Goal: Information Seeking & Learning: Learn about a topic

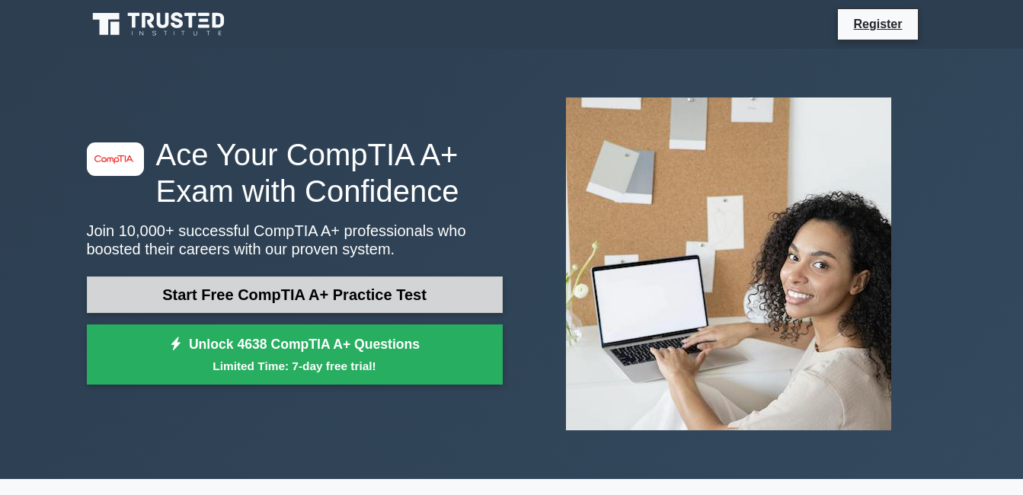
click at [209, 285] on link "Start Free CompTIA A+ Practice Test" at bounding box center [295, 295] width 416 height 37
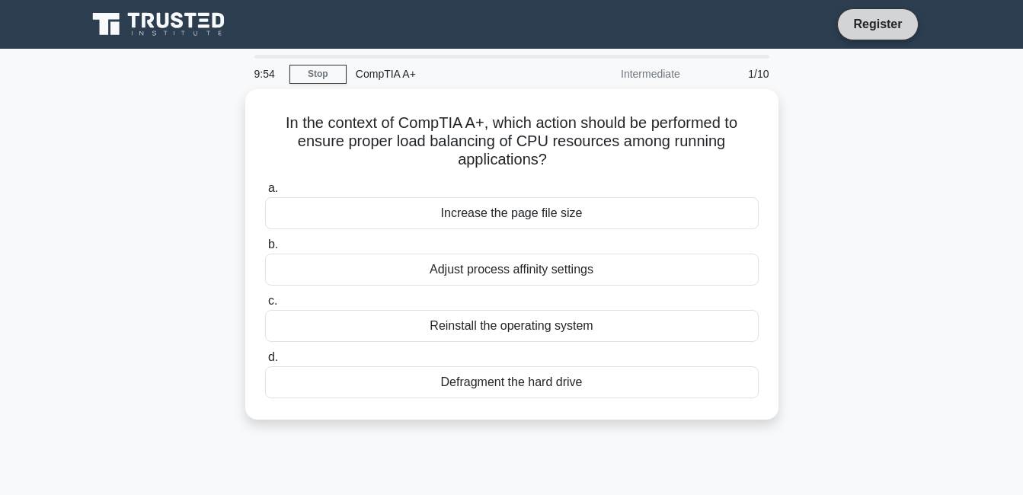
click at [866, 22] on link "Register" at bounding box center [877, 23] width 67 height 19
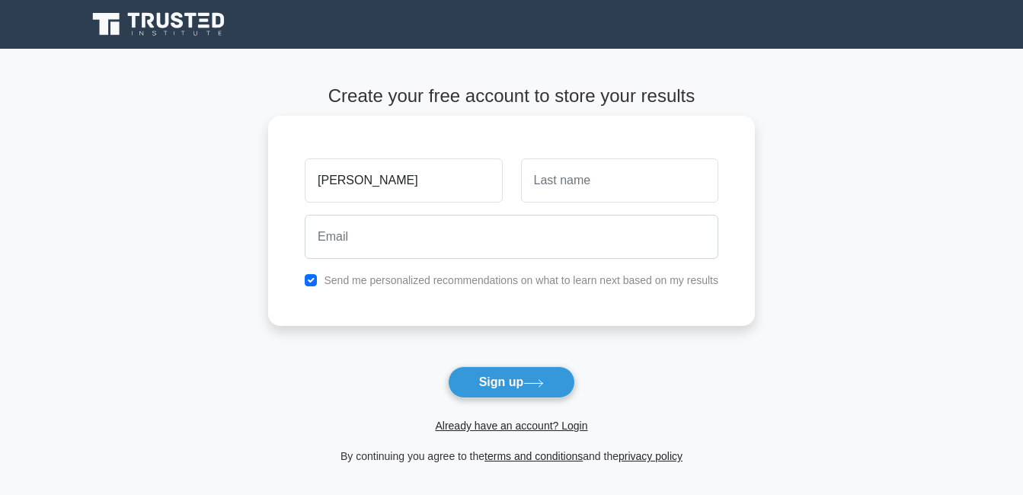
type input "crystal dinalyn"
type input "gultiano"
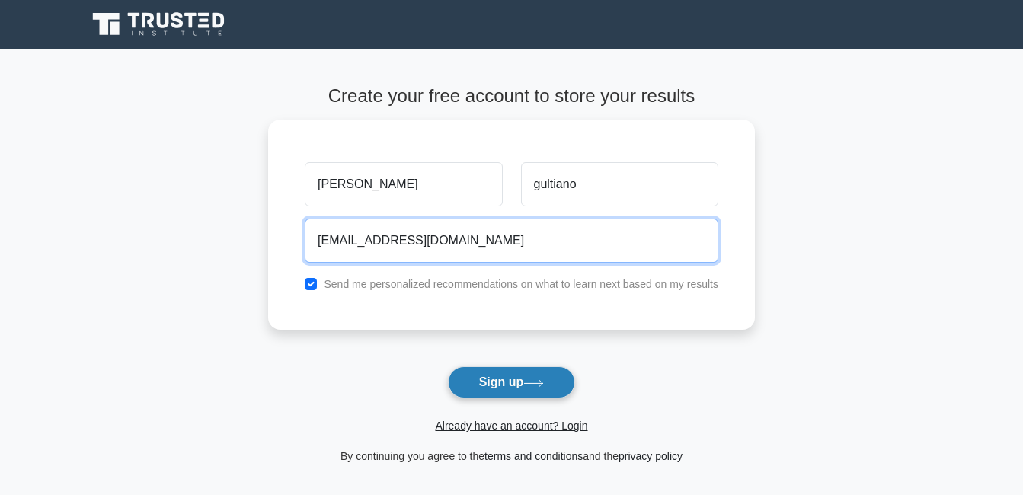
type input "gultianocrystal@gmail.com"
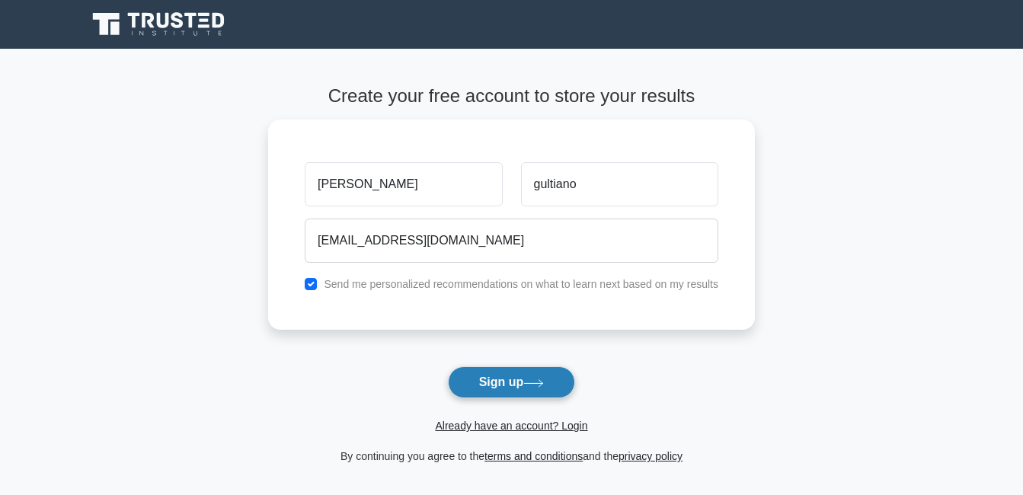
click at [508, 391] on button "Sign up" at bounding box center [512, 382] width 128 height 32
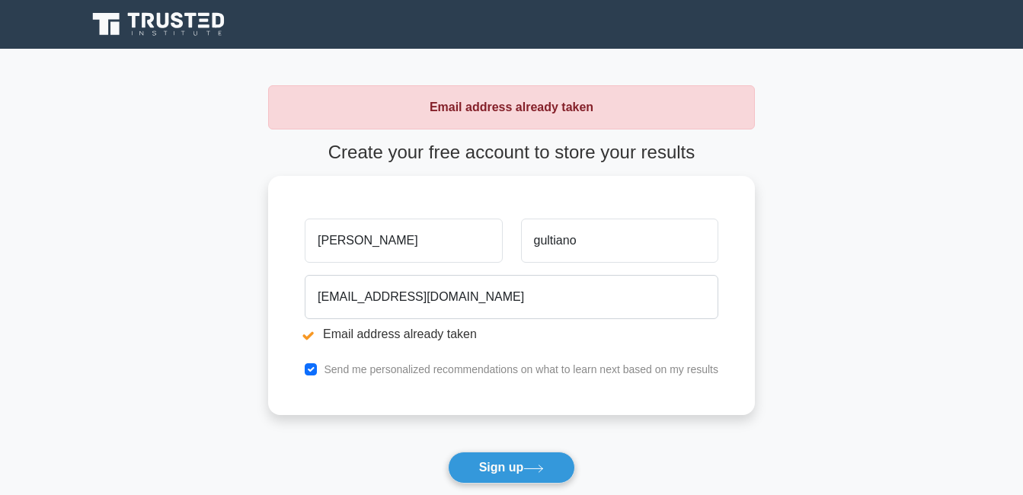
click at [174, 216] on main "Email address already taken Create your free account to store your results crys…" at bounding box center [511, 318] width 1023 height 539
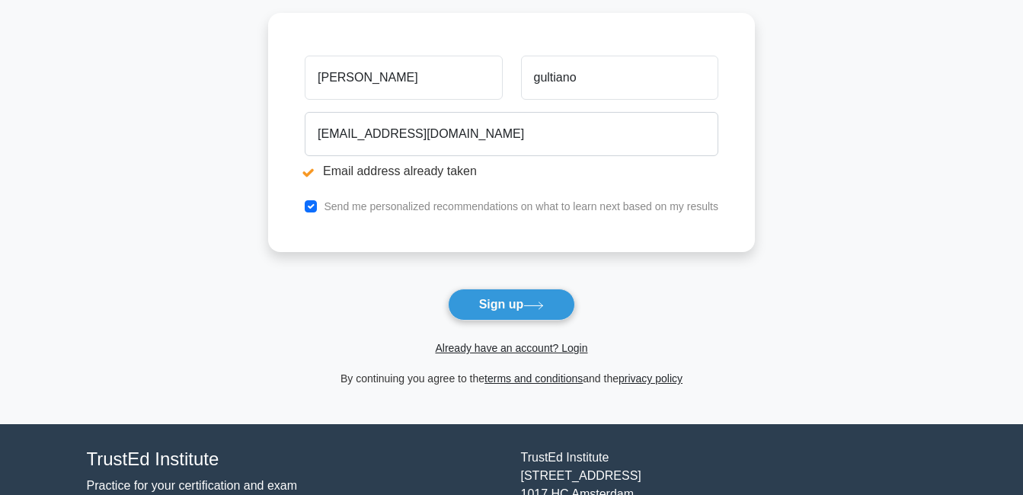
scroll to position [261, 0]
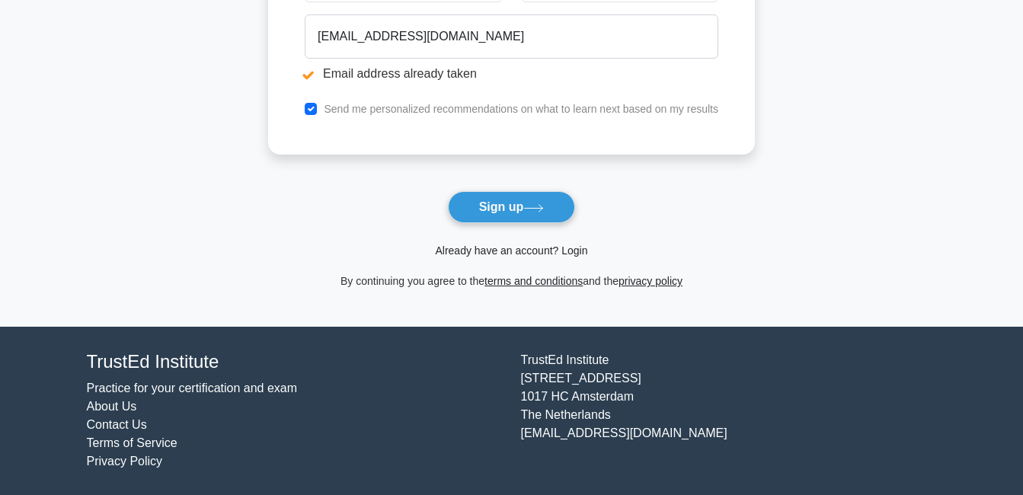
click at [538, 253] on link "Already have an account? Login" at bounding box center [511, 251] width 152 height 12
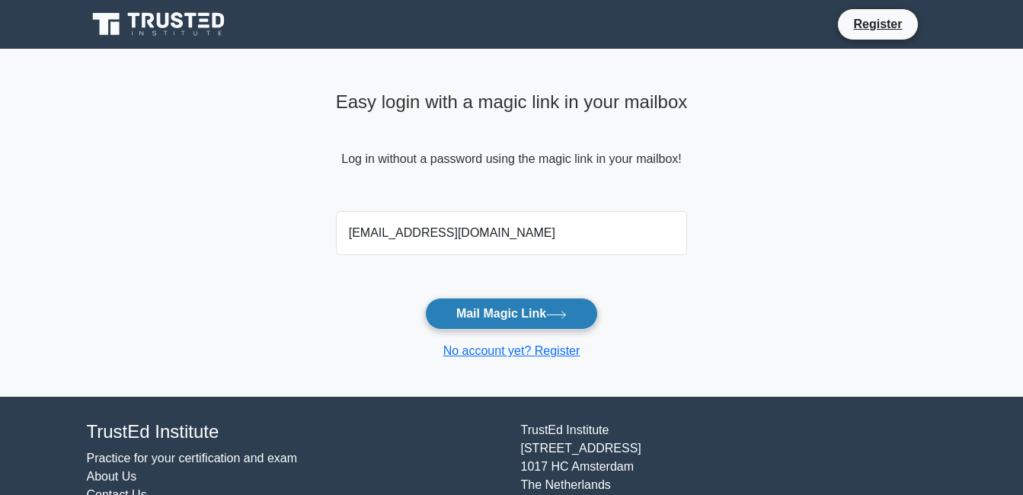
type input "[EMAIL_ADDRESS][DOMAIN_NAME]"
drag, startPoint x: 478, startPoint y: 319, endPoint x: 465, endPoint y: 310, distance: 15.9
click at [478, 318] on button "Mail Magic Link" at bounding box center [511, 314] width 173 height 32
click at [816, 143] on main "Easy login with a magic link in your mailbox Log in without a password using th…" at bounding box center [511, 223] width 1023 height 348
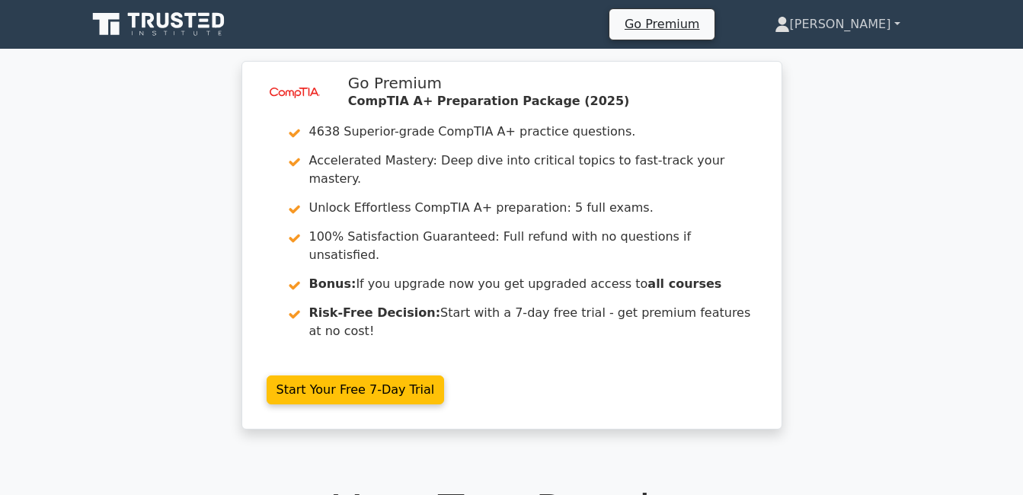
click at [893, 25] on link "[PERSON_NAME]" at bounding box center [837, 24] width 199 height 30
click at [770, 64] on link "Profile" at bounding box center [799, 60] width 120 height 24
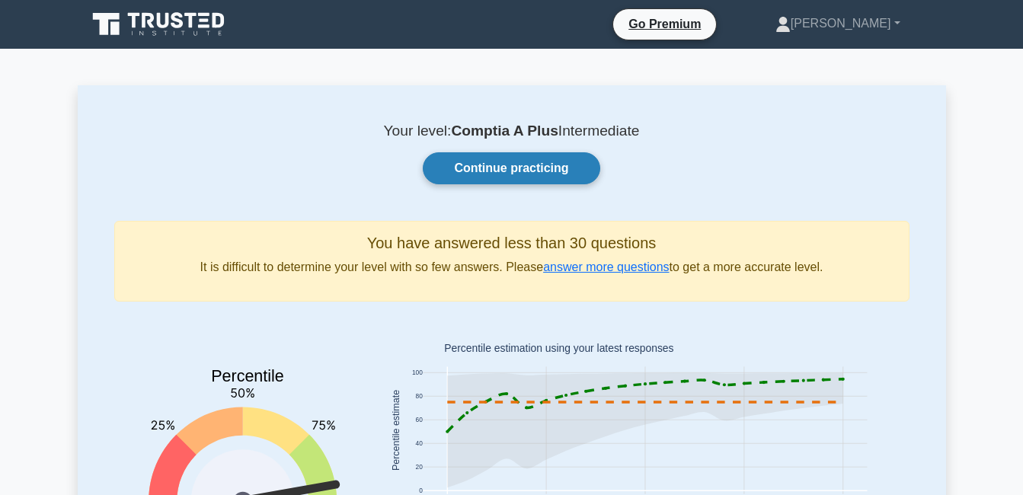
click at [545, 173] on link "Continue practicing" at bounding box center [511, 168] width 177 height 32
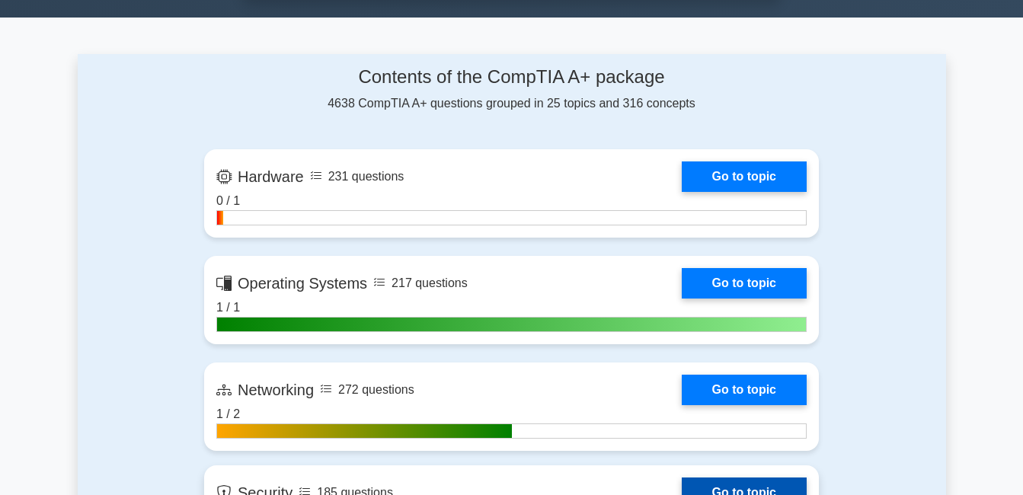
scroll to position [762, 0]
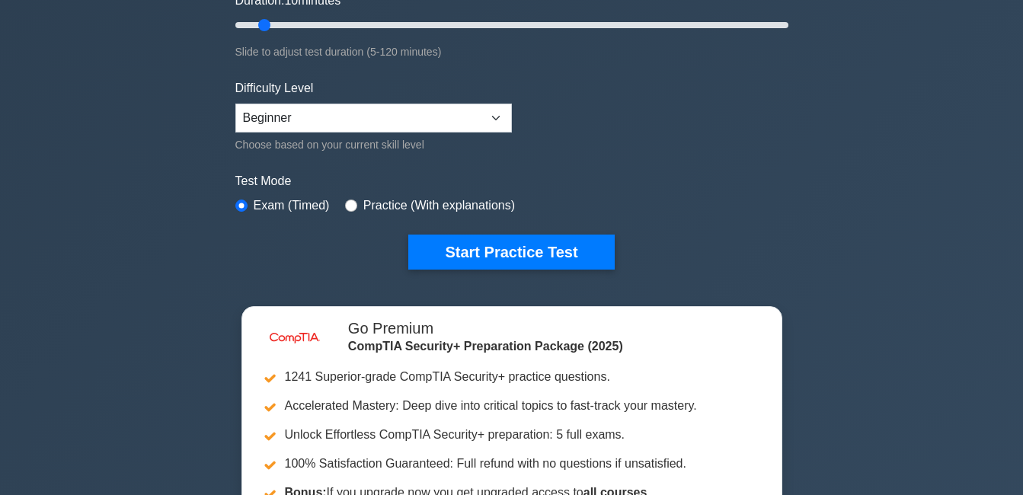
scroll to position [229, 0]
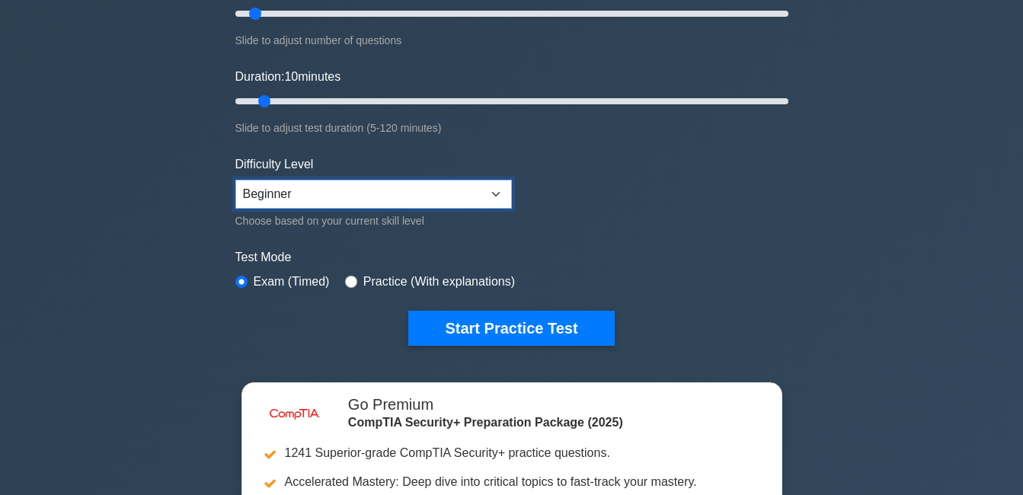
click at [497, 190] on select "Beginner Intermediate Expert" at bounding box center [373, 194] width 277 height 29
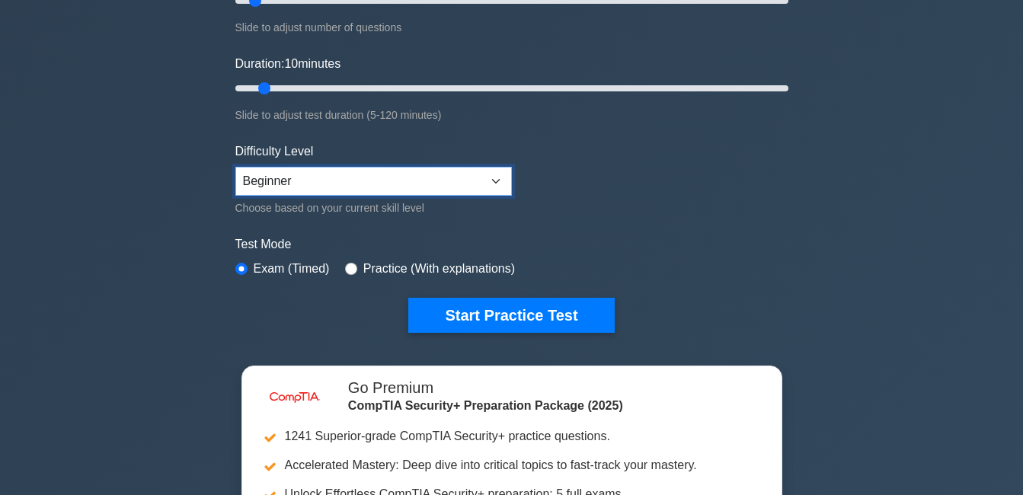
scroll to position [305, 0]
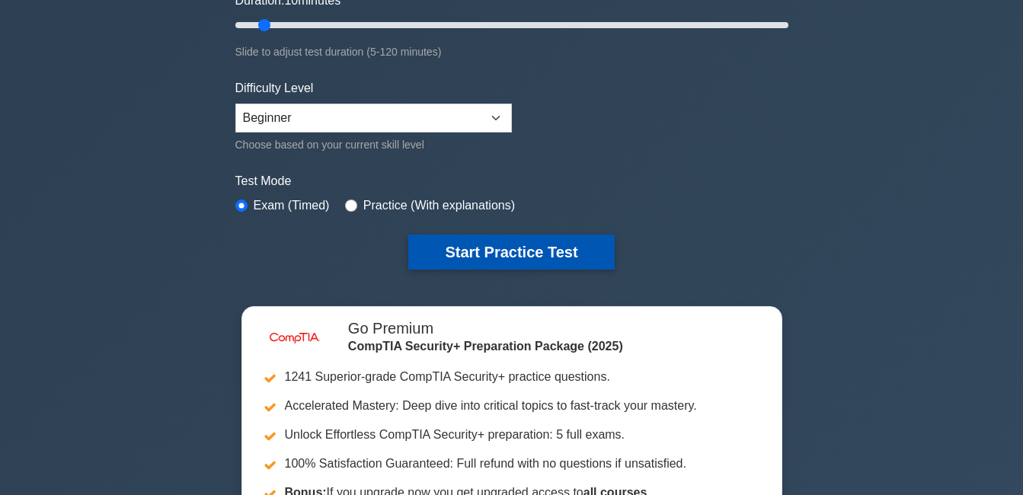
click at [520, 250] on button "Start Practice Test" at bounding box center [511, 252] width 206 height 35
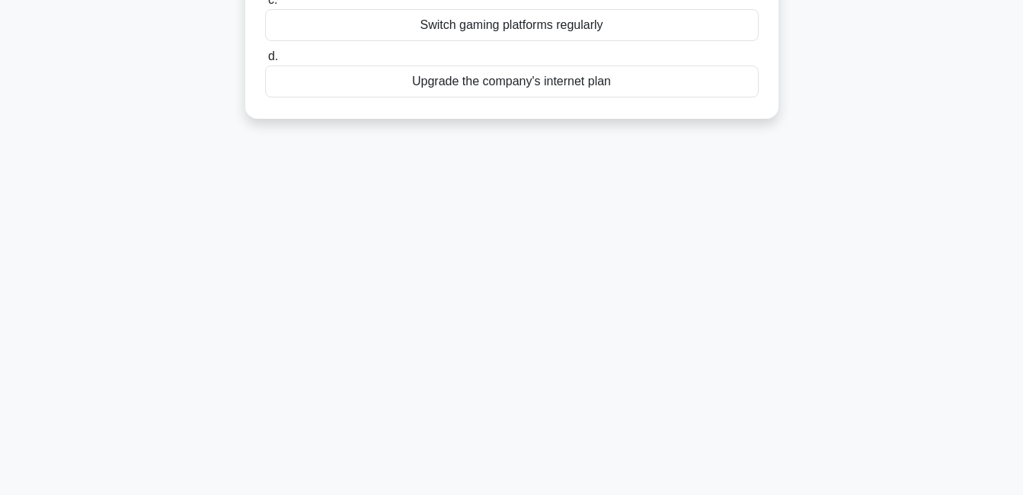
scroll to position [328, 0]
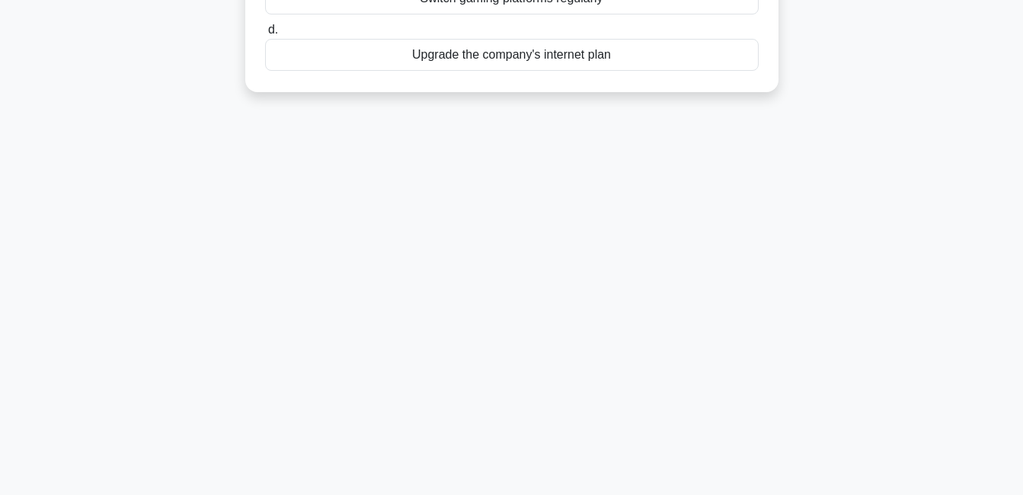
drag, startPoint x: 264, startPoint y: 114, endPoint x: 708, endPoint y: 174, distance: 448.2
click at [708, 174] on div "9:30 Stop CompTIA Security+ Intermediate 1/10 An online gaming company experien…" at bounding box center [512, 108] width 868 height 762
copy div "An online gaming company experiences frequent outages due to DDoS attacks. Whic…"
drag, startPoint x: 583, startPoint y: 161, endPoint x: 549, endPoint y: 154, distance: 34.4
click at [581, 162] on div "9:29 Stop CompTIA Security+ Intermediate 1/10 An online gaming company experien…" at bounding box center [512, 108] width 868 height 762
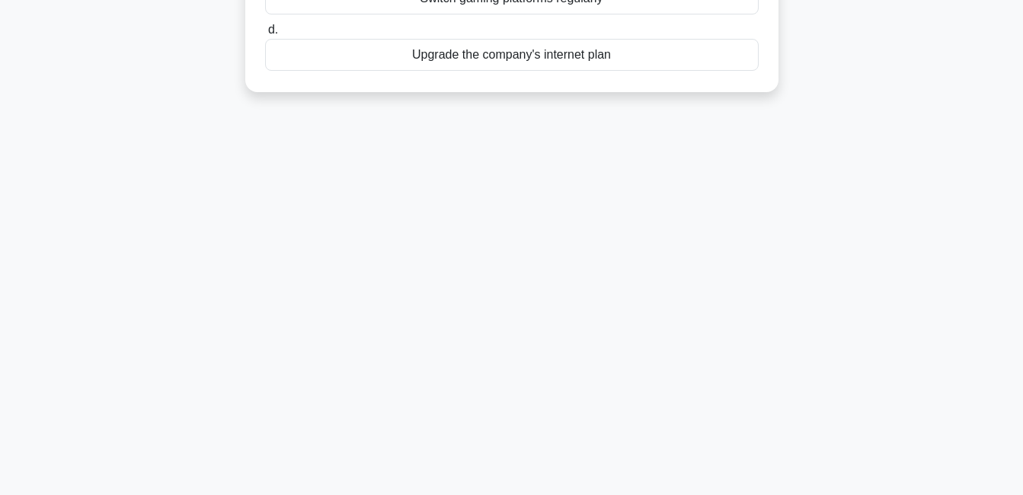
click at [375, 242] on div "9:28 Stop CompTIA Security+ Intermediate 1/10 An online gaming company experien…" at bounding box center [512, 108] width 868 height 762
drag, startPoint x: 375, startPoint y: 242, endPoint x: 363, endPoint y: 241, distance: 11.5
click at [363, 241] on div "9:28 Stop CompTIA Security+ Intermediate 1/10 An online gaming company experien…" at bounding box center [512, 108] width 868 height 762
drag, startPoint x: 363, startPoint y: 241, endPoint x: 18, endPoint y: 159, distance: 354.6
click at [15, 157] on main "9:28 Stop CompTIA Security+ Intermediate 1/10 An online gaming company experien…" at bounding box center [511, 108] width 1023 height 774
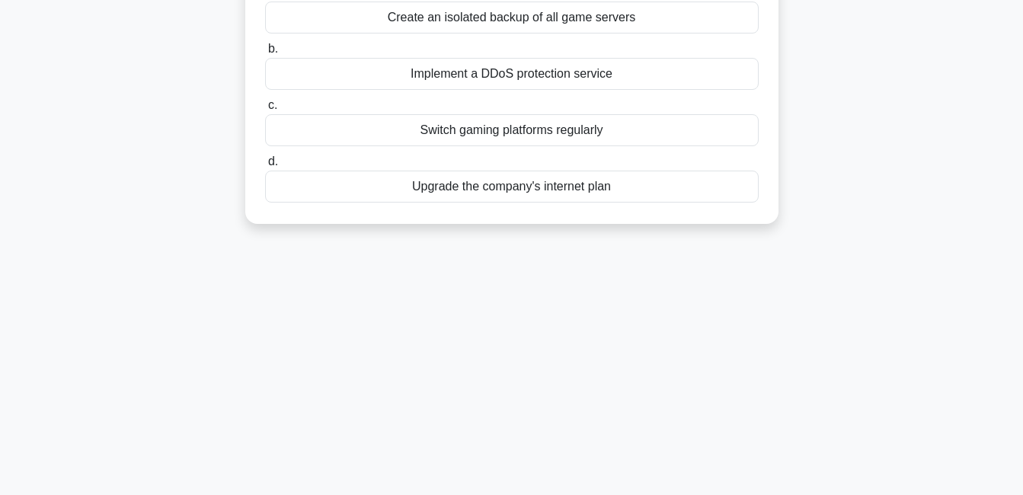
scroll to position [0, 0]
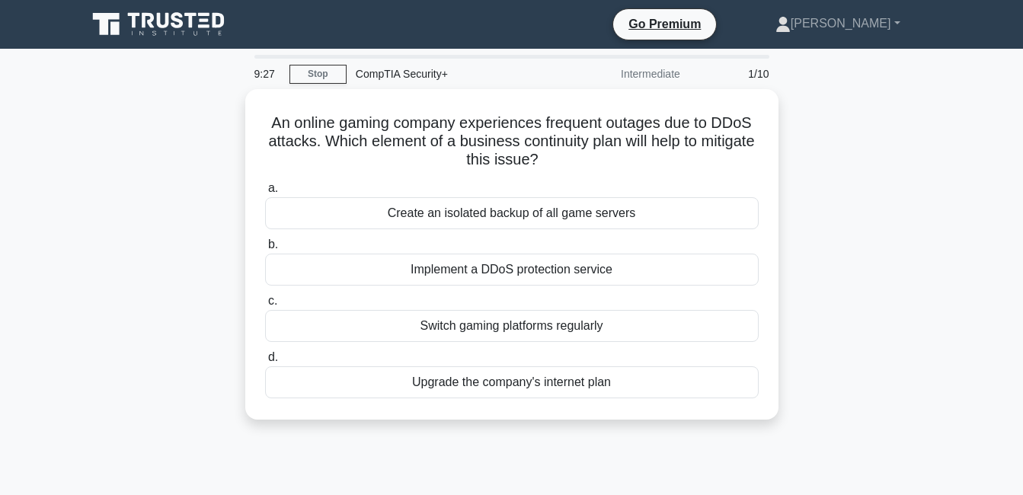
click at [891, 278] on div "An online gaming company experiences frequent outages due to DDoS attacks. Whic…" at bounding box center [512, 263] width 868 height 349
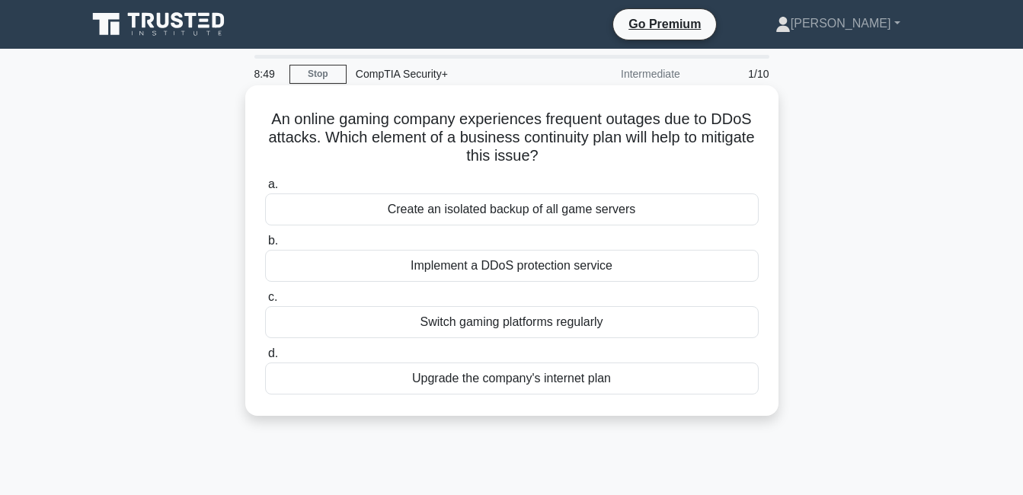
click at [302, 260] on div "Implement a DDoS protection service" at bounding box center [512, 266] width 494 height 32
click at [265, 246] on input "b. Implement a DDoS protection service" at bounding box center [265, 241] width 0 height 10
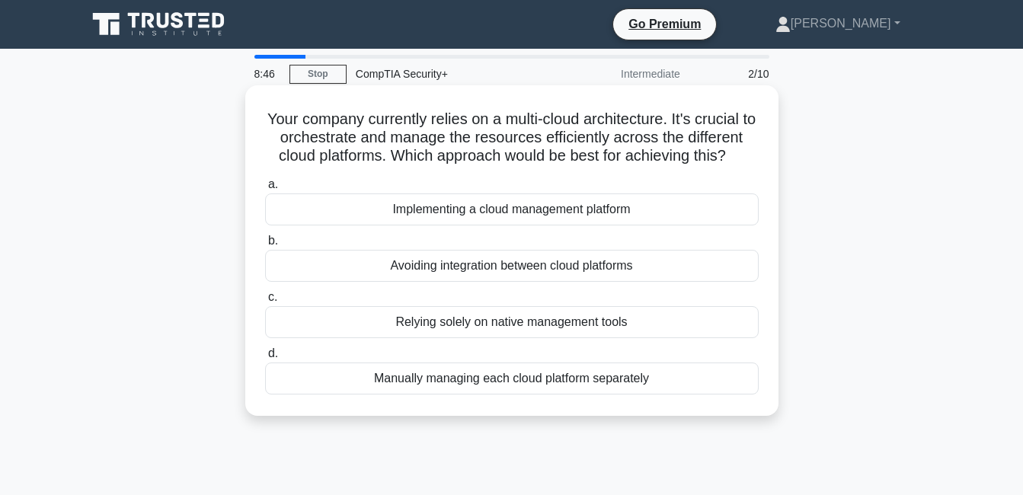
drag, startPoint x: 262, startPoint y: 111, endPoint x: 663, endPoint y: 401, distance: 494.3
click at [663, 401] on div "Your company currently relies on a multi-cloud architecture. It's crucial to or…" at bounding box center [511, 250] width 521 height 318
copy div "Your company currently relies on a multi-cloud architecture. It's crucial to or…"
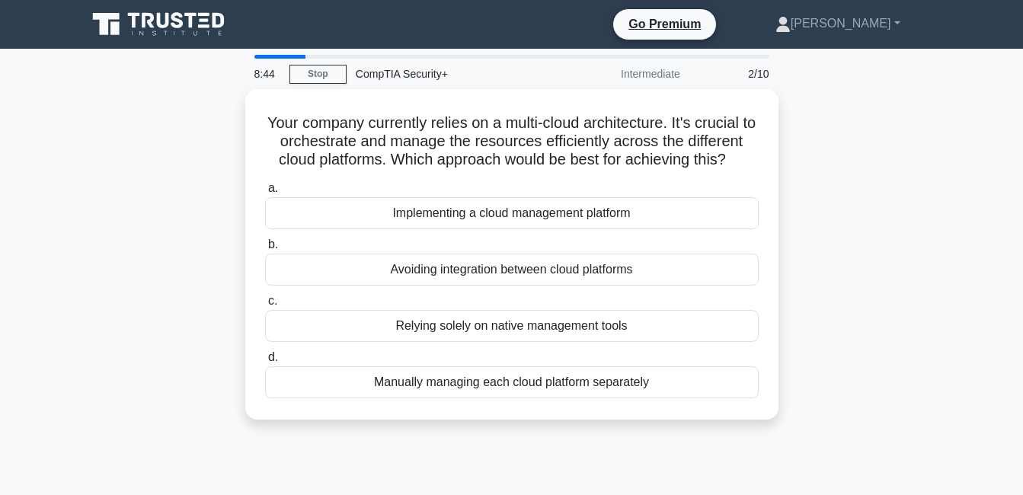
click at [32, 182] on main "8:44 Stop CompTIA Security+ Intermediate 2/10 Your company currently relies on …" at bounding box center [511, 436] width 1023 height 774
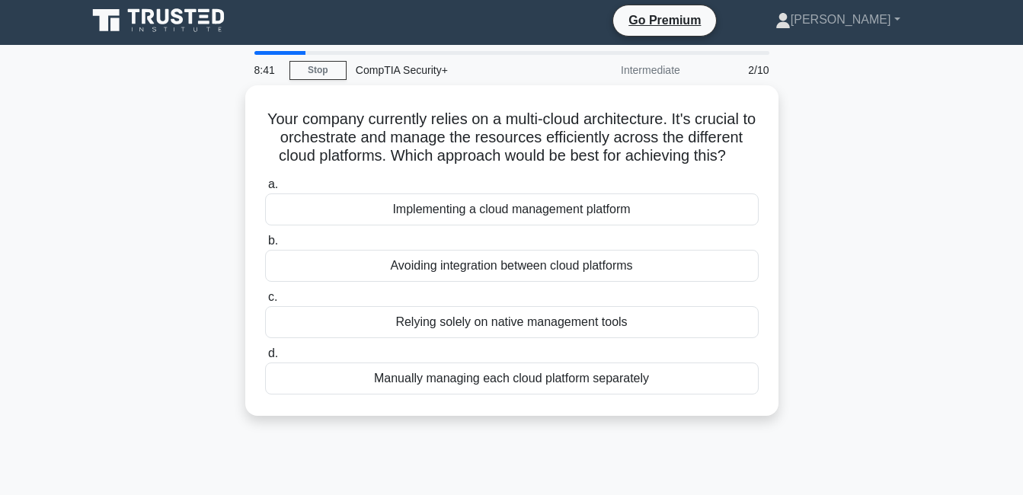
drag, startPoint x: 877, startPoint y: 187, endPoint x: 863, endPoint y: 127, distance: 61.0
click at [863, 127] on div "Your company currently relies on a multi-cloud architecture. It's crucial to or…" at bounding box center [512, 259] width 868 height 349
drag, startPoint x: 863, startPoint y: 127, endPoint x: 851, endPoint y: 166, distance: 40.7
click at [851, 166] on div "Your company currently relies on a multi-cloud architecture. It's crucial to or…" at bounding box center [512, 259] width 868 height 349
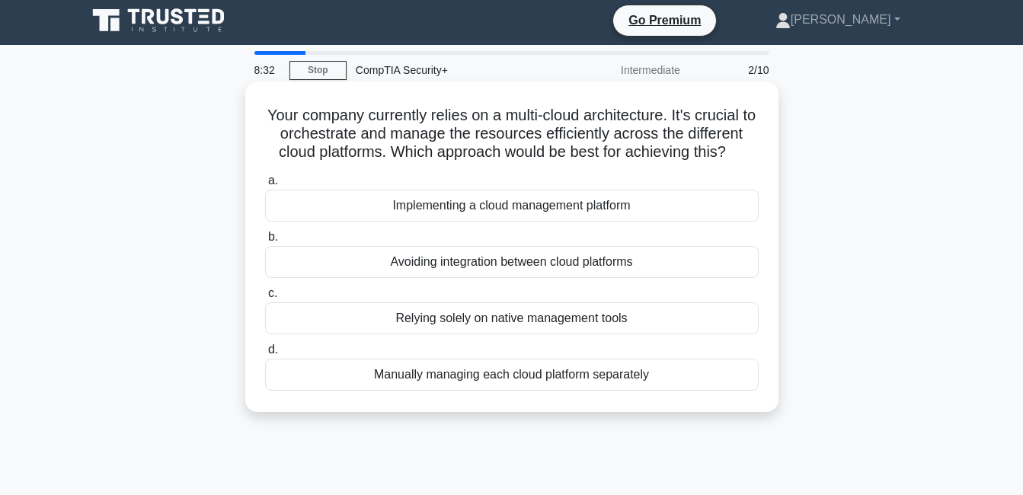
click at [330, 201] on div "Implementing a cloud management platform" at bounding box center [512, 206] width 494 height 32
click at [265, 186] on input "a. Implementing a cloud management platform" at bounding box center [265, 181] width 0 height 10
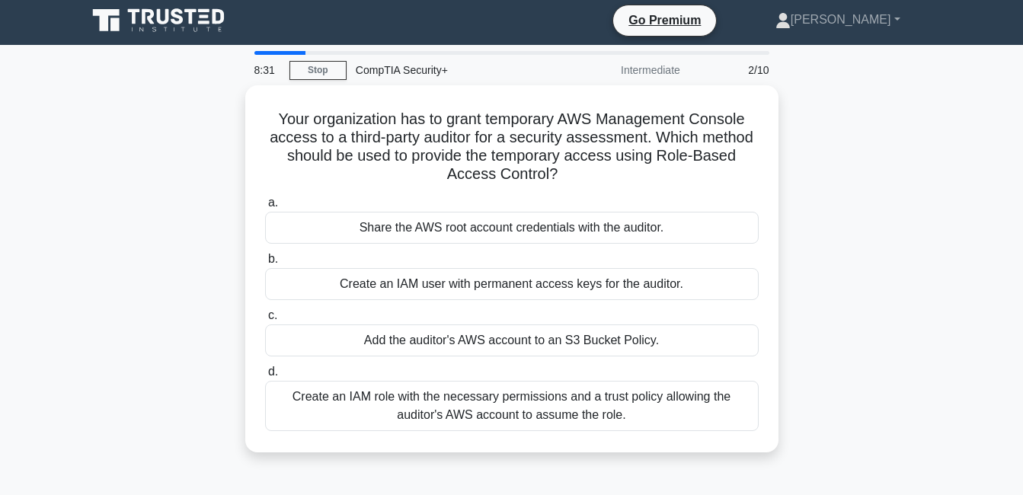
scroll to position [0, 0]
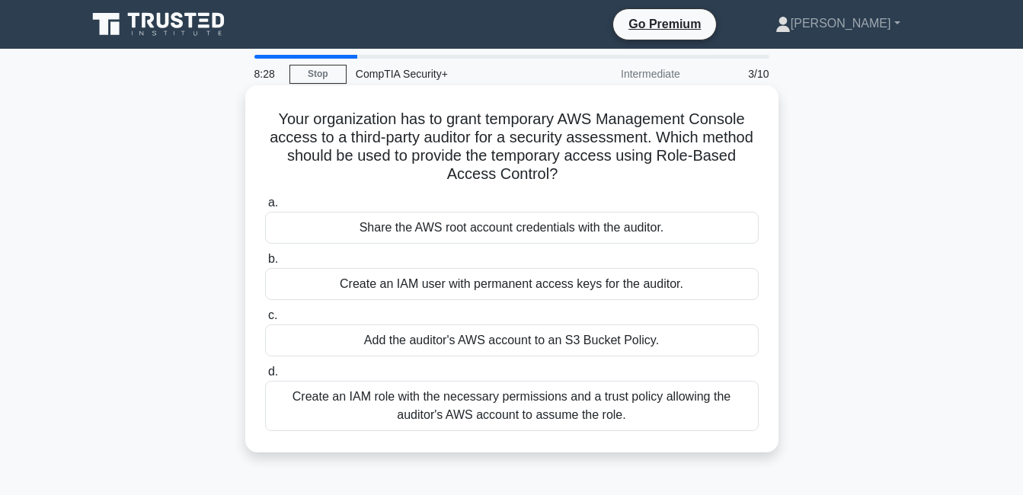
drag, startPoint x: 267, startPoint y: 117, endPoint x: 657, endPoint y: 416, distance: 491.7
click at [657, 416] on div "Your organization has to grant temporary AWS Management Console access to a thi…" at bounding box center [511, 268] width 521 height 355
copy div "Your organization has to grant temporary AWS Management Console access to a thi…"
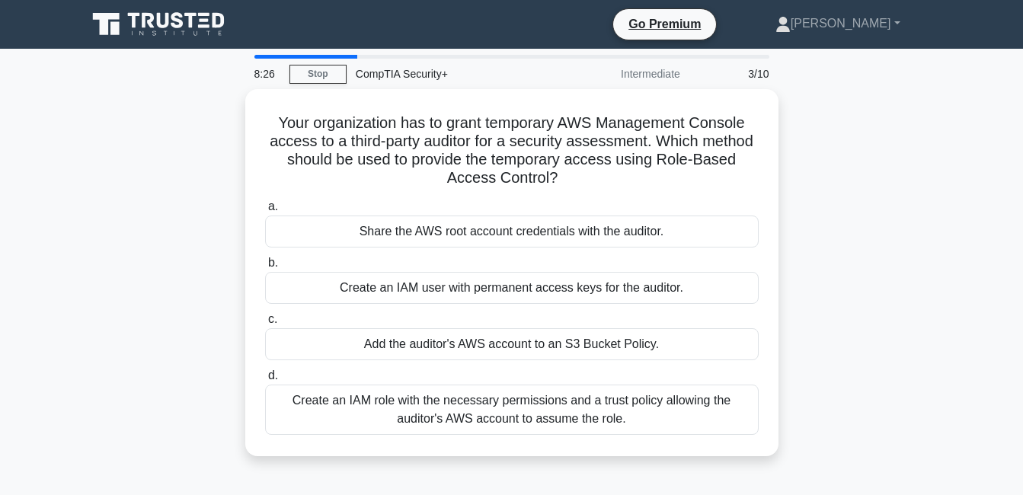
drag, startPoint x: 854, startPoint y: 250, endPoint x: 834, endPoint y: 240, distance: 22.1
click at [854, 249] on div "Your organization has to grant temporary AWS Management Console access to a thi…" at bounding box center [512, 281] width 868 height 385
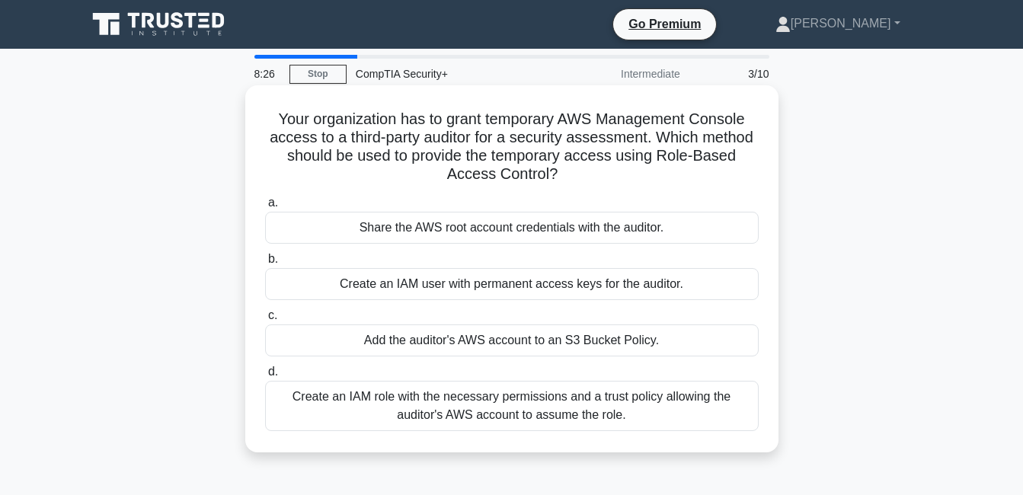
click at [612, 106] on div "Your organization has to grant temporary AWS Management Console access to a thi…" at bounding box center [511, 268] width 521 height 355
click at [350, 405] on div "Create an IAM role with the necessary permissions and a trust policy allowing t…" at bounding box center [512, 406] width 494 height 50
click at [265, 377] on input "d. Create an IAM role with the necessary permissions and a trust policy allowin…" at bounding box center [265, 372] width 0 height 10
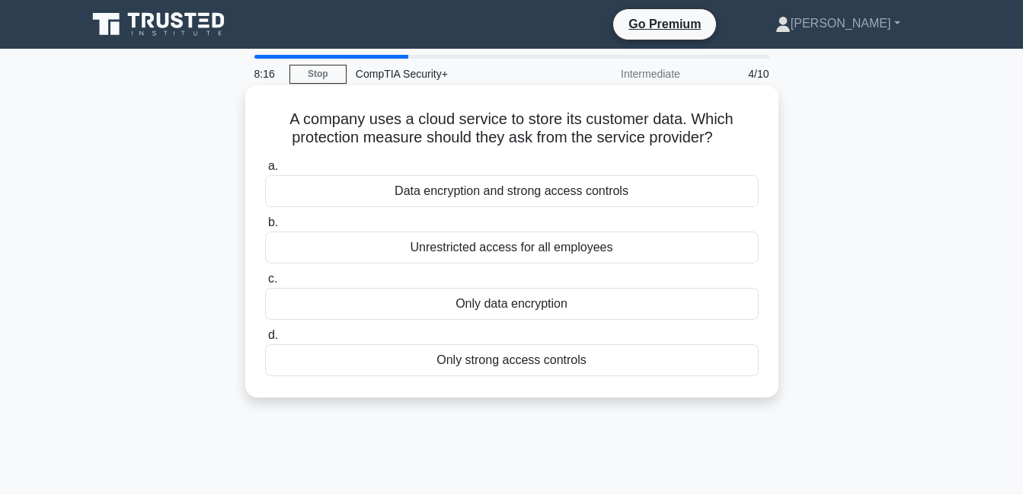
drag, startPoint x: 276, startPoint y: 114, endPoint x: 616, endPoint y: 363, distance: 421.3
click at [616, 363] on div "A company uses a cloud service to store its customer data. Which protection mea…" at bounding box center [511, 241] width 521 height 300
copy div "A company uses a cloud service to store its customer data. Which protection mea…"
click at [513, 238] on div "Unrestricted access for all employees" at bounding box center [512, 248] width 494 height 32
click at [265, 228] on input "b. Unrestricted access for all employees" at bounding box center [265, 223] width 0 height 10
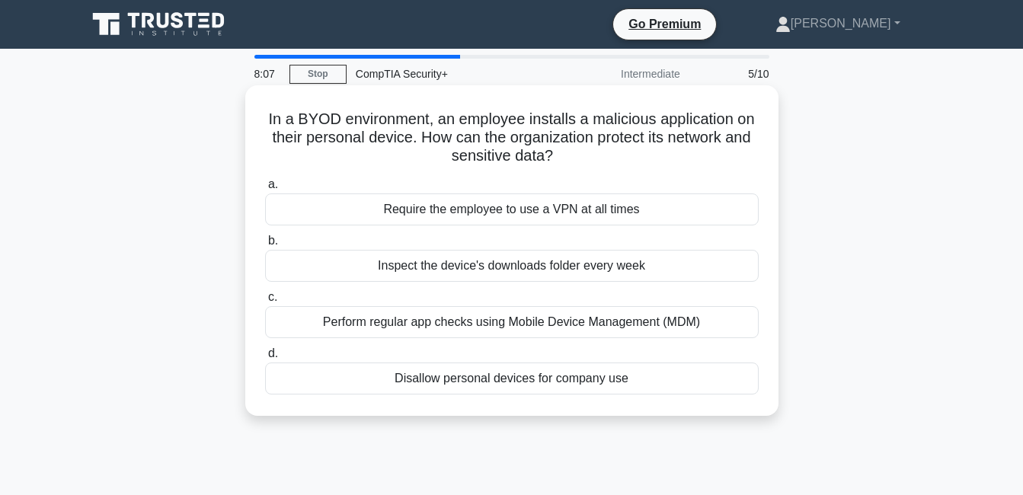
click at [321, 216] on div "Require the employee to use a VPN at all times" at bounding box center [512, 209] width 494 height 32
click at [265, 190] on input "a. Require the employee to use a VPN at all times" at bounding box center [265, 185] width 0 height 10
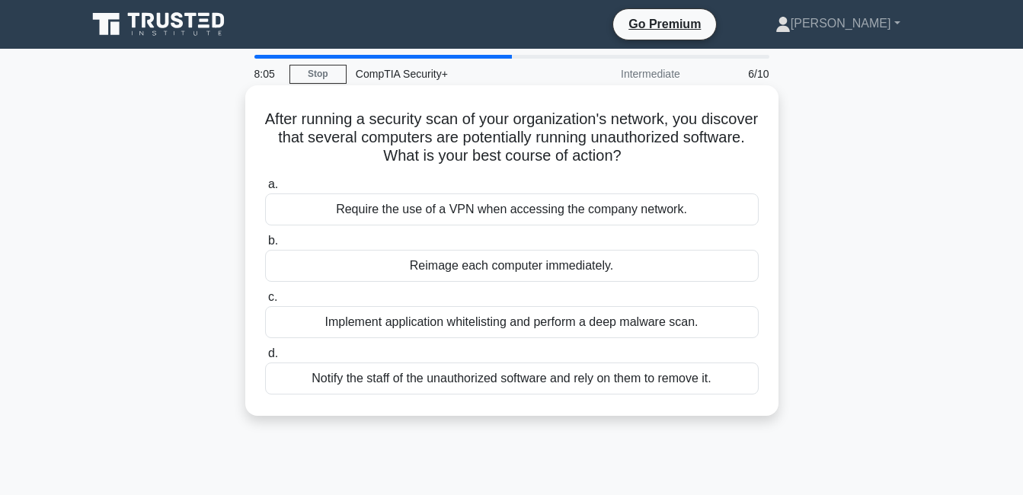
drag, startPoint x: 285, startPoint y: 114, endPoint x: 733, endPoint y: 388, distance: 524.8
click at [733, 388] on div "After running a security scan of your organization's network, you discover that…" at bounding box center [511, 250] width 521 height 318
copy div "After running a security scan of your organization's network, you discover that…"
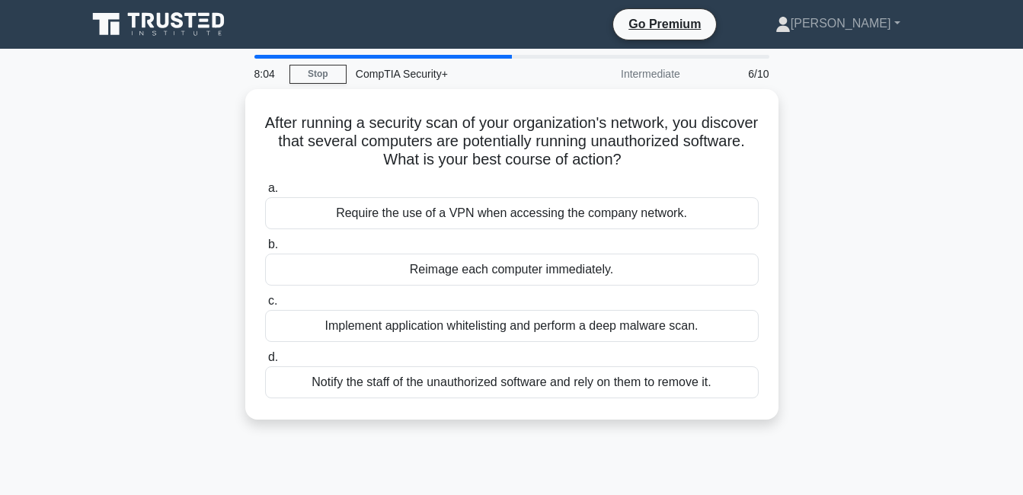
click at [873, 302] on div "After running a security scan of your organization's network, you discover that…" at bounding box center [512, 263] width 868 height 349
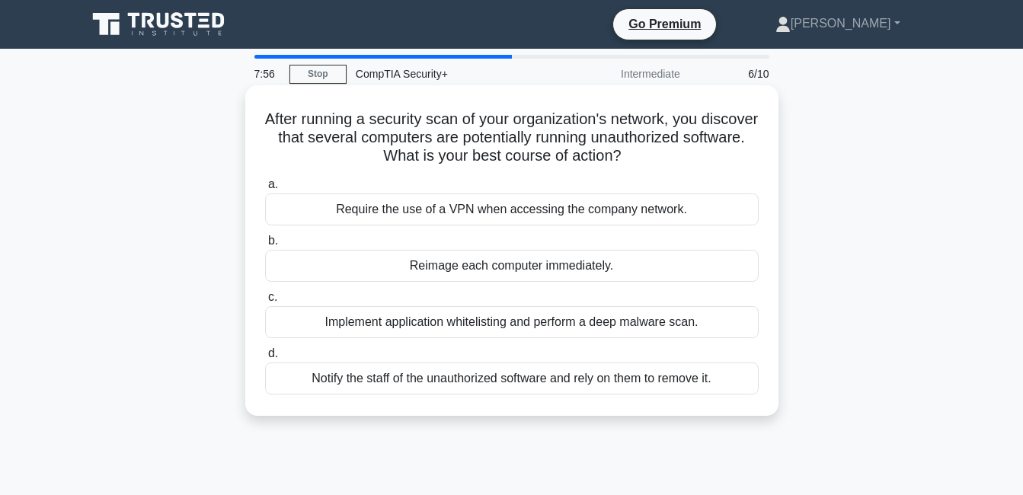
click at [383, 324] on div "Implement application whitelisting and perform a deep malware scan." at bounding box center [512, 322] width 494 height 32
click at [265, 302] on input "c. Implement application whitelisting and perform a deep malware scan." at bounding box center [265, 298] width 0 height 10
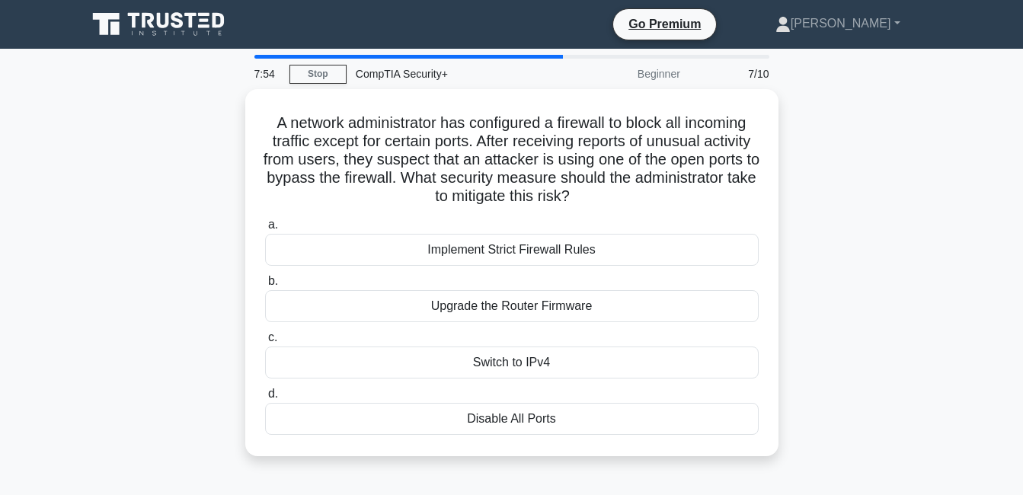
drag, startPoint x: 264, startPoint y: 120, endPoint x: 603, endPoint y: 462, distance: 482.6
click at [603, 462] on div "A network administrator has configured a firewall to block all incoming traffic…" at bounding box center [512, 281] width 868 height 385
copy div "A network administrator has configured a firewall to block all incoming traffic…"
drag, startPoint x: 814, startPoint y: 327, endPoint x: 782, endPoint y: 302, distance: 40.2
click at [814, 326] on div "A network administrator has configured a firewall to block all incoming traffic…" at bounding box center [512, 281] width 868 height 385
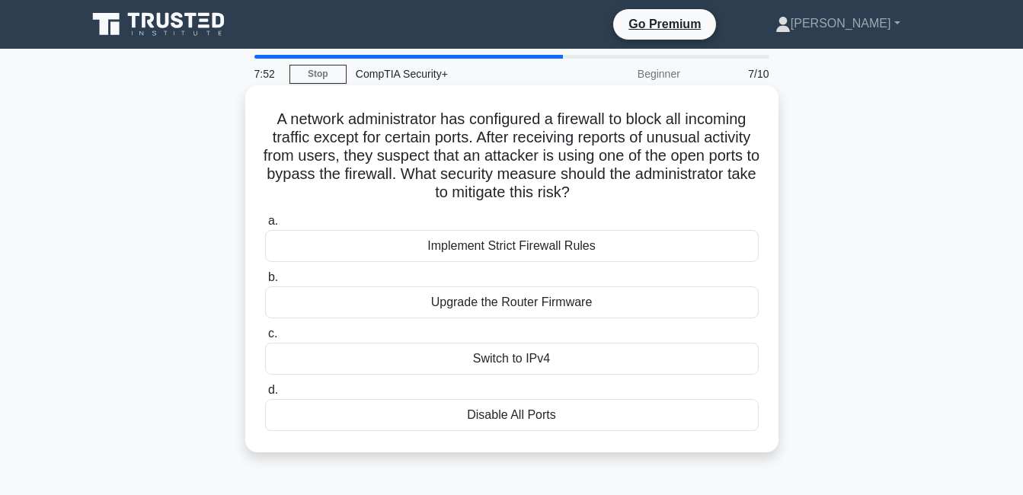
click at [557, 150] on h5 "A network administrator has configured a firewall to block all incoming traffic…" at bounding box center [512, 156] width 497 height 93
click at [437, 140] on h5 "A network administrator has configured a firewall to block all incoming traffic…" at bounding box center [512, 156] width 497 height 93
click at [349, 248] on div "Implement Strict Firewall Rules" at bounding box center [512, 246] width 494 height 32
click at [265, 226] on input "a. Implement Strict Firewall Rules" at bounding box center [265, 221] width 0 height 10
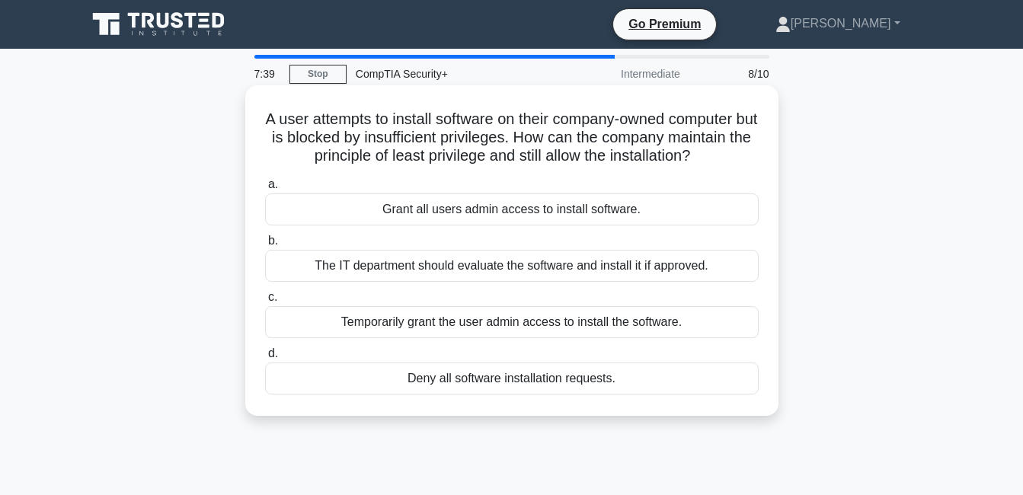
drag, startPoint x: 263, startPoint y: 117, endPoint x: 651, endPoint y: 400, distance: 480.9
click at [651, 400] on div "A user attempts to install software on their company-owned computer but is bloc…" at bounding box center [511, 250] width 521 height 318
copy div "A user attempts to install software on their company-owned computer but is bloc…"
click at [728, 300] on label "c. Temporarily grant the user admin access to install the software." at bounding box center [512, 313] width 494 height 50
click at [265, 300] on input "c. Temporarily grant the user admin access to install the software." at bounding box center [265, 298] width 0 height 10
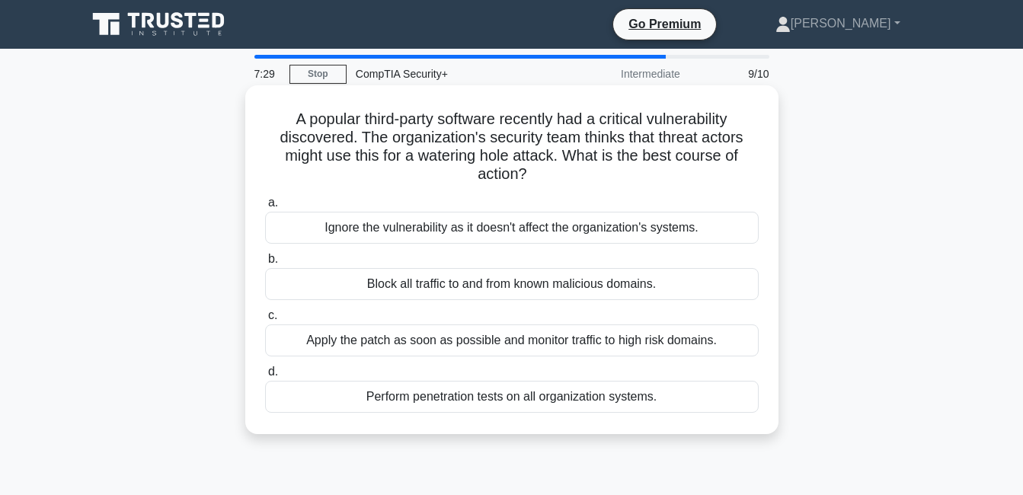
click at [340, 283] on div "Block all traffic to and from known malicious domains." at bounding box center [512, 284] width 494 height 32
click at [265, 264] on input "b. Block all traffic to and from known malicious domains." at bounding box center [265, 259] width 0 height 10
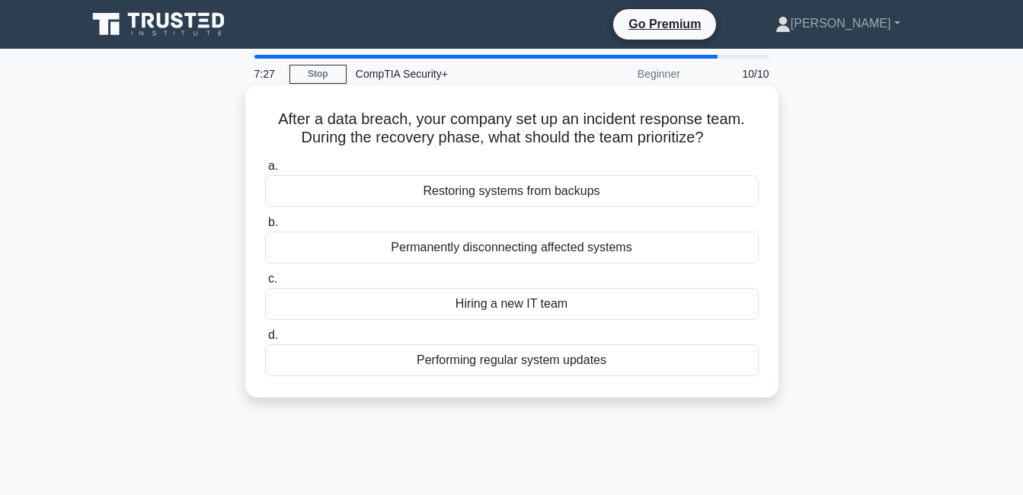
drag, startPoint x: 272, startPoint y: 120, endPoint x: 654, endPoint y: 360, distance: 450.8
click at [654, 360] on div "After a data breach, your company set up an incident response team. During the …" at bounding box center [511, 241] width 521 height 300
copy div "After a data breach, your company set up an incident response team. During the …"
click at [527, 297] on div "Hiring a new IT team" at bounding box center [512, 304] width 494 height 32
click at [265, 284] on input "c. Hiring a new IT team" at bounding box center [265, 279] width 0 height 10
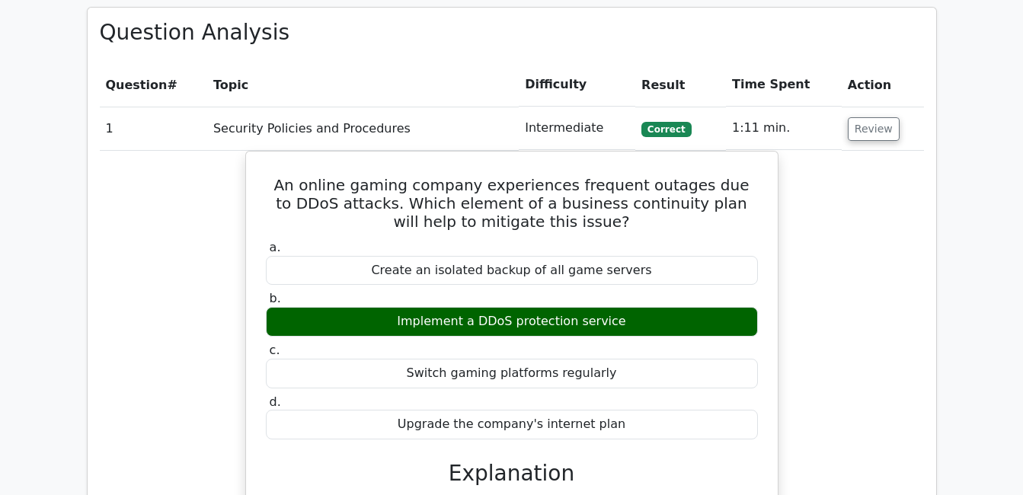
scroll to position [1219, 0]
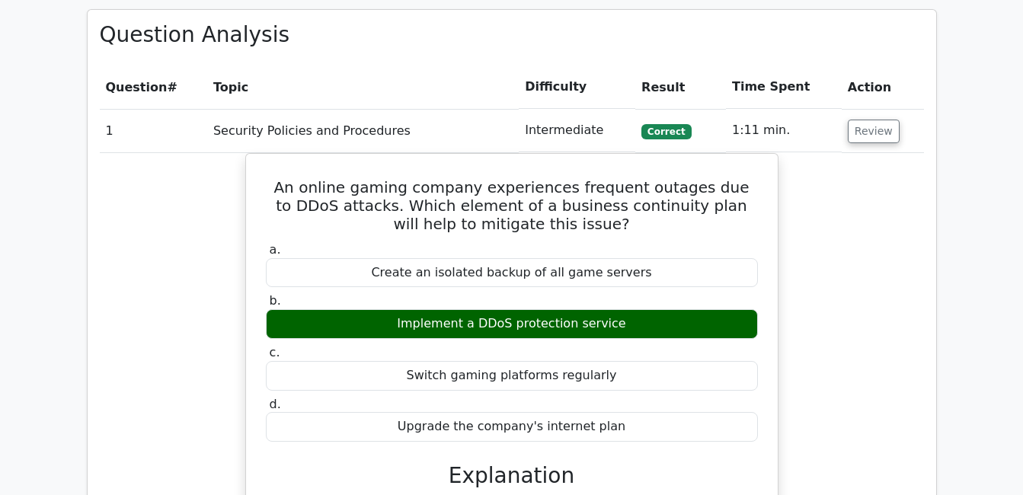
drag, startPoint x: 984, startPoint y: 277, endPoint x: 977, endPoint y: 281, distance: 8.9
click at [982, 281] on main "image/svg+xml Go Premium CompTIA Security+ Preparation Package (2025) 1241 Supe…" at bounding box center [511, 236] width 1023 height 2813
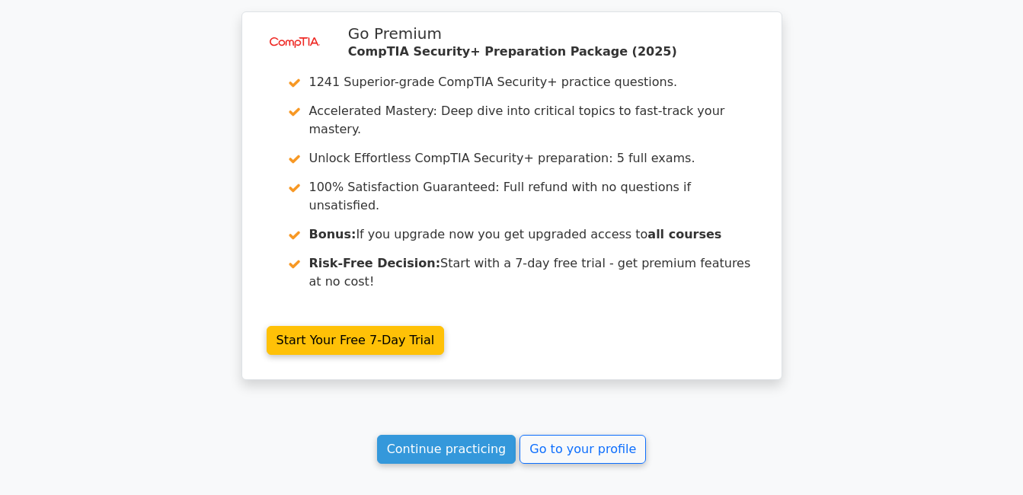
scroll to position [2433, 0]
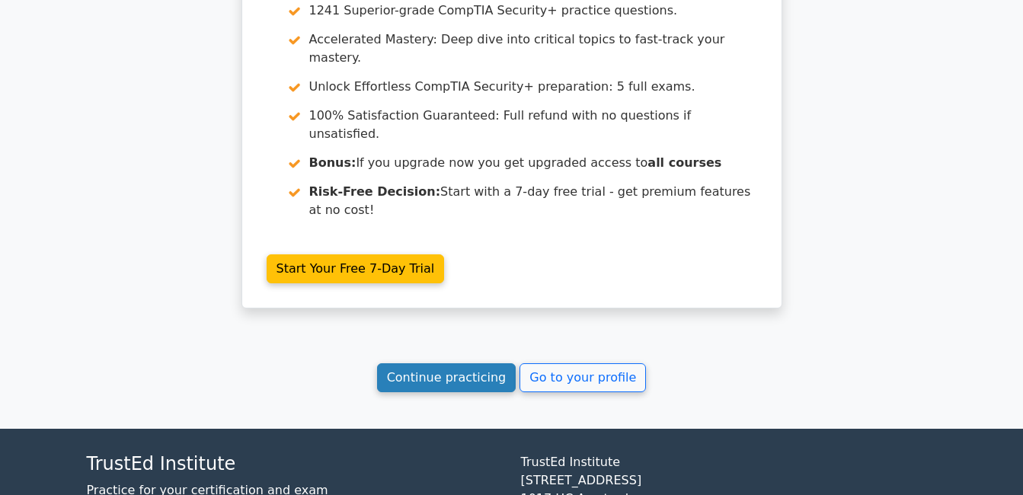
click at [480, 363] on link "Continue practicing" at bounding box center [446, 377] width 139 height 29
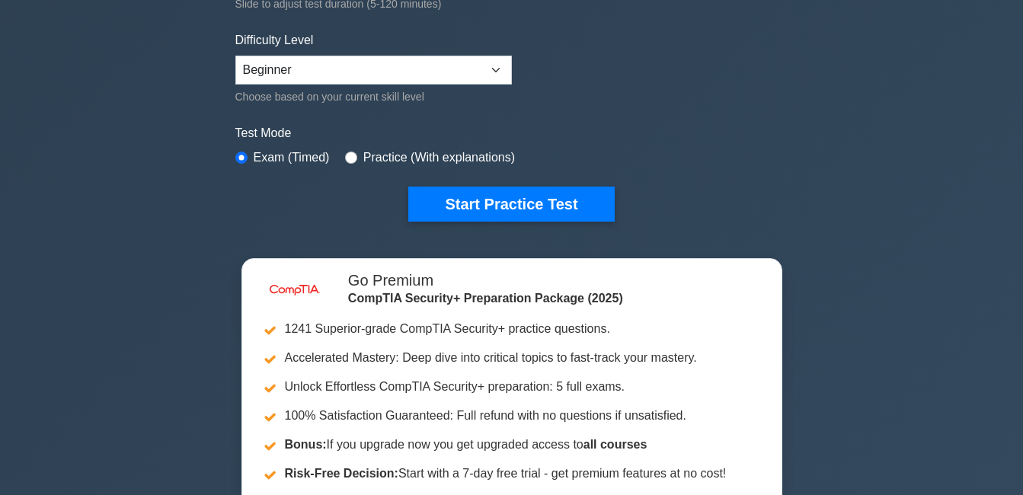
scroll to position [381, 0]
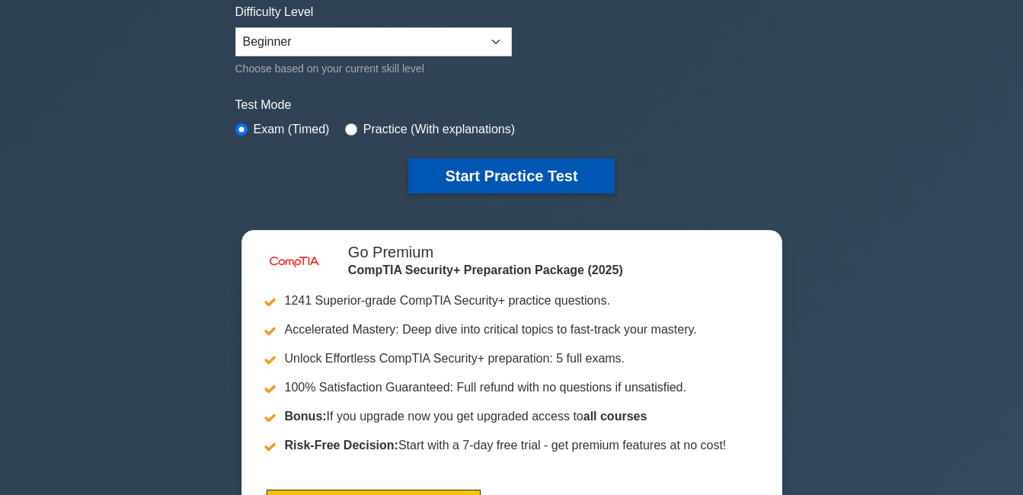
click at [505, 176] on button "Start Practice Test" at bounding box center [511, 175] width 206 height 35
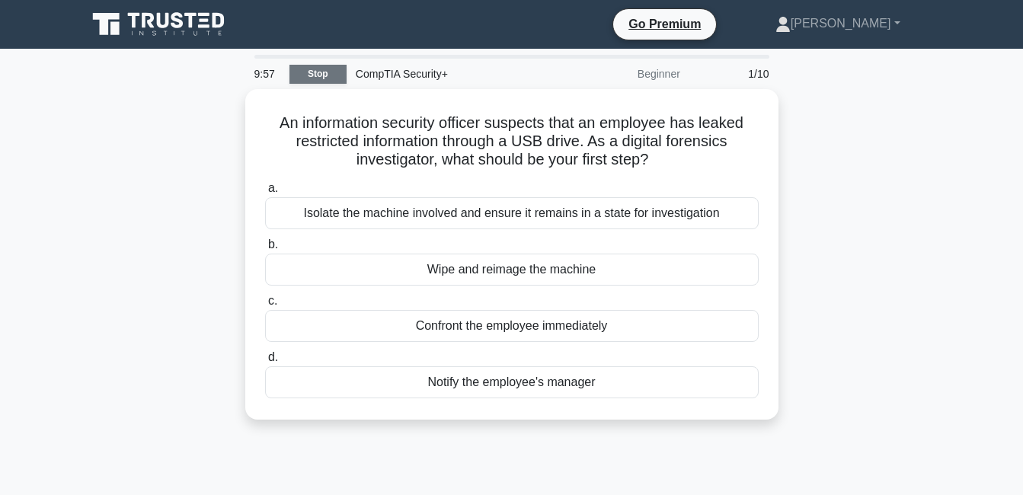
click at [317, 73] on link "Stop" at bounding box center [317, 74] width 57 height 19
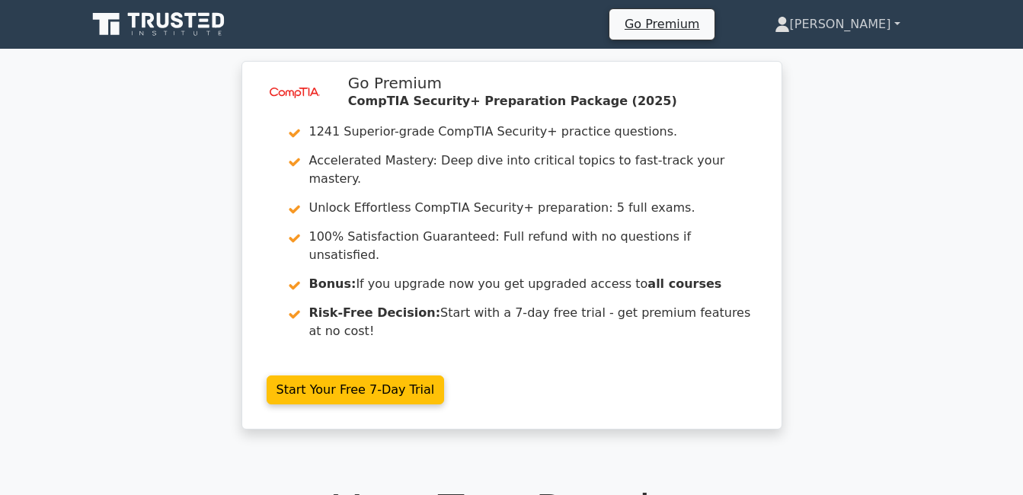
click at [847, 29] on link "[PERSON_NAME]" at bounding box center [837, 24] width 199 height 30
click at [799, 59] on link "Profile" at bounding box center [799, 60] width 120 height 24
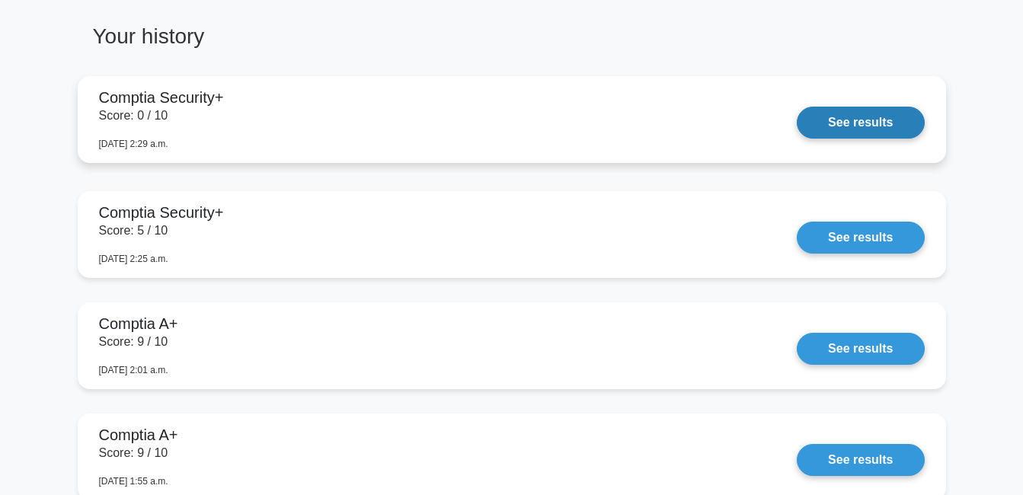
scroll to position [914, 0]
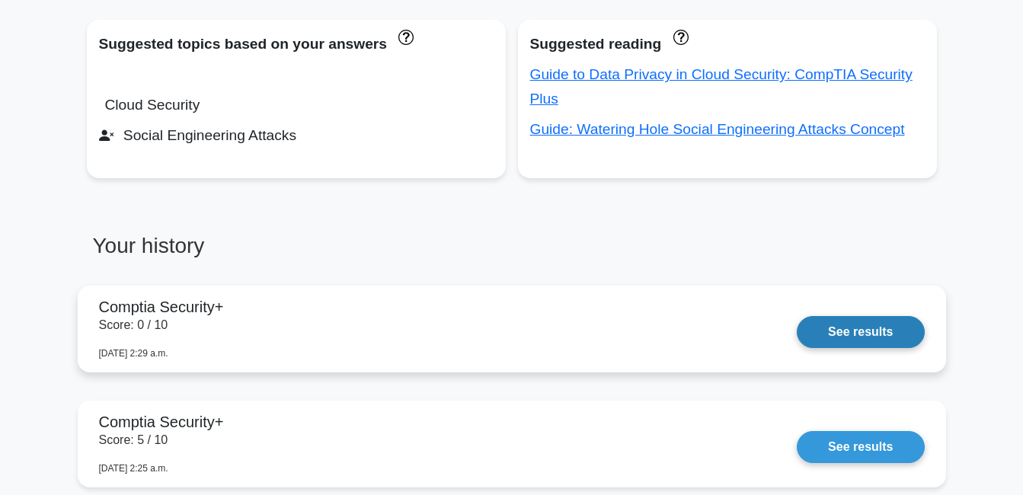
click at [797, 316] on link "See results" at bounding box center [860, 332] width 127 height 32
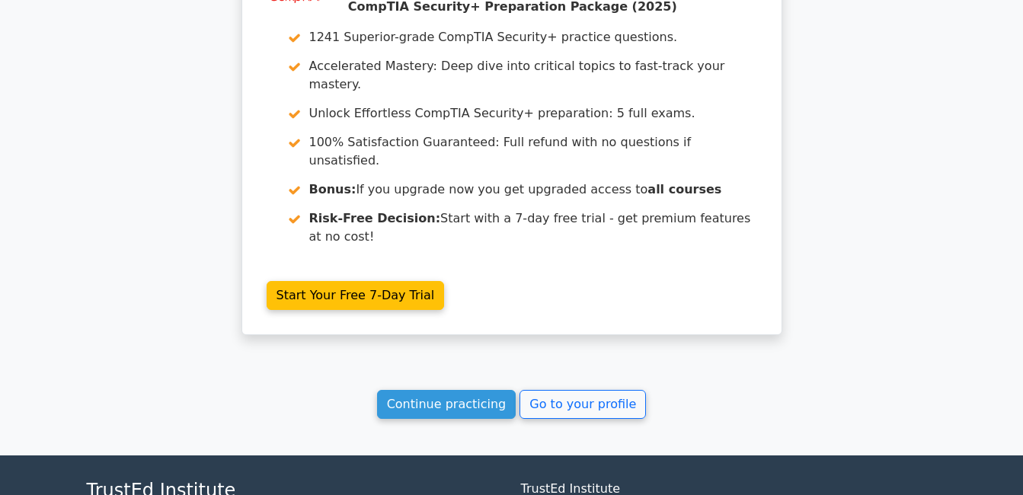
scroll to position [1315, 0]
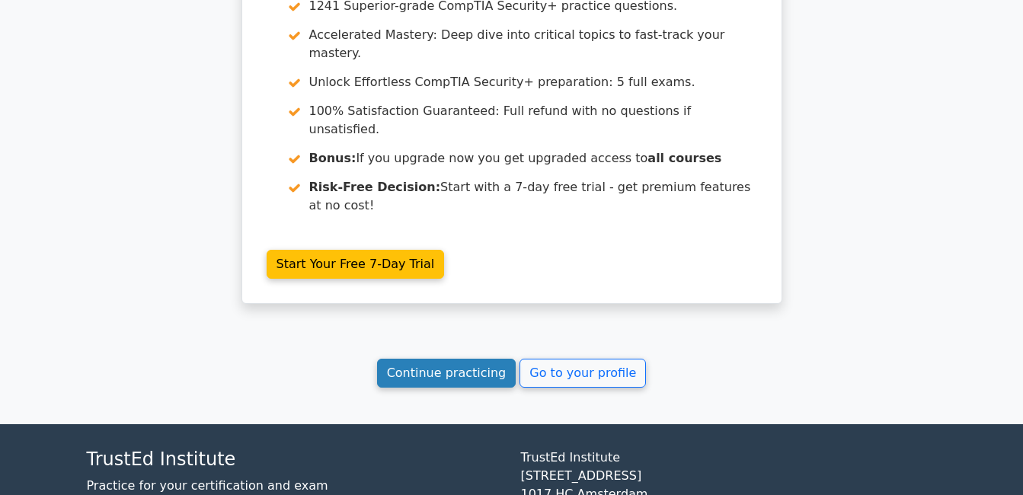
click at [421, 359] on link "Continue practicing" at bounding box center [446, 373] width 139 height 29
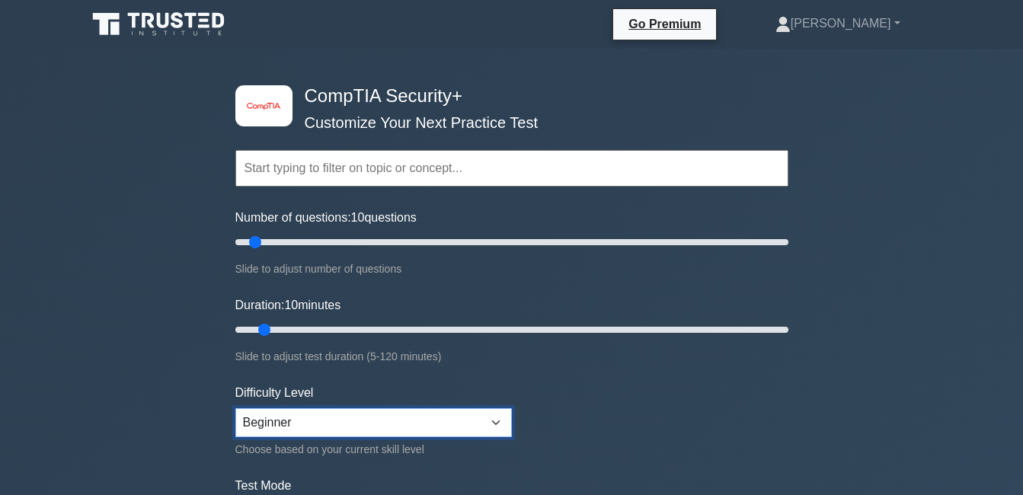
click at [501, 422] on select "Beginner Intermediate Expert" at bounding box center [373, 422] width 277 height 29
click at [495, 422] on select "Beginner Intermediate Expert" at bounding box center [373, 422] width 277 height 29
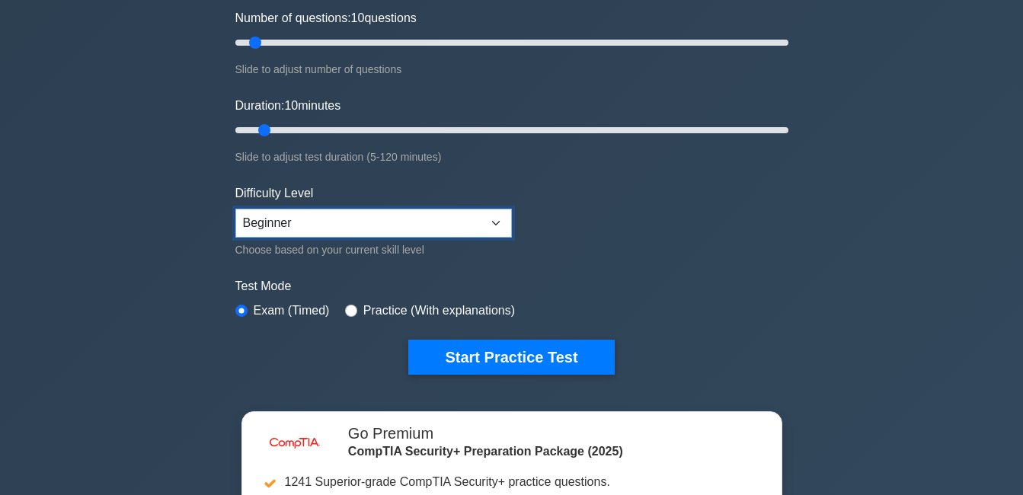
scroll to position [229, 0]
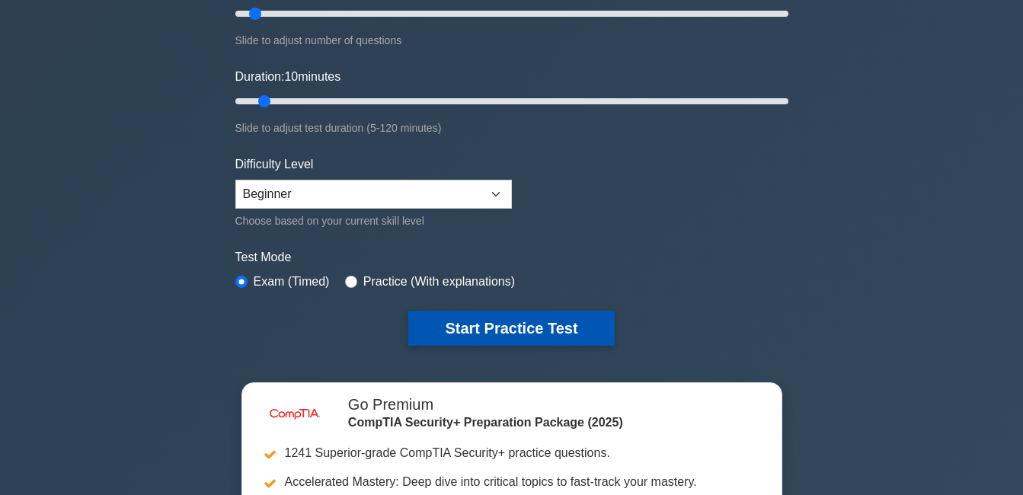
click at [488, 331] on button "Start Practice Test" at bounding box center [511, 328] width 206 height 35
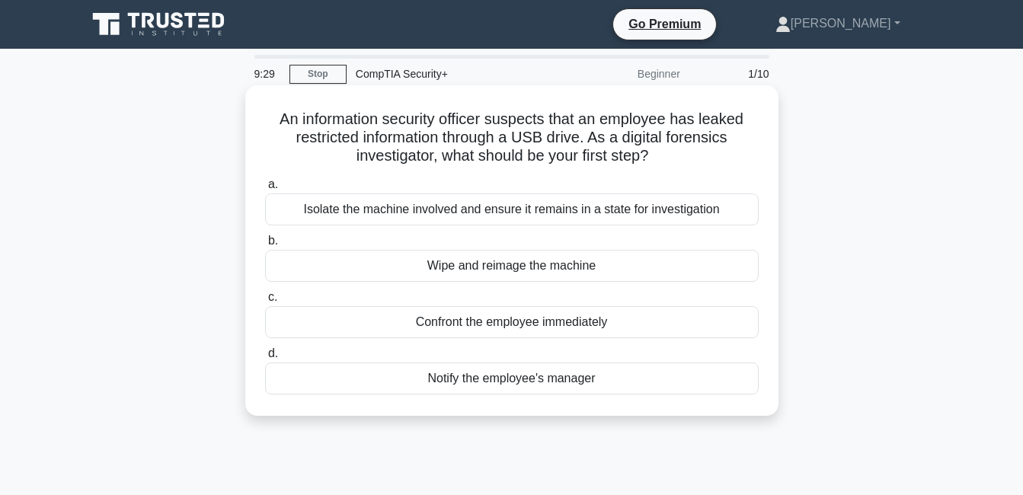
click at [468, 204] on div "Isolate the machine involved and ensure it remains in a state for investigation" at bounding box center [512, 209] width 494 height 32
click at [265, 190] on input "a. Isolate the machine involved and ensure it remains in a state for investigat…" at bounding box center [265, 185] width 0 height 10
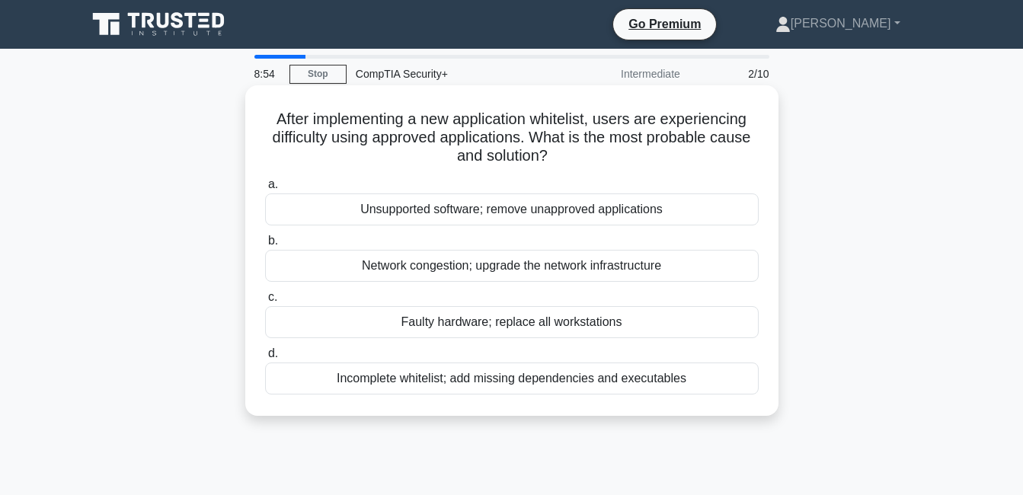
click at [542, 385] on div "Incomplete whitelist; add missing dependencies and executables" at bounding box center [512, 379] width 494 height 32
click at [265, 359] on input "d. Incomplete whitelist; add missing dependencies and executables" at bounding box center [265, 354] width 0 height 10
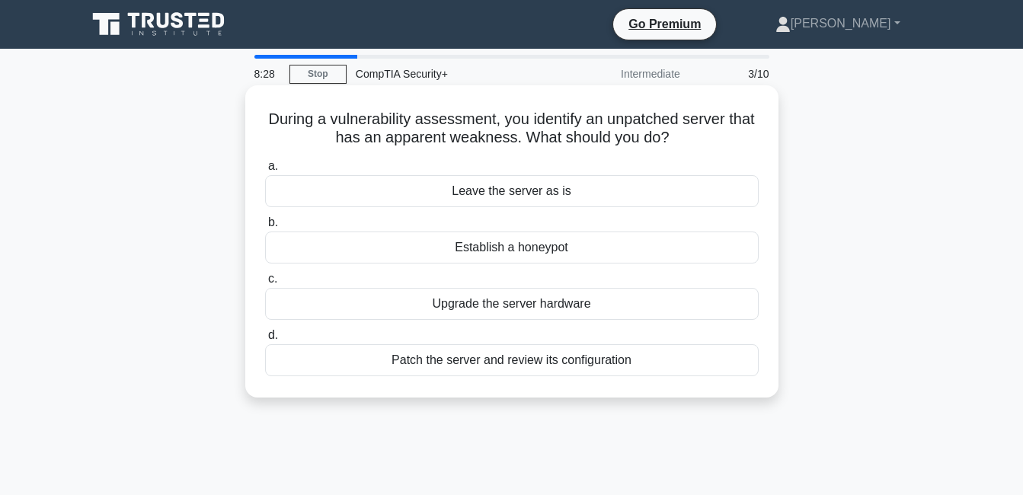
click at [493, 358] on div "Patch the server and review its configuration" at bounding box center [512, 360] width 494 height 32
click at [265, 341] on input "d. Patch the server and review its configuration" at bounding box center [265, 336] width 0 height 10
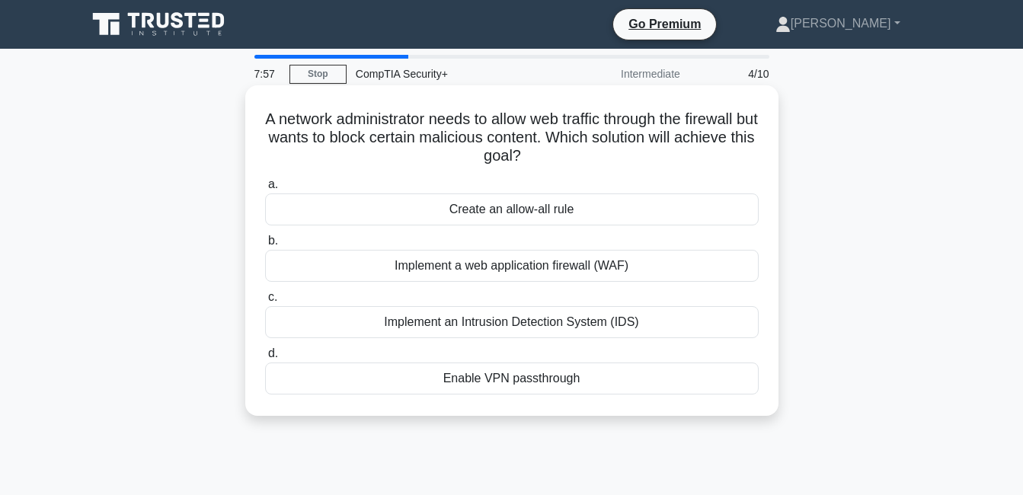
click at [475, 264] on div "Implement a web application firewall (WAF)" at bounding box center [512, 266] width 494 height 32
click at [265, 246] on input "b. Implement a web application firewall (WAF)" at bounding box center [265, 241] width 0 height 10
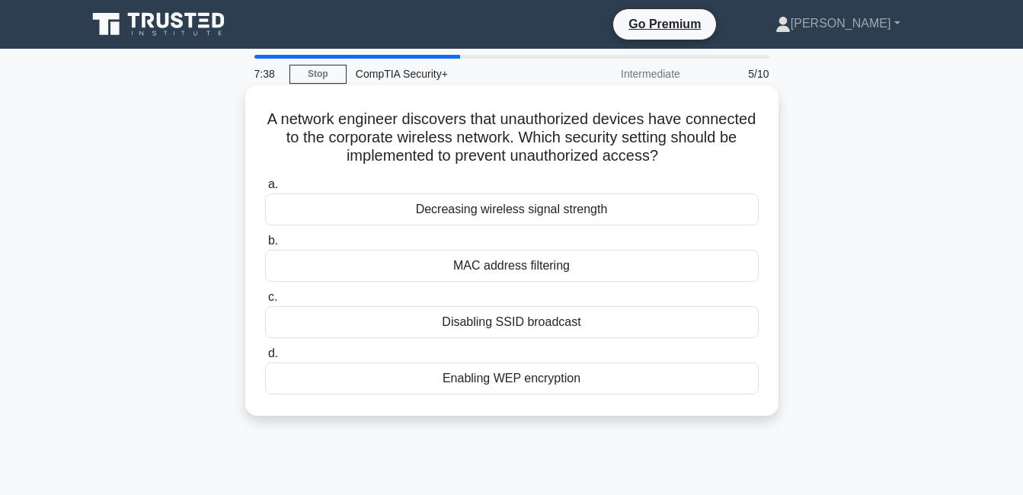
click at [451, 264] on div "MAC address filtering" at bounding box center [512, 266] width 494 height 32
click at [265, 246] on input "b. MAC address filtering" at bounding box center [265, 241] width 0 height 10
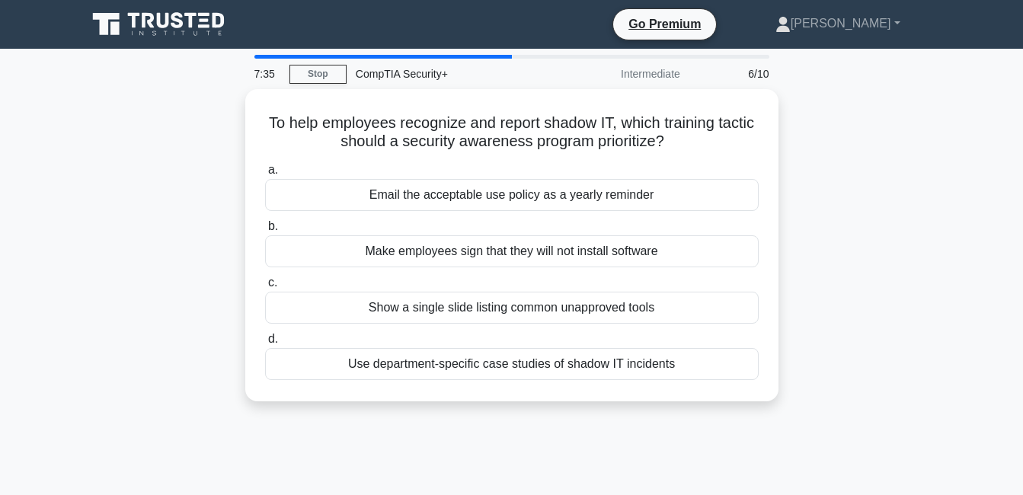
click at [0, 137] on html "Go Premium Crystal Dinalyn" at bounding box center [511, 411] width 1023 height 823
click at [112, 130] on div "To help employees recognize and report shadow IT, which training tactic should …" at bounding box center [512, 254] width 868 height 331
click at [954, 255] on main "7:33 Stop CompTIA Security+ Intermediate 6/10 To help employees recognize and r…" at bounding box center [511, 436] width 1023 height 774
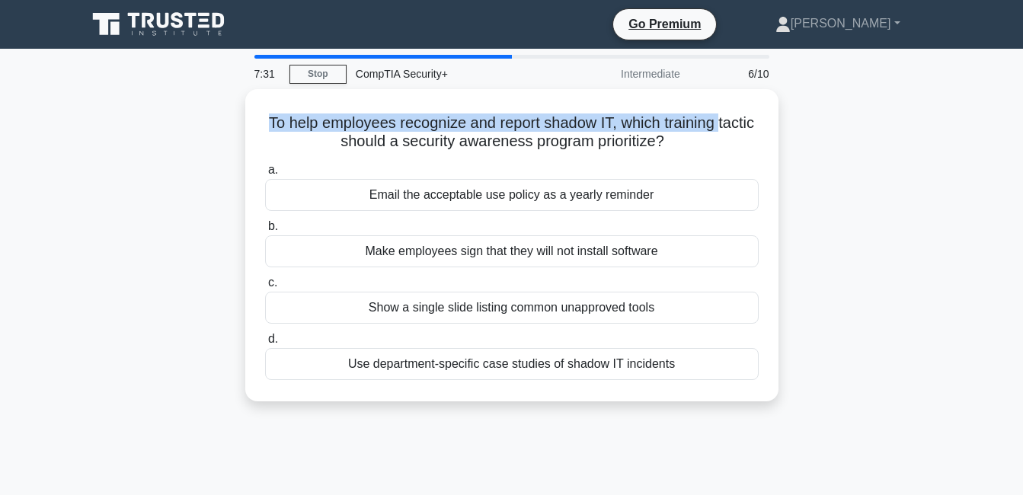
click at [187, 133] on div "To help employees recognize and report shadow IT, which training tactic should …" at bounding box center [512, 254] width 868 height 331
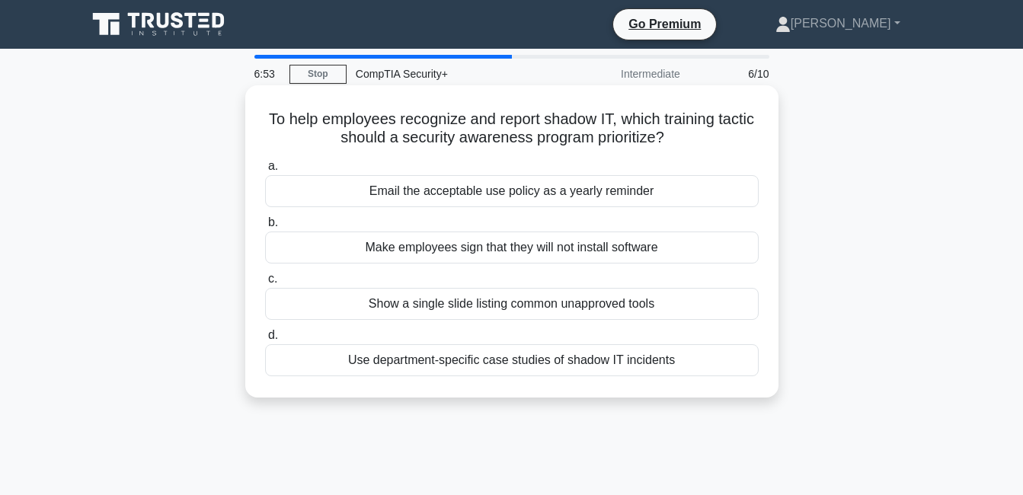
click at [504, 363] on div "Use department-specific case studies of shadow IT incidents" at bounding box center [512, 360] width 494 height 32
click at [265, 341] on input "d. Use department-specific case studies of shadow IT incidents" at bounding box center [265, 336] width 0 height 10
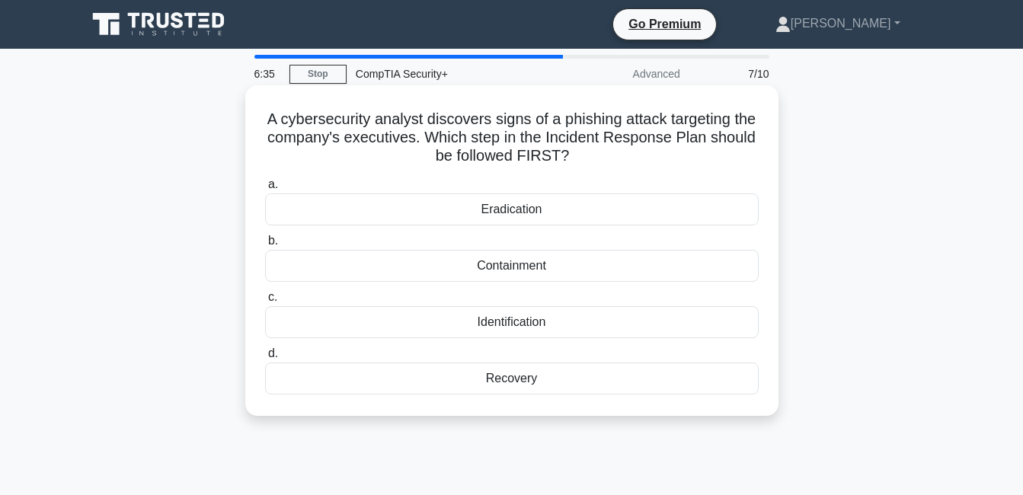
click at [509, 318] on div "Identification" at bounding box center [512, 322] width 494 height 32
click at [265, 302] on input "c. Identification" at bounding box center [265, 298] width 0 height 10
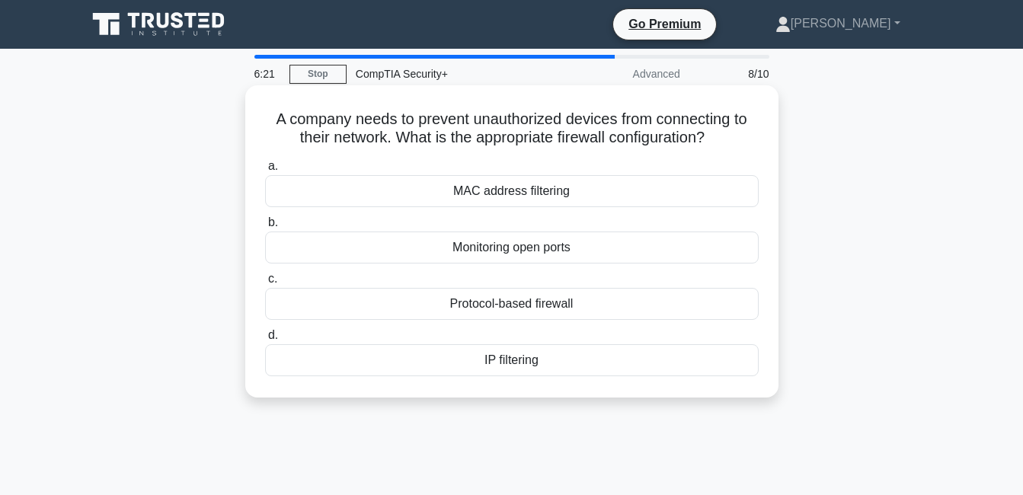
click at [500, 359] on div "IP filtering" at bounding box center [512, 360] width 494 height 32
click at [265, 341] on input "d. IP filtering" at bounding box center [265, 336] width 0 height 10
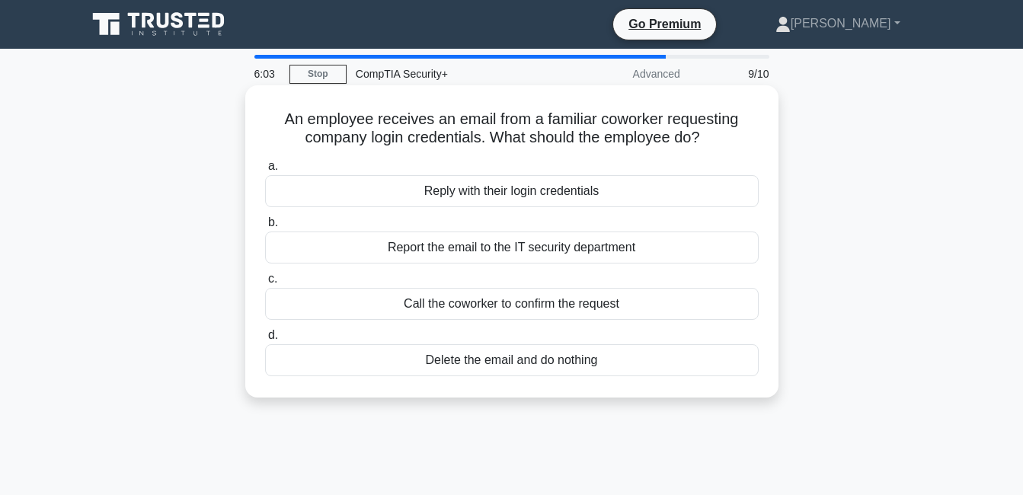
click at [442, 253] on div "Report the email to the IT security department" at bounding box center [512, 248] width 494 height 32
click at [265, 228] on input "b. Report the email to the IT security department" at bounding box center [265, 223] width 0 height 10
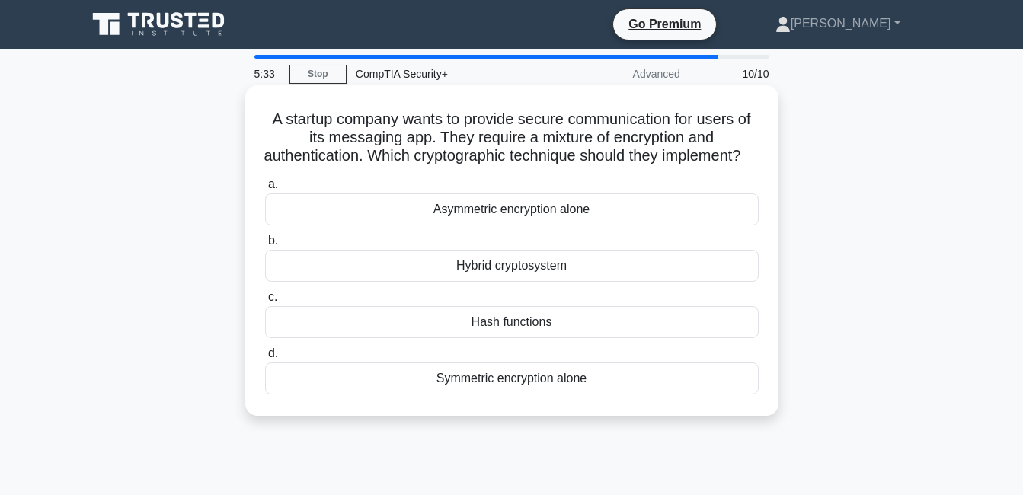
click at [528, 282] on div "Hybrid cryptosystem" at bounding box center [512, 266] width 494 height 32
click at [265, 246] on input "b. Hybrid cryptosystem" at bounding box center [265, 241] width 0 height 10
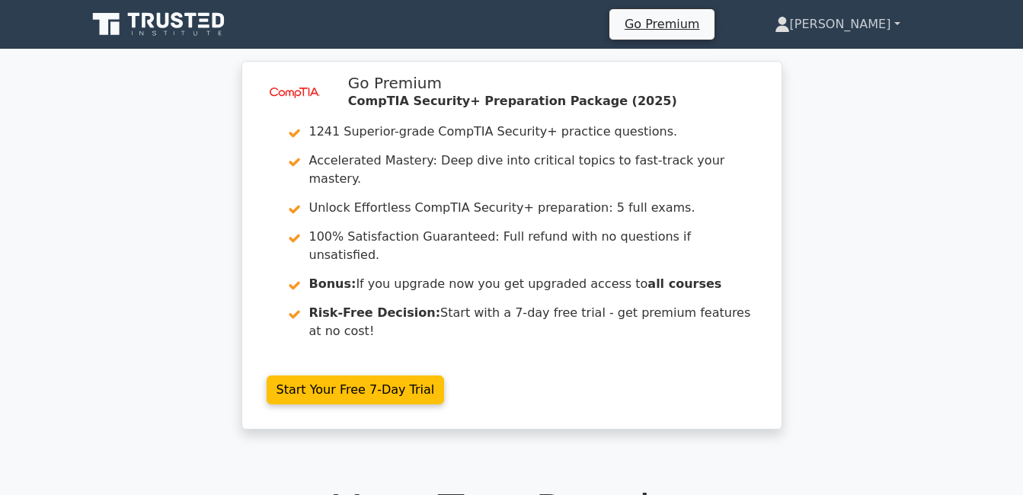
click at [840, 25] on link "[PERSON_NAME]" at bounding box center [837, 24] width 199 height 30
click at [810, 60] on link "Profile" at bounding box center [799, 60] width 120 height 24
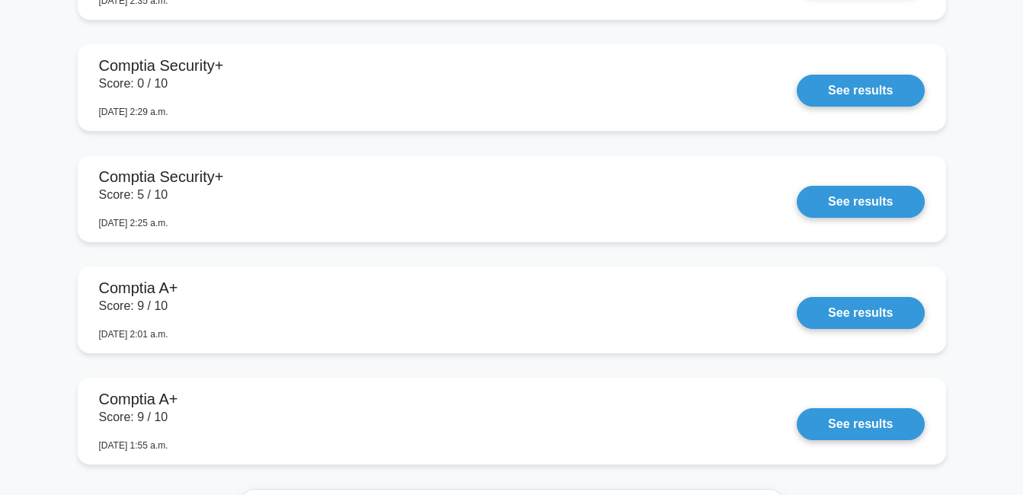
scroll to position [1447, 0]
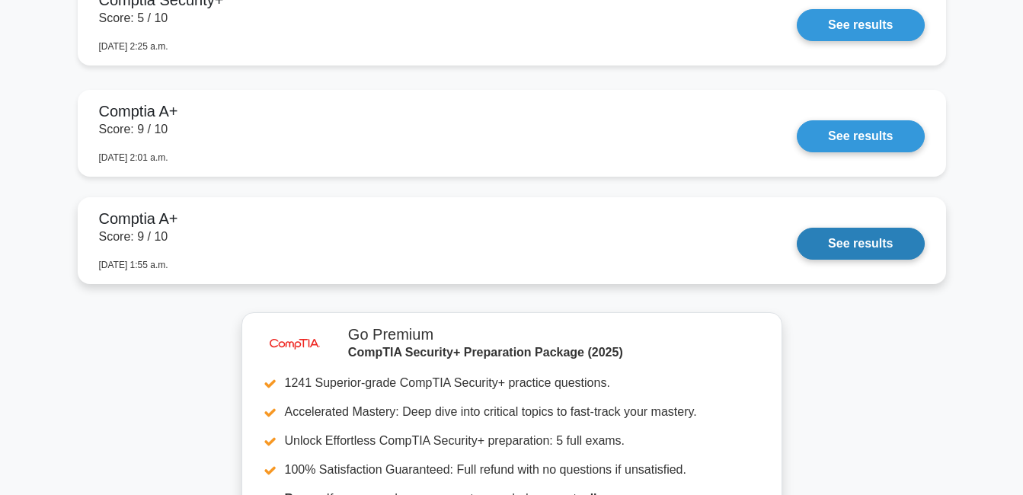
click at [860, 246] on link "See results" at bounding box center [860, 244] width 127 height 32
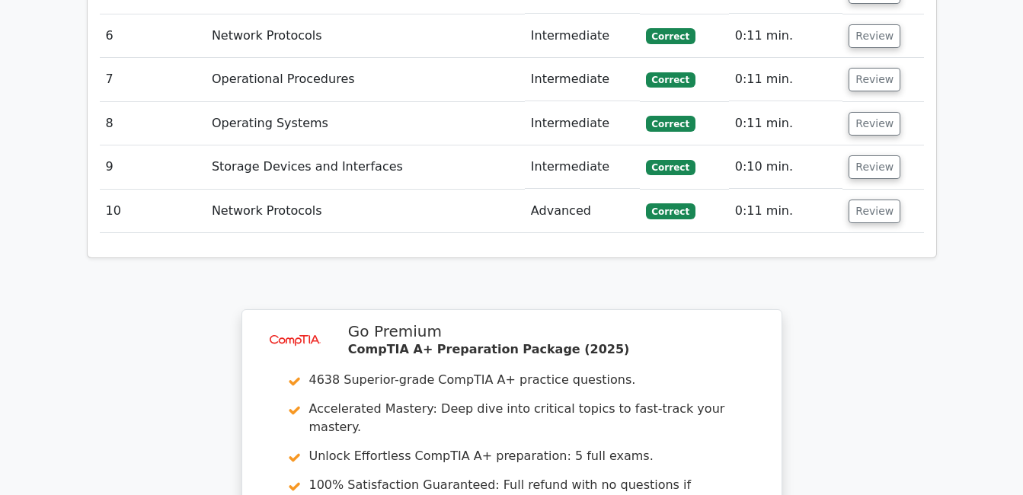
scroll to position [2666, 0]
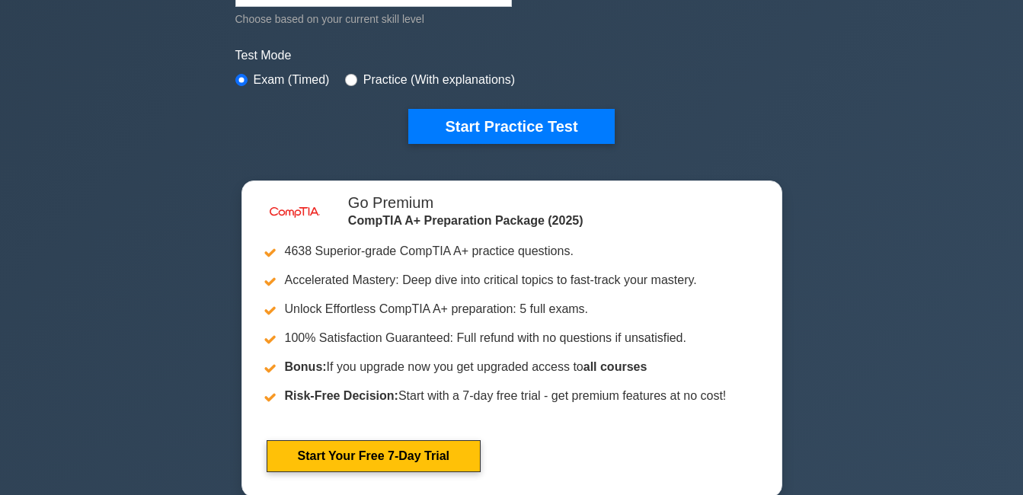
scroll to position [457, 0]
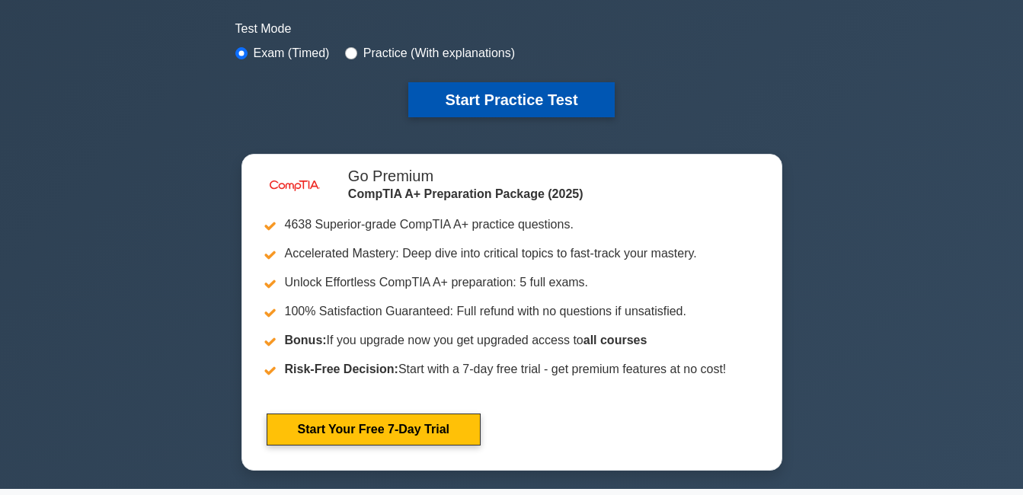
click at [534, 88] on button "Start Practice Test" at bounding box center [511, 99] width 206 height 35
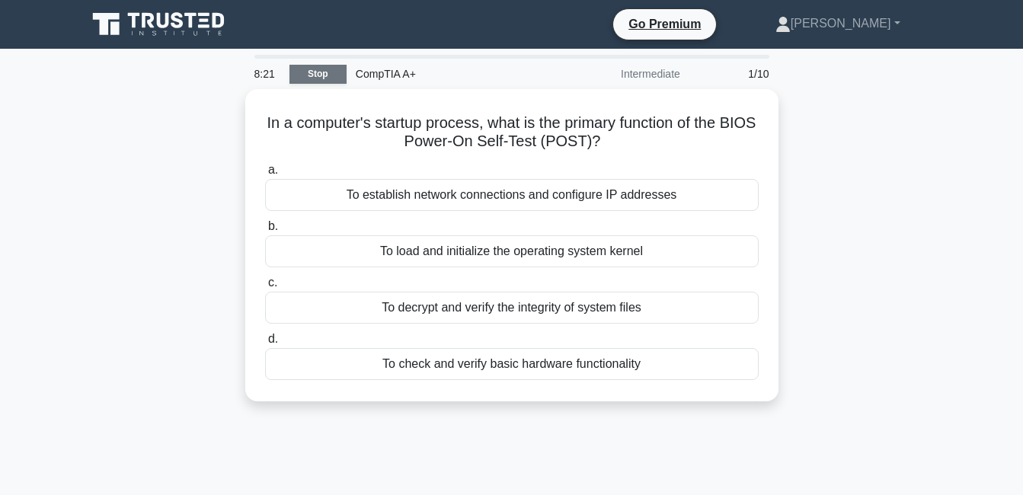
click at [303, 75] on link "Stop" at bounding box center [317, 74] width 57 height 19
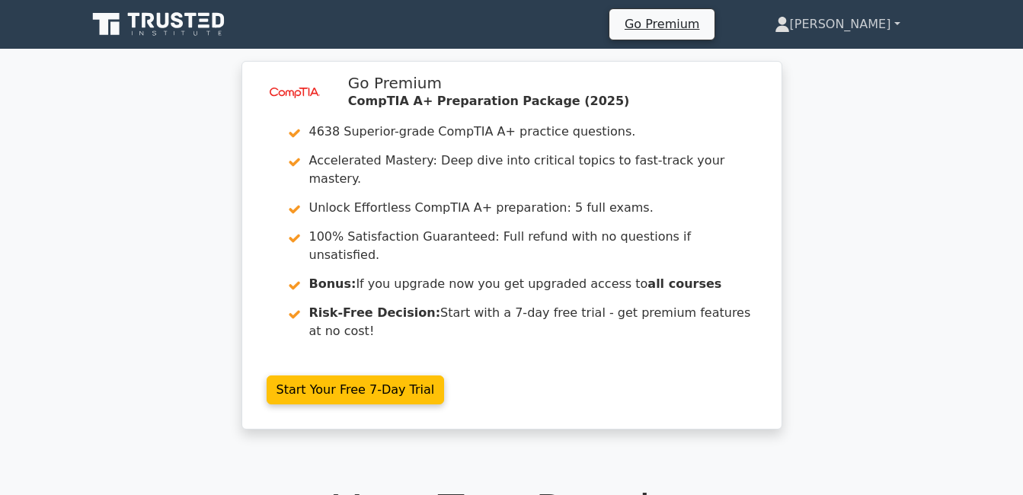
click at [855, 23] on link "[PERSON_NAME]" at bounding box center [837, 24] width 199 height 30
click at [791, 59] on link "Profile" at bounding box center [799, 60] width 120 height 24
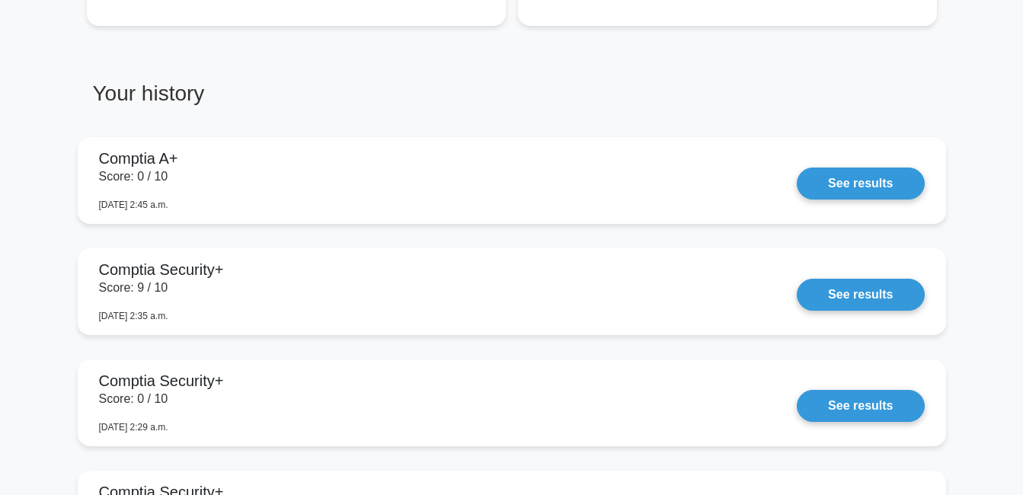
scroll to position [1143, 0]
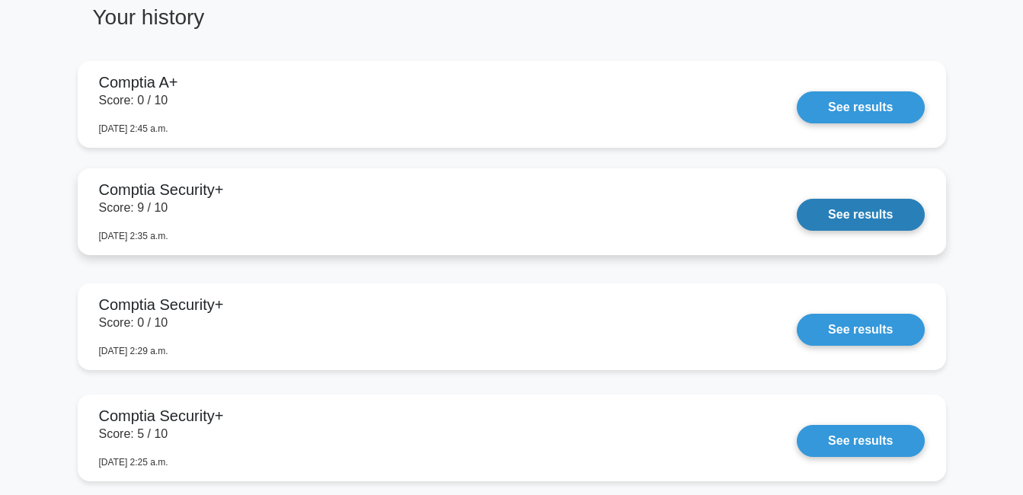
click at [827, 218] on link "See results" at bounding box center [860, 215] width 127 height 32
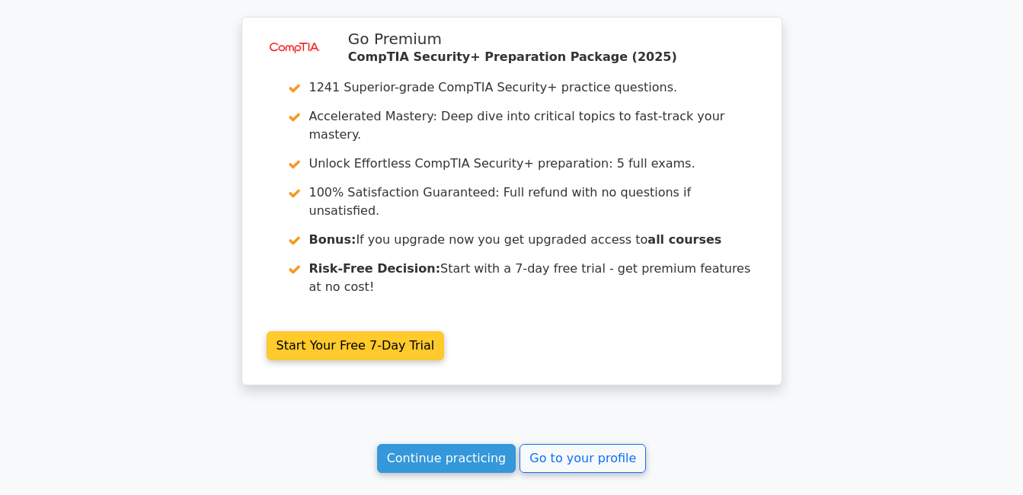
scroll to position [2392, 0]
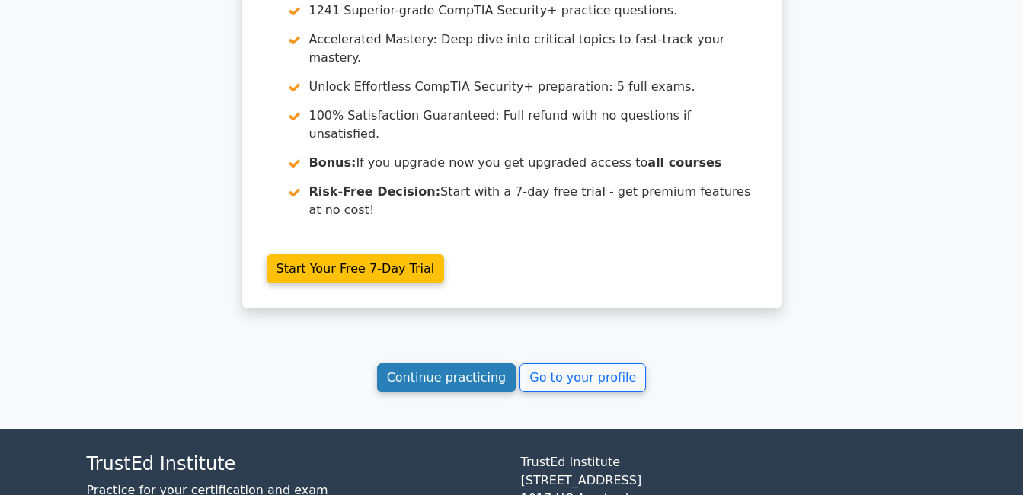
click at [465, 363] on link "Continue practicing" at bounding box center [446, 377] width 139 height 29
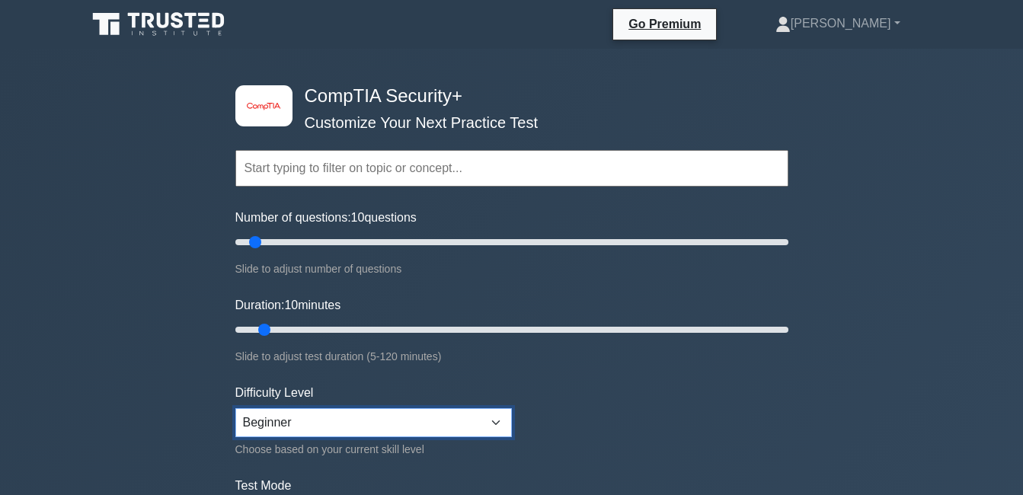
click at [348, 421] on select "Beginner Intermediate Expert" at bounding box center [373, 422] width 277 height 29
select select "intermediate"
click at [235, 408] on select "Beginner Intermediate Expert" at bounding box center [373, 422] width 277 height 29
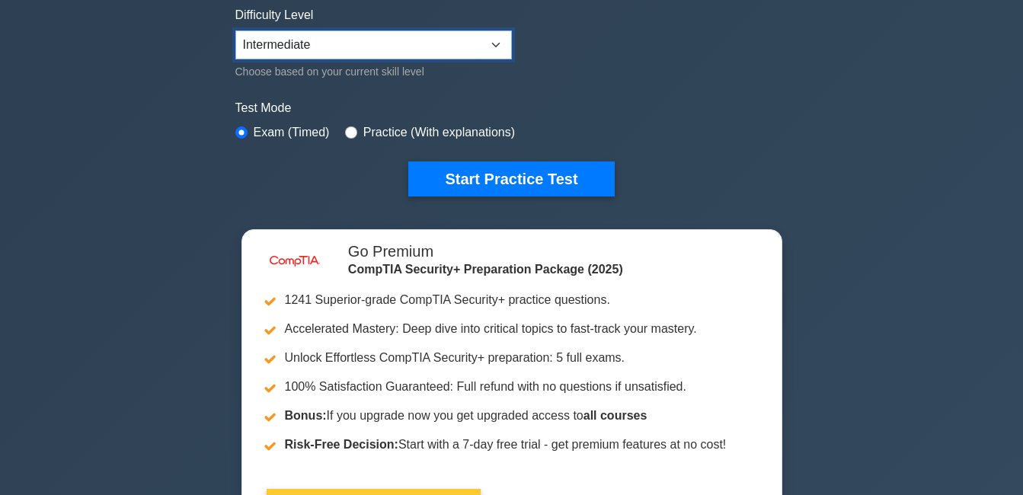
scroll to position [381, 0]
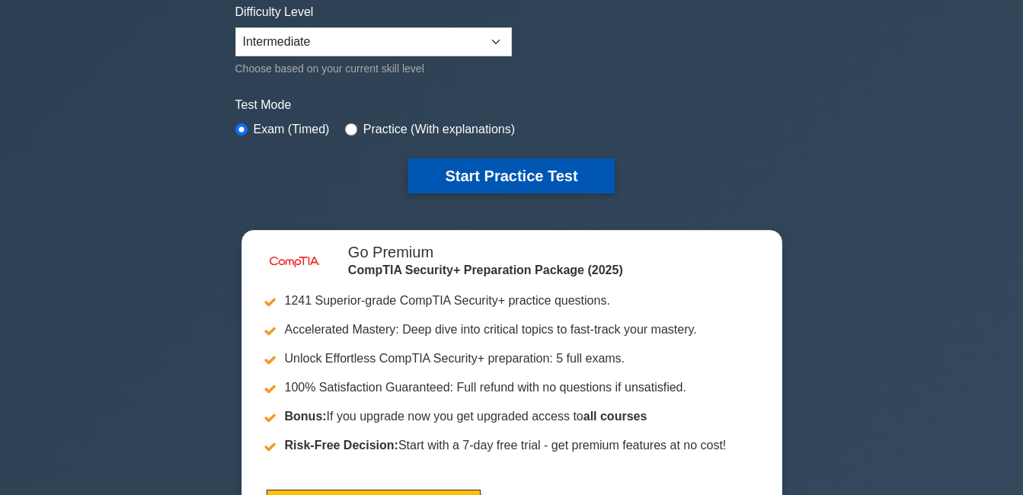
click at [459, 176] on button "Start Practice Test" at bounding box center [511, 175] width 206 height 35
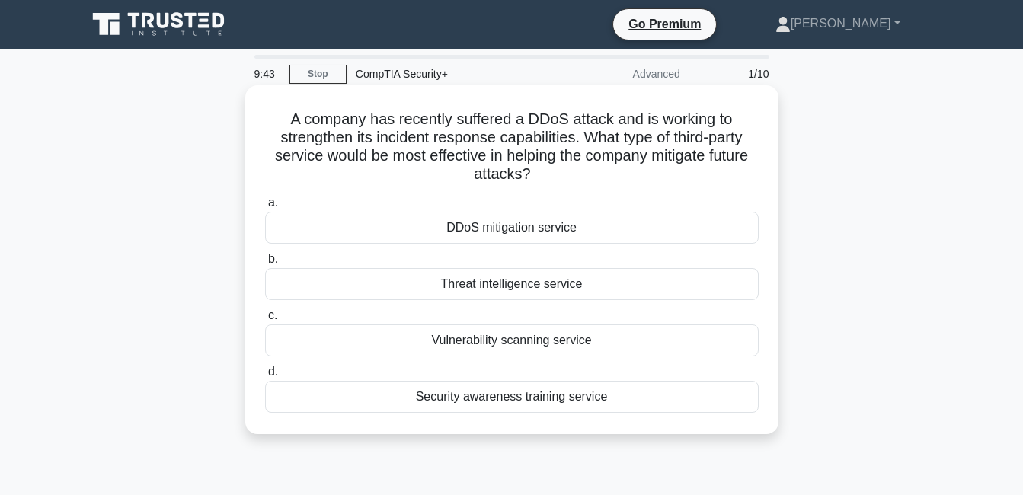
click at [522, 398] on div "Security awareness training service" at bounding box center [512, 397] width 494 height 32
click at [265, 377] on input "d. Security awareness training service" at bounding box center [265, 372] width 0 height 10
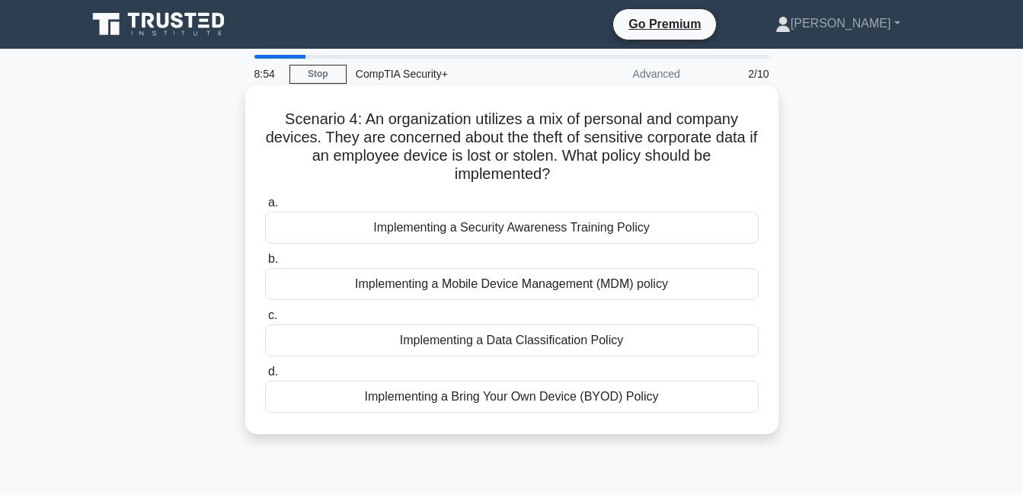
click at [385, 225] on div "Implementing a Security Awareness Training Policy" at bounding box center [512, 228] width 494 height 32
click at [265, 208] on input "a. Implementing a Security Awareness Training Policy" at bounding box center [265, 203] width 0 height 10
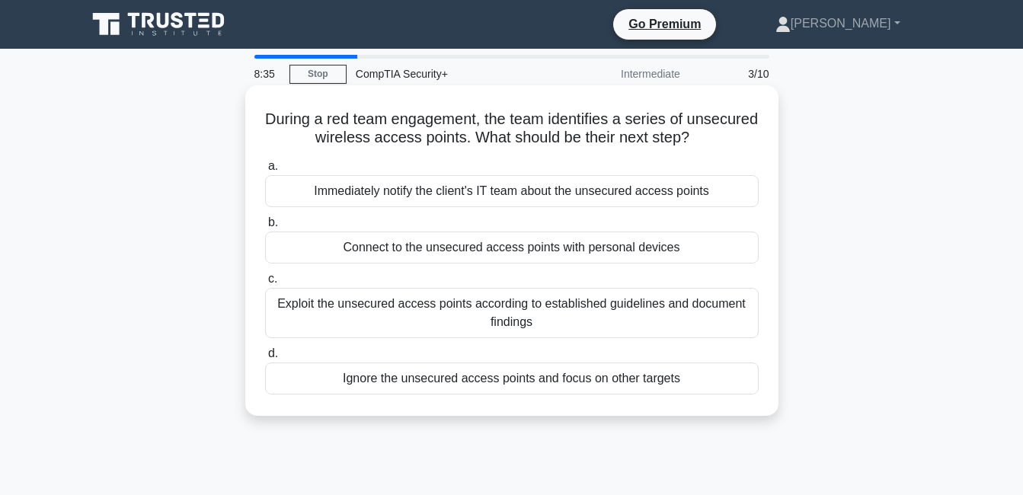
click at [419, 197] on div "Immediately notify the client's IT team about the unsecured access points" at bounding box center [512, 191] width 494 height 32
click at [265, 171] on input "a. Immediately notify the client's IT team about the unsecured access points" at bounding box center [265, 166] width 0 height 10
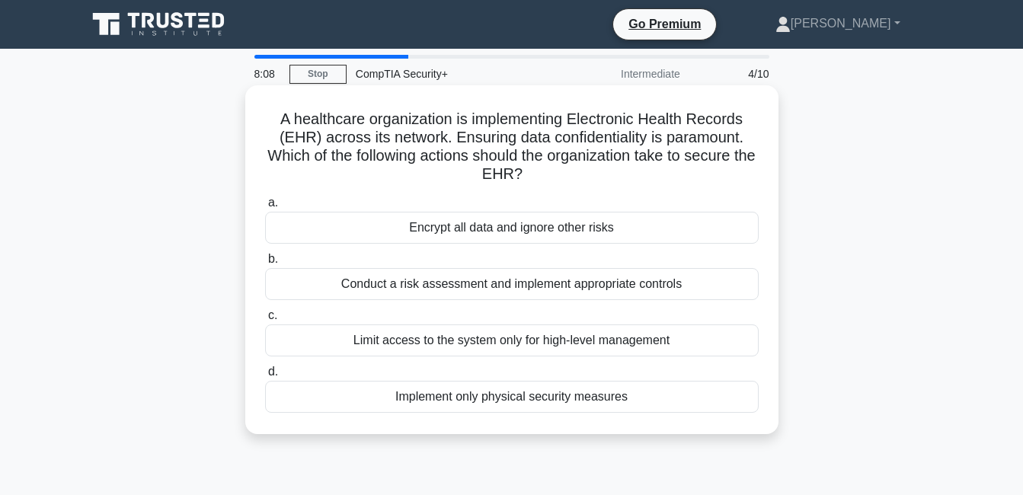
click at [474, 279] on div "Conduct a risk assessment and implement appropriate controls" at bounding box center [512, 284] width 494 height 32
click at [265, 264] on input "b. Conduct a risk assessment and implement appropriate controls" at bounding box center [265, 259] width 0 height 10
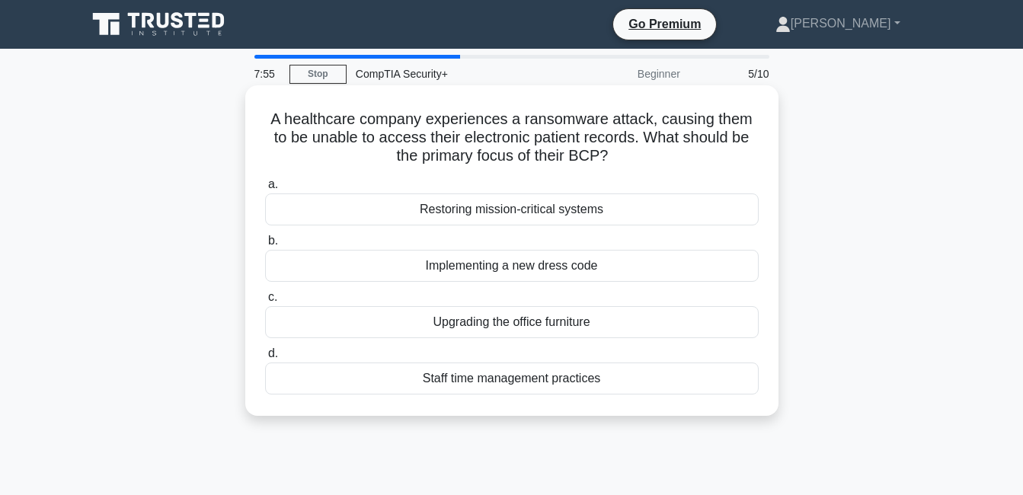
click at [501, 206] on div "Restoring mission-critical systems" at bounding box center [512, 209] width 494 height 32
click at [265, 190] on input "a. Restoring mission-critical systems" at bounding box center [265, 185] width 0 height 10
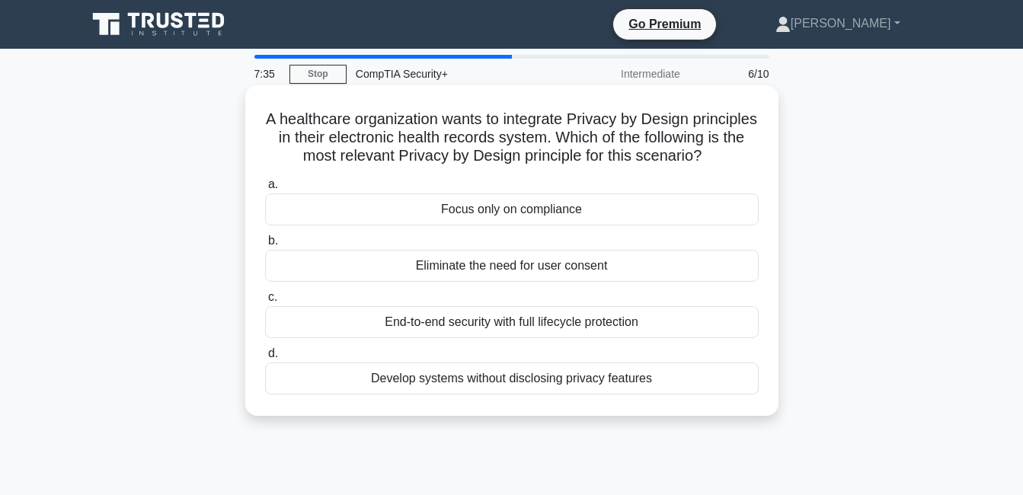
click at [520, 395] on div "Develop systems without disclosing privacy features" at bounding box center [512, 379] width 494 height 32
click at [265, 359] on input "d. Develop systems without disclosing privacy features" at bounding box center [265, 354] width 0 height 10
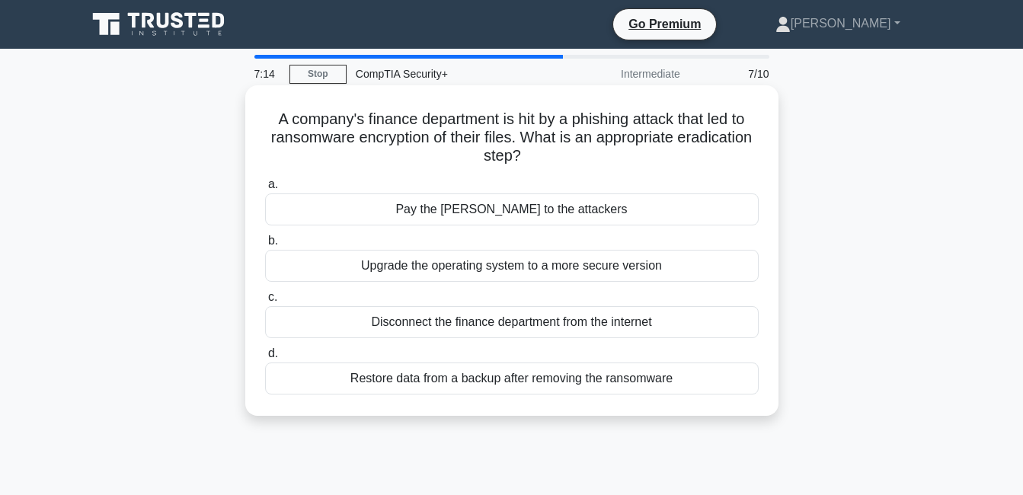
click at [456, 377] on div "Restore data from a backup after removing the ransomware" at bounding box center [512, 379] width 494 height 32
click at [265, 359] on input "d. Restore data from a backup after removing the ransomware" at bounding box center [265, 354] width 0 height 10
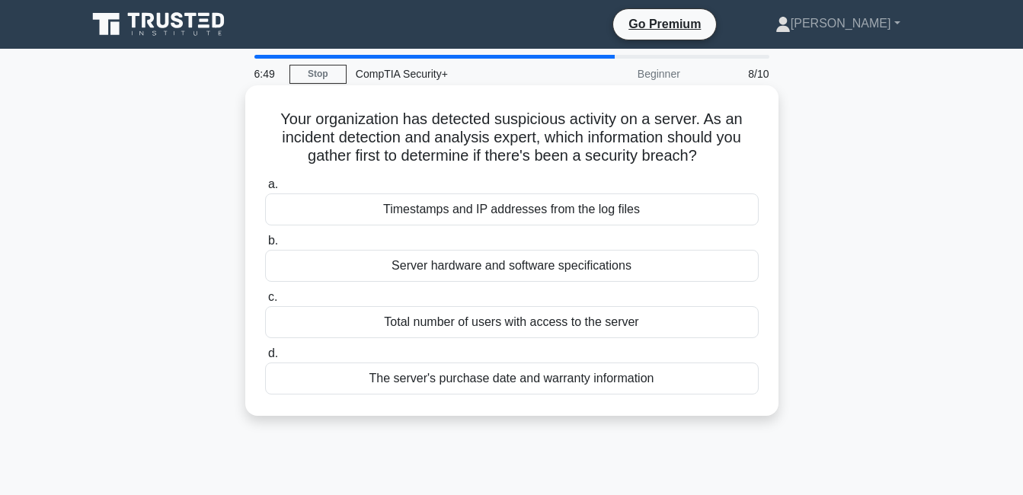
click at [572, 215] on div "Timestamps and IP addresses from the log files" at bounding box center [512, 209] width 494 height 32
click at [265, 190] on input "a. Timestamps and IP addresses from the log files" at bounding box center [265, 185] width 0 height 10
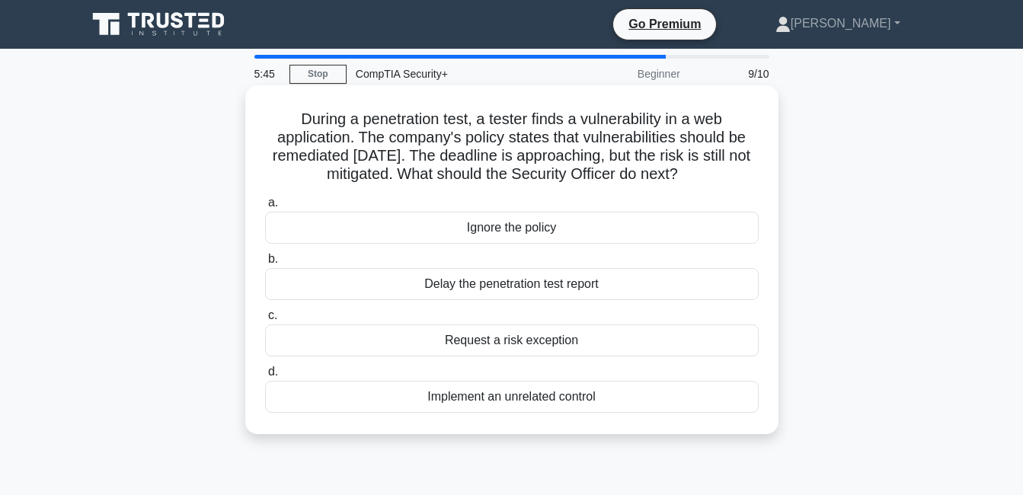
click at [571, 284] on div "Delay the penetration test report" at bounding box center [512, 284] width 494 height 32
click at [265, 264] on input "b. Delay the penetration test report" at bounding box center [265, 259] width 0 height 10
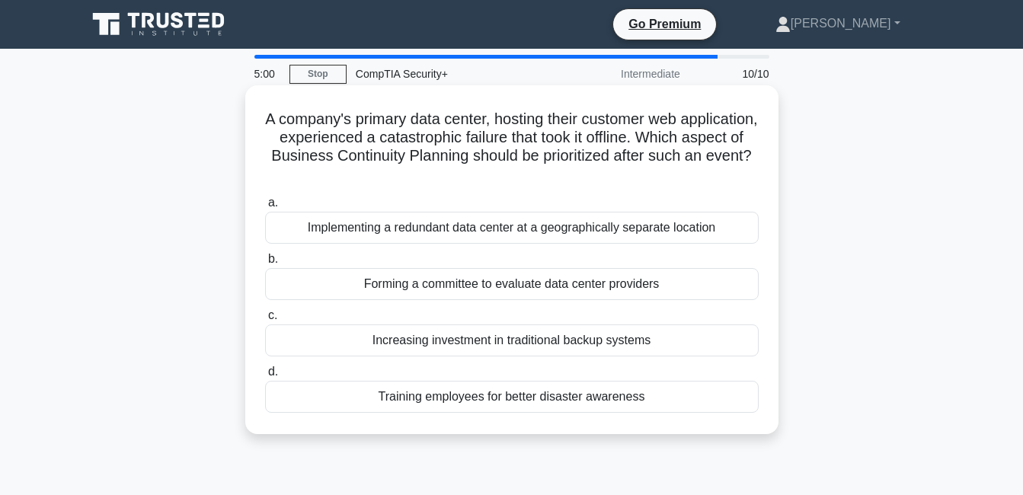
click at [448, 389] on div "Training employees for better disaster awareness" at bounding box center [512, 397] width 494 height 32
click at [265, 377] on input "d. Training employees for better disaster awareness" at bounding box center [265, 372] width 0 height 10
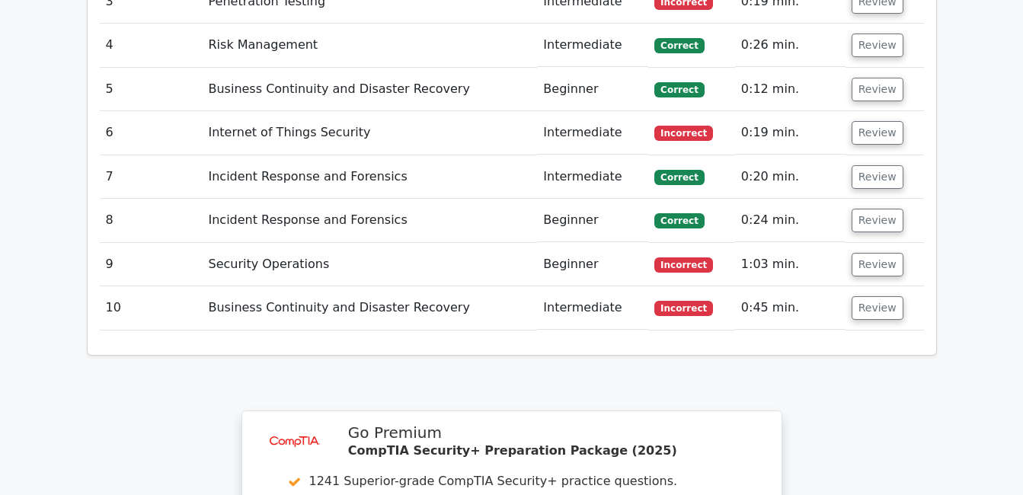
scroll to position [2362, 0]
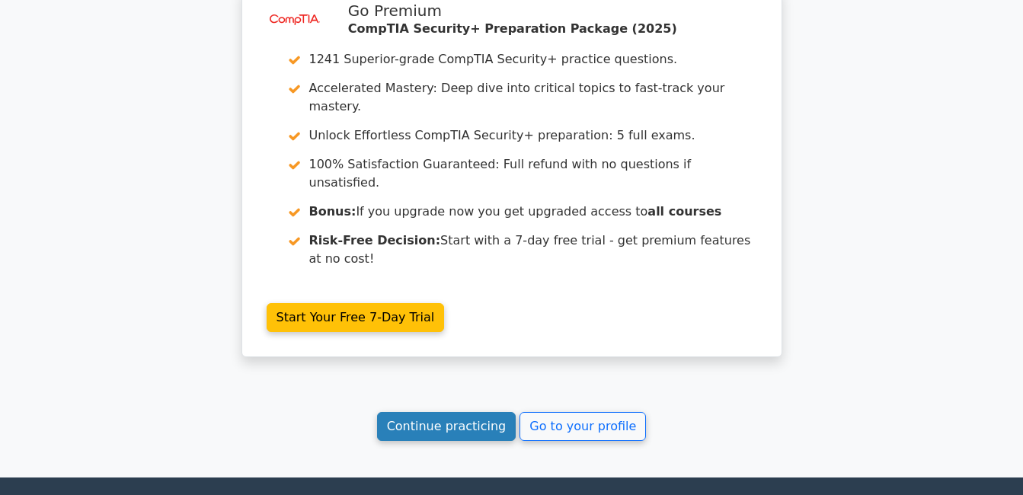
click at [421, 412] on link "Continue practicing" at bounding box center [446, 426] width 139 height 29
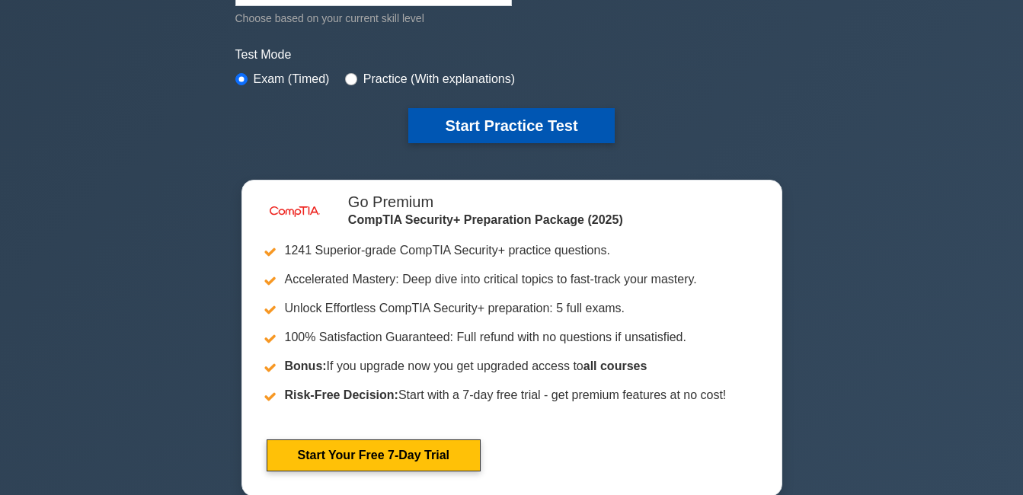
scroll to position [229, 0]
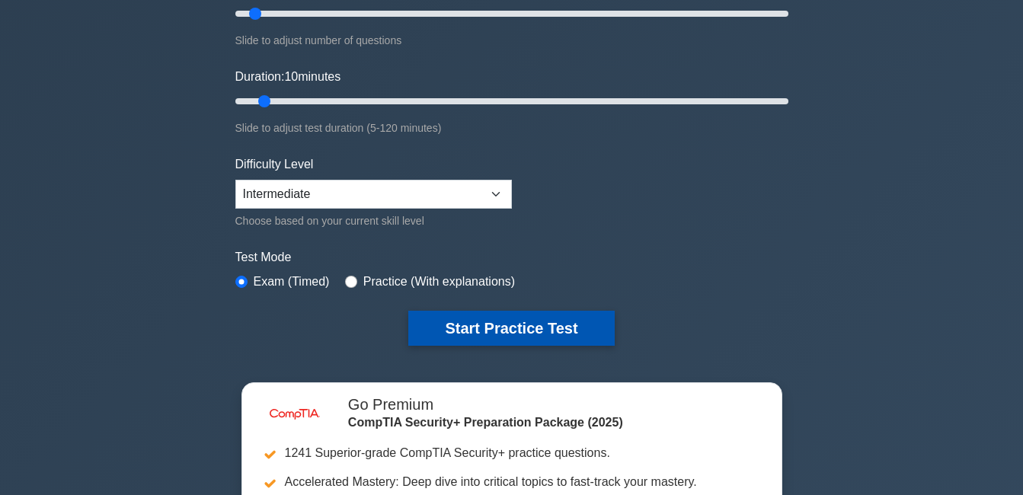
click at [516, 317] on button "Start Practice Test" at bounding box center [511, 328] width 206 height 35
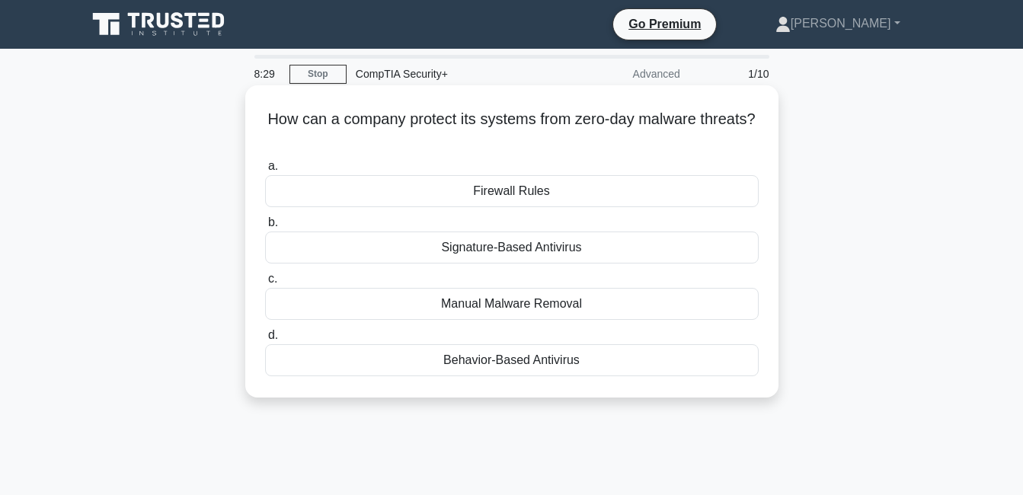
click at [500, 187] on div "Firewall Rules" at bounding box center [512, 191] width 494 height 32
click at [265, 171] on input "a. Firewall Rules" at bounding box center [265, 166] width 0 height 10
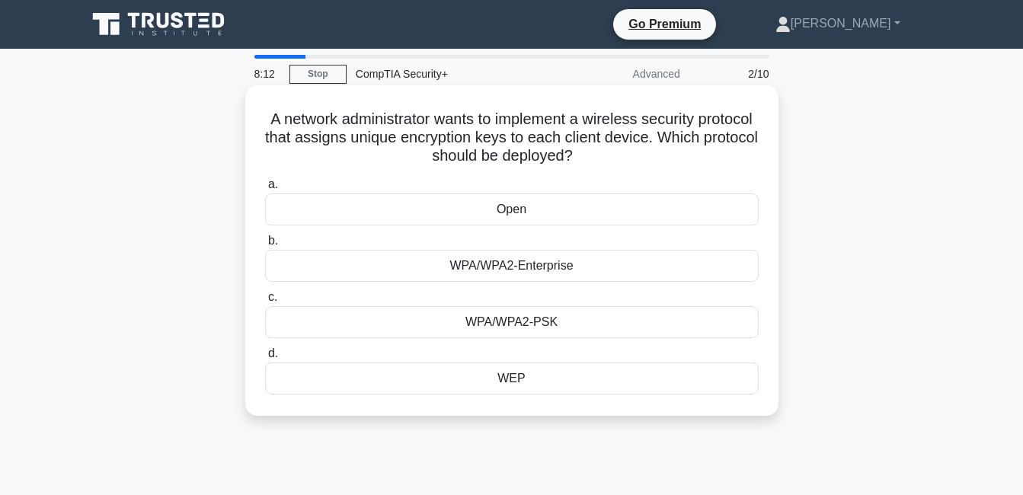
click at [515, 326] on div "WPA/WPA2-PSK" at bounding box center [512, 322] width 494 height 32
click at [265, 302] on input "c. WPA/WPA2-PSK" at bounding box center [265, 298] width 0 height 10
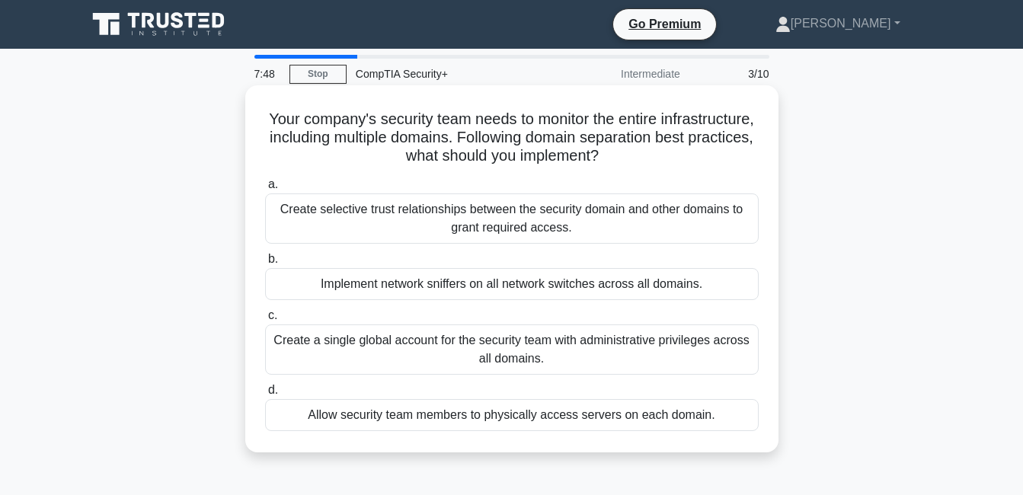
click at [385, 215] on div "Create selective trust relationships between the security domain and other doma…" at bounding box center [512, 218] width 494 height 50
click at [265, 190] on input "a. Create selective trust relationships between the security domain and other d…" at bounding box center [265, 185] width 0 height 10
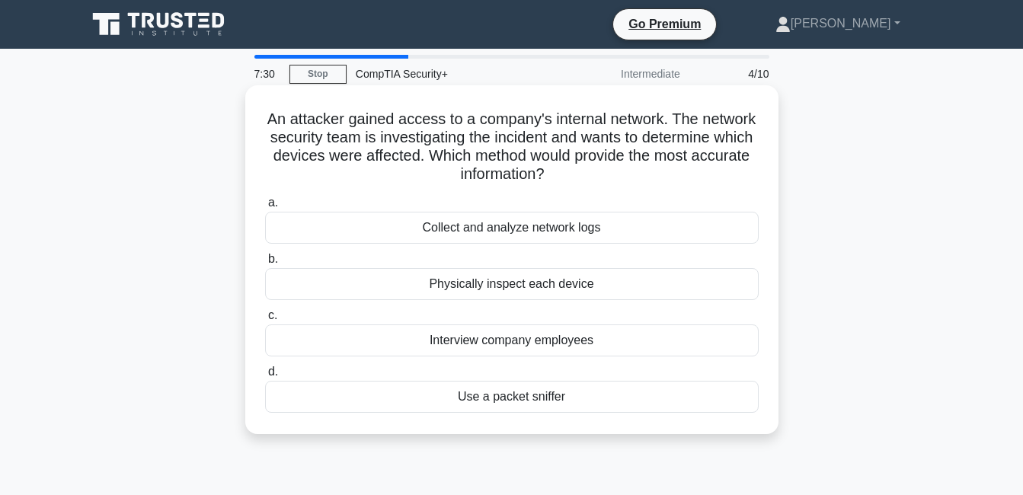
click at [443, 229] on div "Collect and analyze network logs" at bounding box center [512, 228] width 494 height 32
click at [265, 208] on input "a. Collect and analyze network logs" at bounding box center [265, 203] width 0 height 10
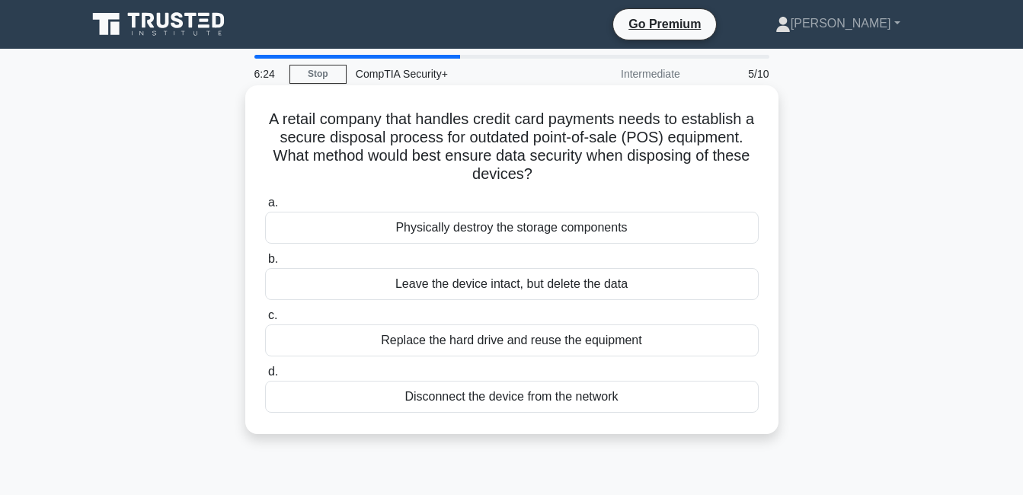
click at [530, 404] on div "Disconnect the device from the network" at bounding box center [512, 397] width 494 height 32
click at [265, 377] on input "d. Disconnect the device from the network" at bounding box center [265, 372] width 0 height 10
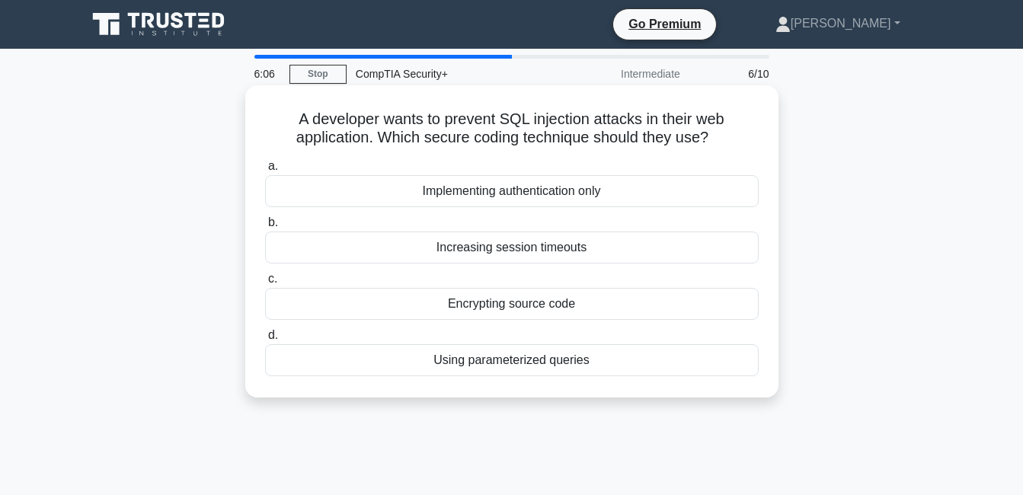
click at [475, 309] on div "Encrypting source code" at bounding box center [512, 304] width 494 height 32
click at [265, 284] on input "c. Encrypting source code" at bounding box center [265, 279] width 0 height 10
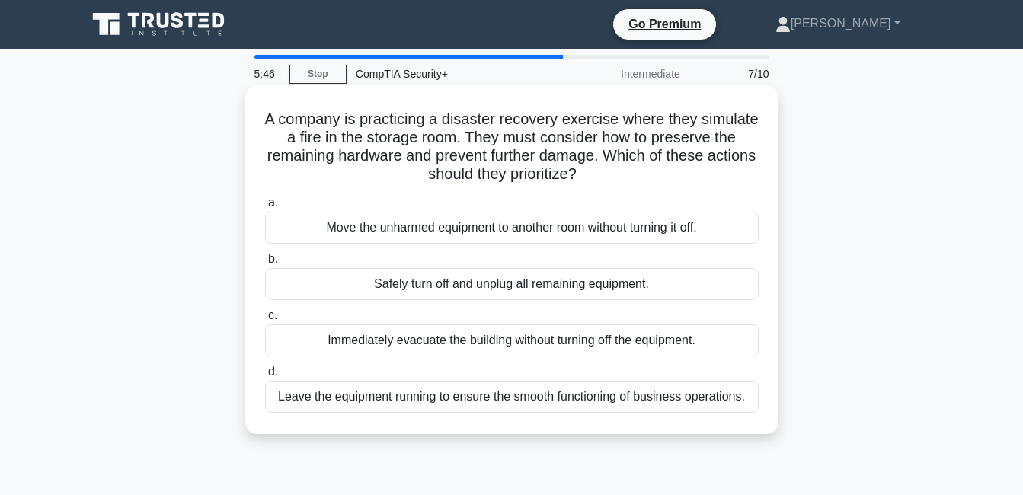
click at [523, 290] on div "Safely turn off and unplug all remaining equipment." at bounding box center [512, 284] width 494 height 32
click at [265, 264] on input "b. Safely turn off and unplug all remaining equipment." at bounding box center [265, 259] width 0 height 10
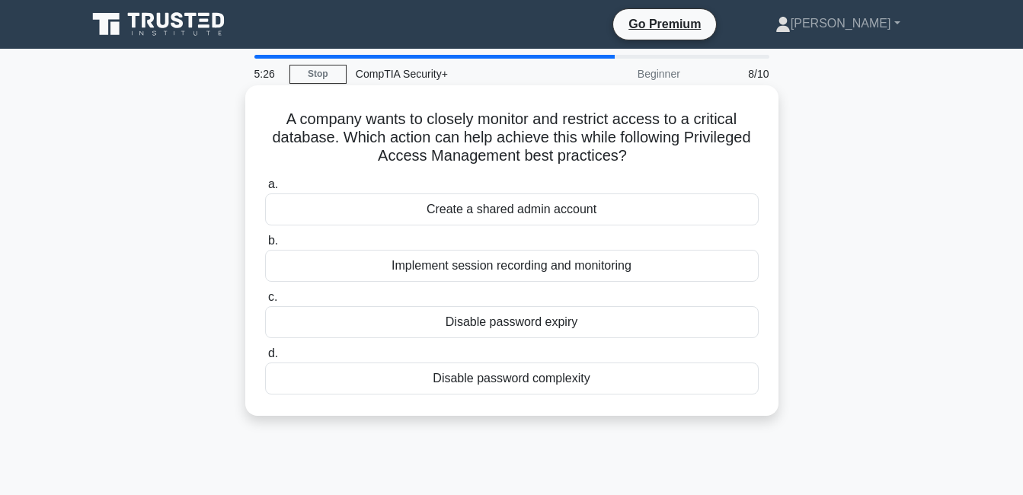
click at [483, 267] on div "Implement session recording and monitoring" at bounding box center [512, 266] width 494 height 32
click at [265, 246] on input "b. Implement session recording and monitoring" at bounding box center [265, 241] width 0 height 10
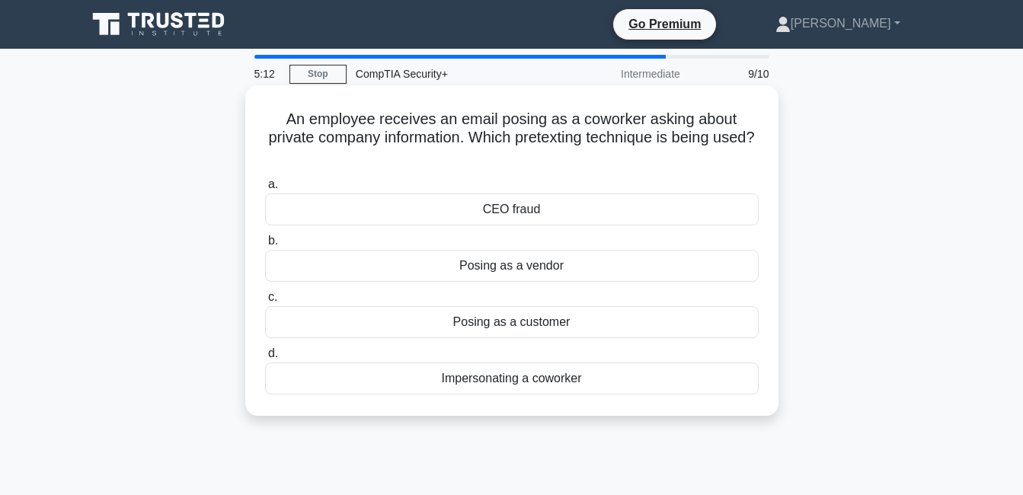
click at [526, 379] on div "Impersonating a coworker" at bounding box center [512, 379] width 494 height 32
click at [265, 359] on input "d. Impersonating a coworker" at bounding box center [265, 354] width 0 height 10
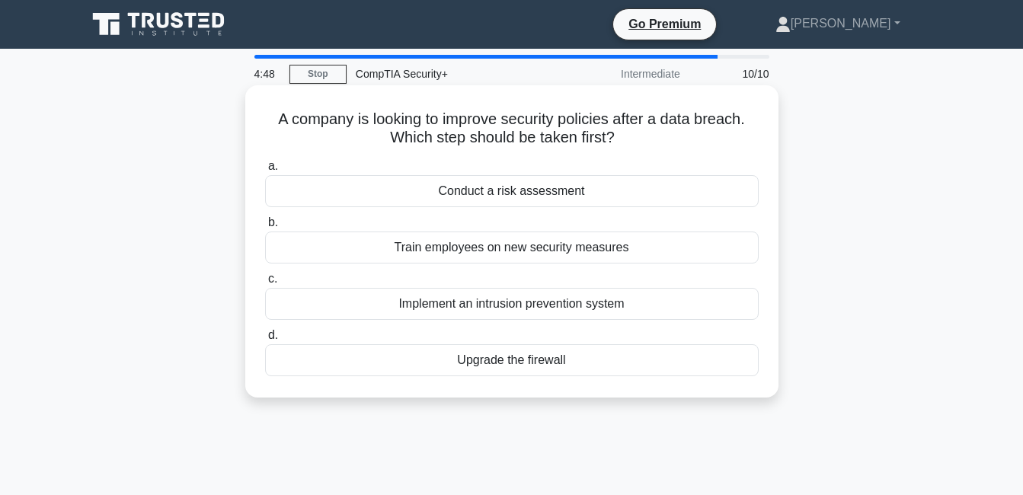
click at [612, 245] on div "Train employees on new security measures" at bounding box center [512, 248] width 494 height 32
click at [265, 228] on input "b. Train employees on new security measures" at bounding box center [265, 223] width 0 height 10
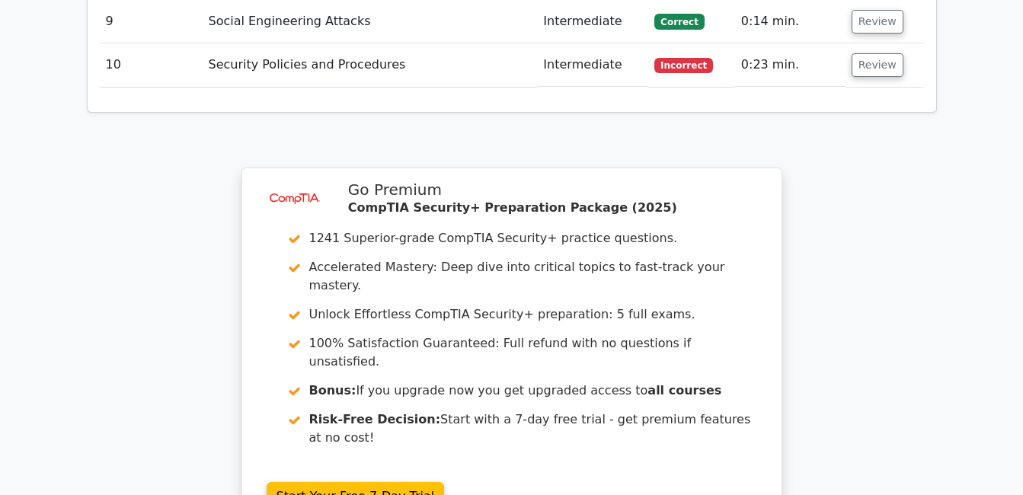
scroll to position [2528, 0]
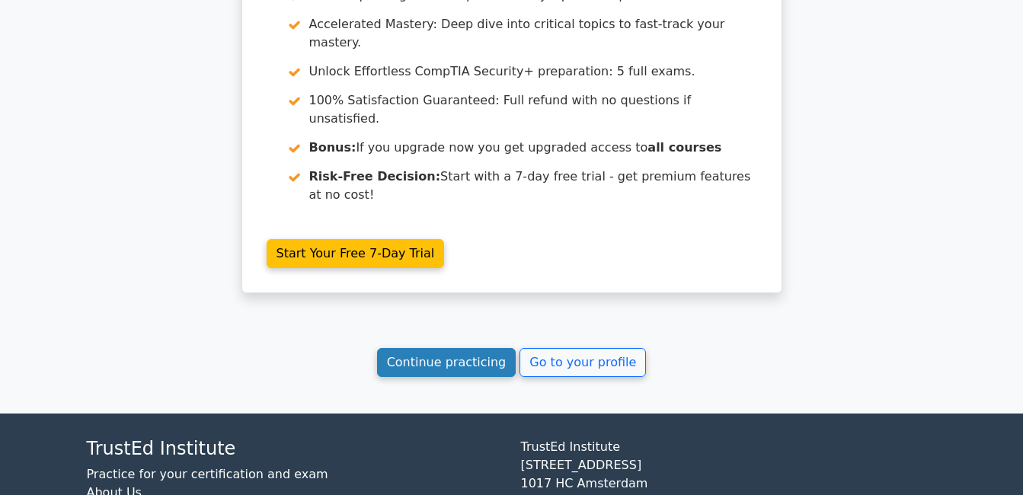
click at [437, 348] on link "Continue practicing" at bounding box center [446, 362] width 139 height 29
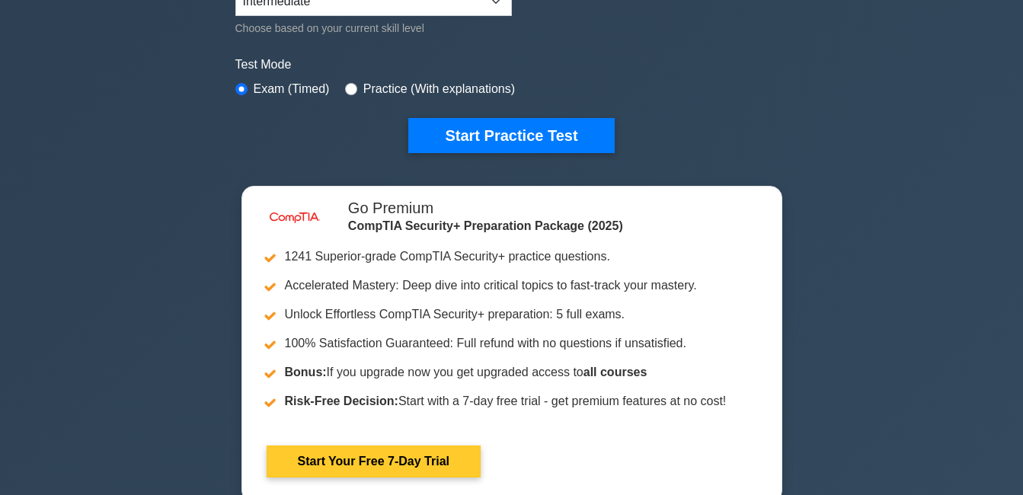
scroll to position [457, 0]
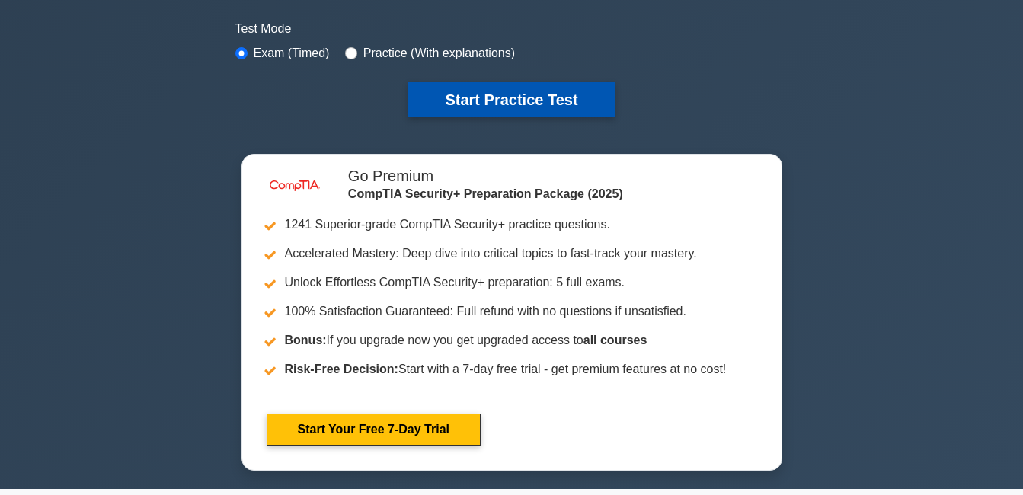
click at [522, 101] on button "Start Practice Test" at bounding box center [511, 99] width 206 height 35
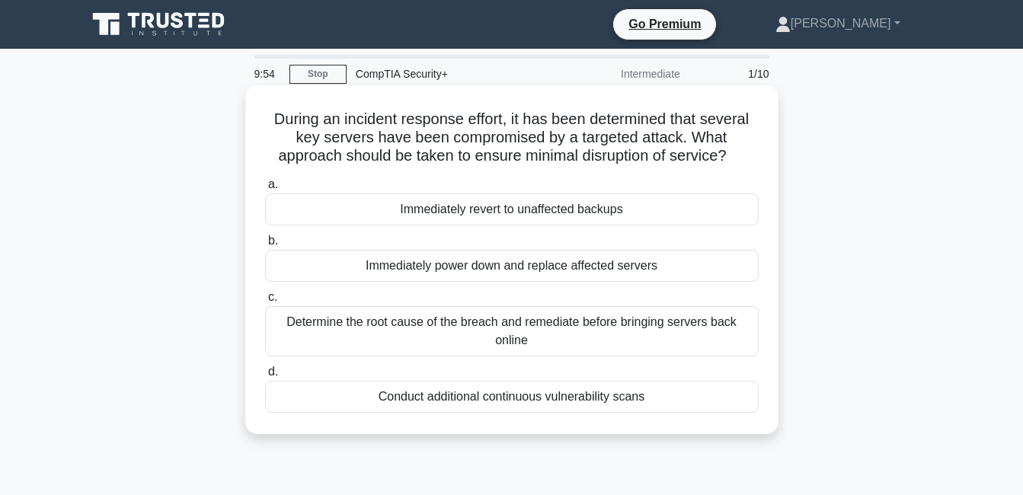
click at [462, 337] on div "Determine the root cause of the breach and remediate before bringing servers ba…" at bounding box center [512, 331] width 494 height 50
click at [265, 302] on input "c. Determine the root cause of the breach and remediate before bringing servers…" at bounding box center [265, 298] width 0 height 10
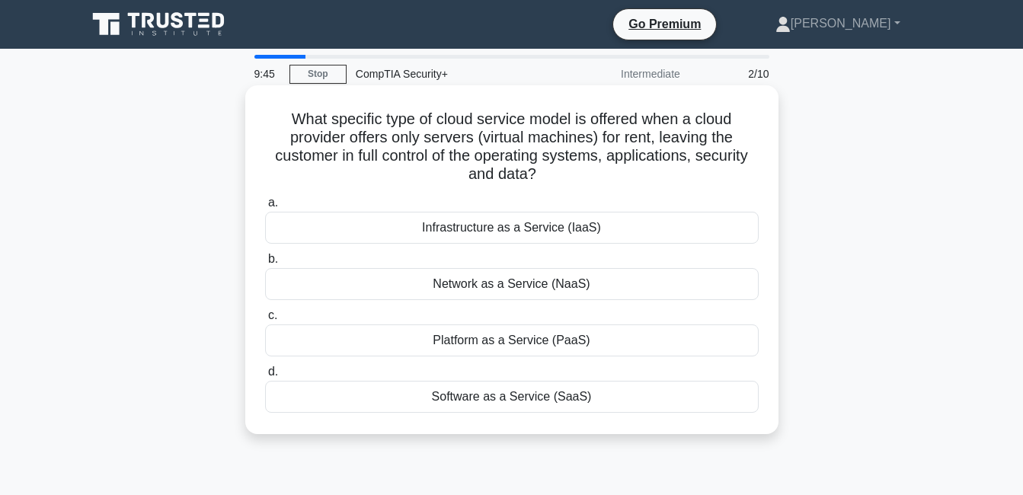
click at [547, 350] on div "Platform as a Service (PaaS)" at bounding box center [512, 341] width 494 height 32
click at [265, 321] on input "c. Platform as a Service (PaaS)" at bounding box center [265, 316] width 0 height 10
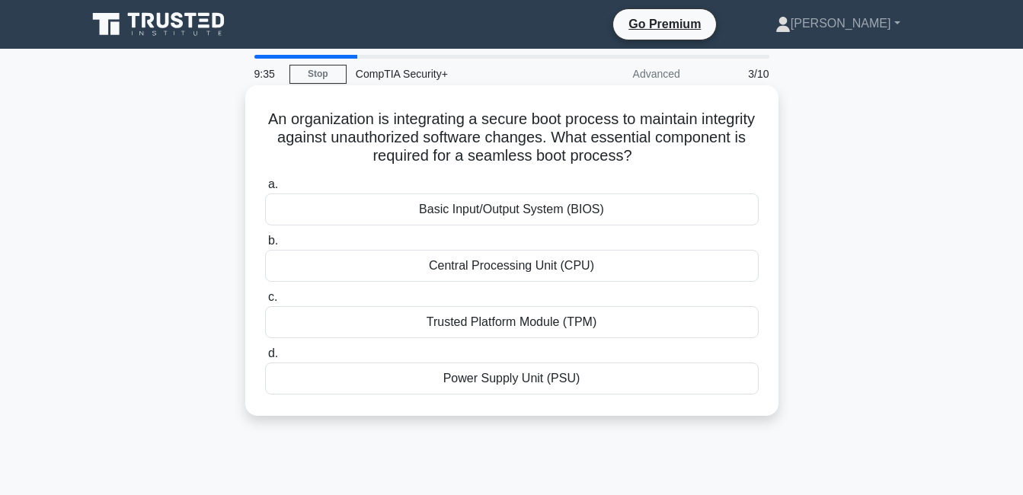
click at [577, 322] on div "Trusted Platform Module (TPM)" at bounding box center [512, 322] width 494 height 32
click at [265, 302] on input "c. Trusted Platform Module (TPM)" at bounding box center [265, 298] width 0 height 10
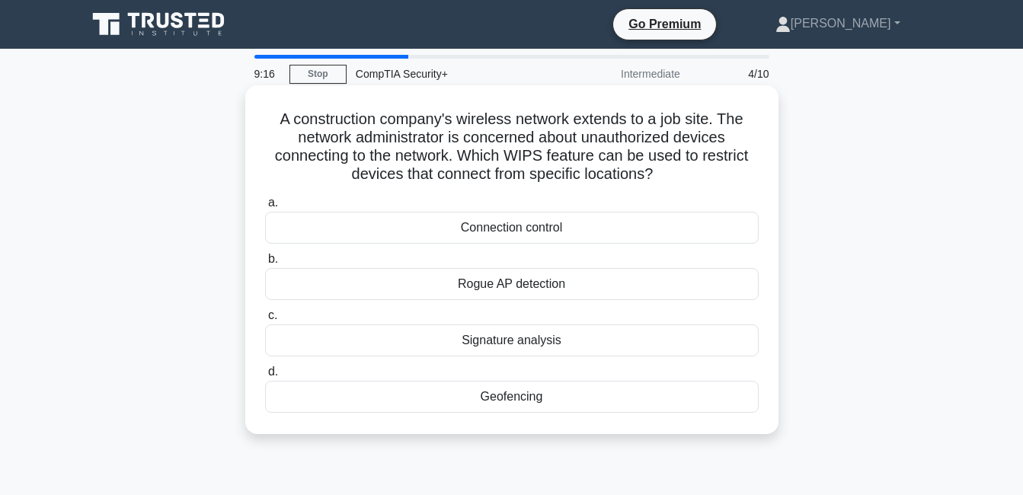
click at [520, 224] on div "Connection control" at bounding box center [512, 228] width 494 height 32
click at [265, 208] on input "a. Connection control" at bounding box center [265, 203] width 0 height 10
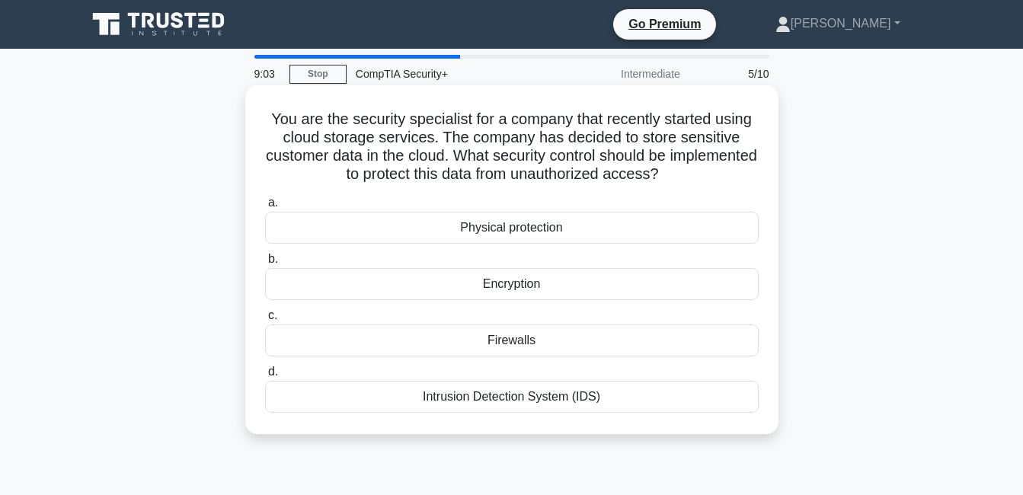
click at [536, 398] on div "Intrusion Detection System (IDS)" at bounding box center [512, 397] width 494 height 32
click at [265, 377] on input "d. Intrusion Detection System (IDS)" at bounding box center [265, 372] width 0 height 10
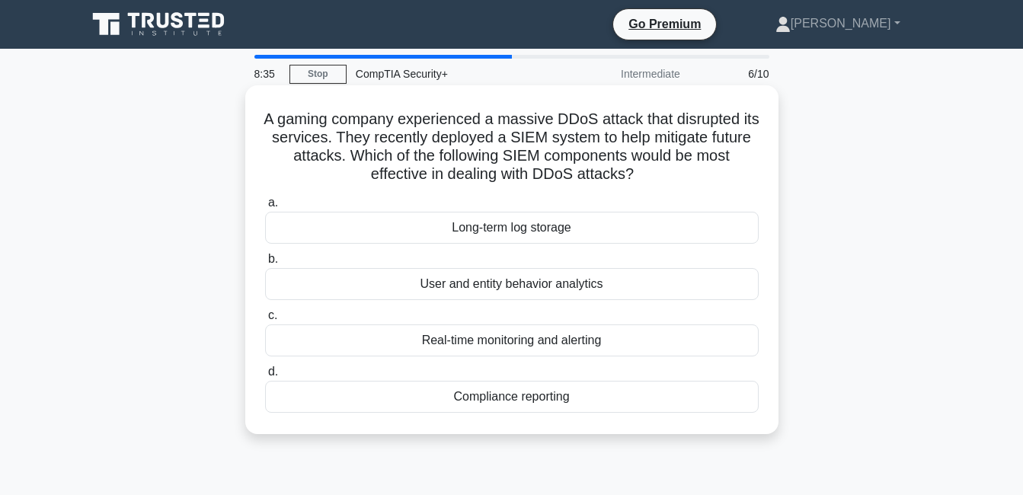
click at [555, 341] on div "Real-time monitoring and alerting" at bounding box center [512, 341] width 494 height 32
click at [265, 321] on input "c. Real-time monitoring and alerting" at bounding box center [265, 316] width 0 height 10
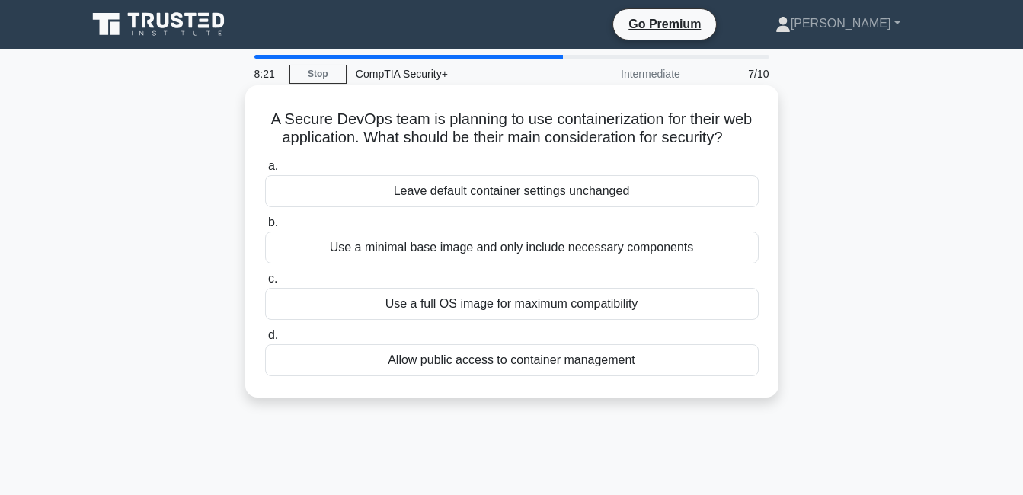
click at [477, 254] on div "Use a minimal base image and only include necessary components" at bounding box center [512, 248] width 494 height 32
click at [265, 228] on input "b. Use a minimal base image and only include necessary components" at bounding box center [265, 223] width 0 height 10
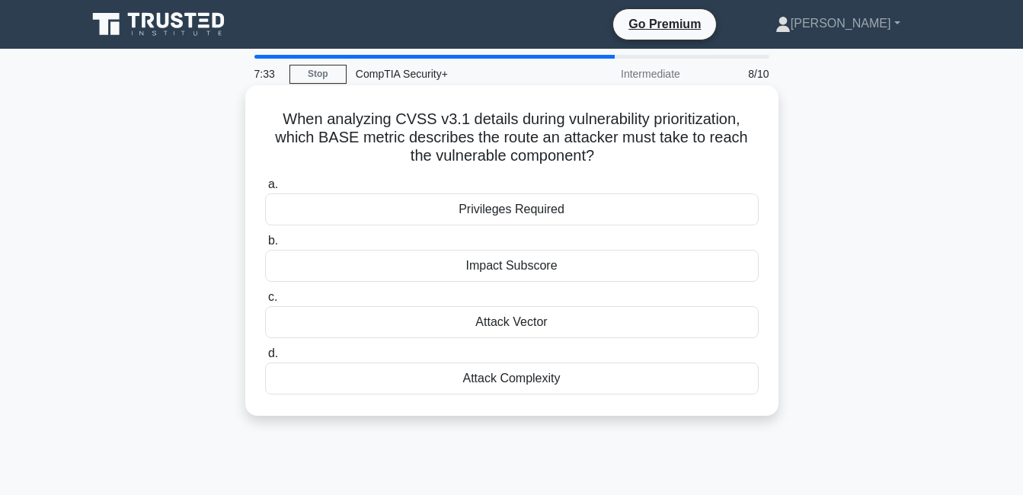
click at [548, 208] on div "Privileges Required" at bounding box center [512, 209] width 494 height 32
click at [265, 190] on input "a. Privileges Required" at bounding box center [265, 185] width 0 height 10
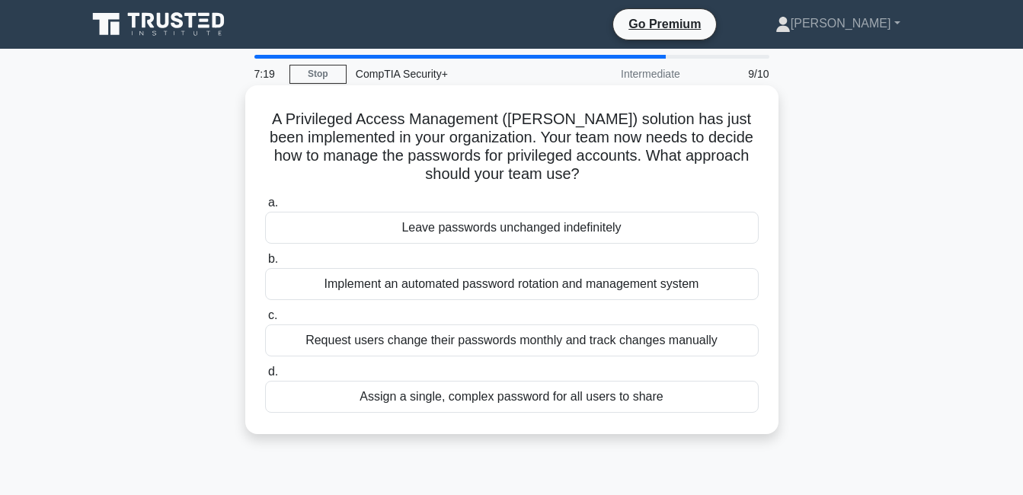
click at [513, 337] on div "Request users change their passwords monthly and track changes manually" at bounding box center [512, 341] width 494 height 32
click at [265, 321] on input "c. Request users change their passwords monthly and track changes manually" at bounding box center [265, 316] width 0 height 10
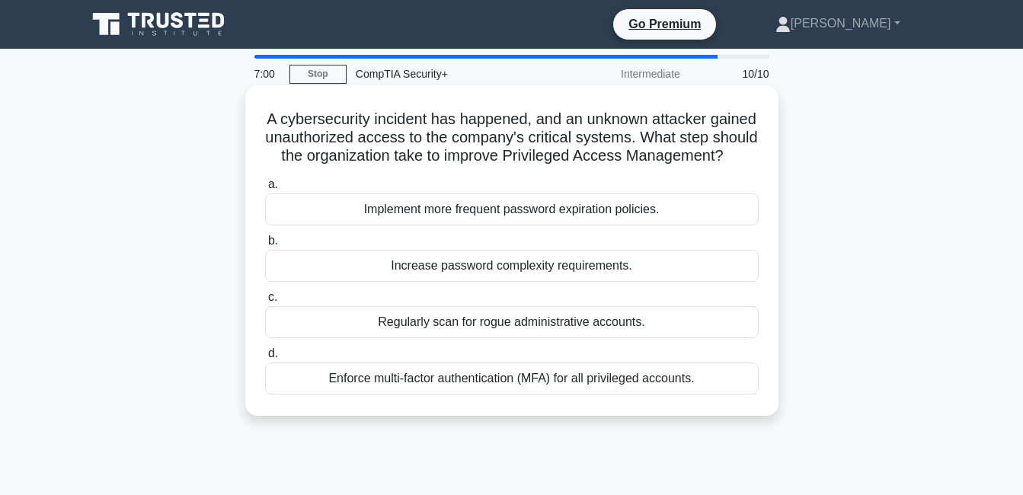
click at [526, 395] on div "Enforce multi-factor authentication (MFA) for all privileged accounts." at bounding box center [512, 379] width 494 height 32
click at [265, 359] on input "d. Enforce multi-factor authentication (MFA) for all privileged accounts." at bounding box center [265, 354] width 0 height 10
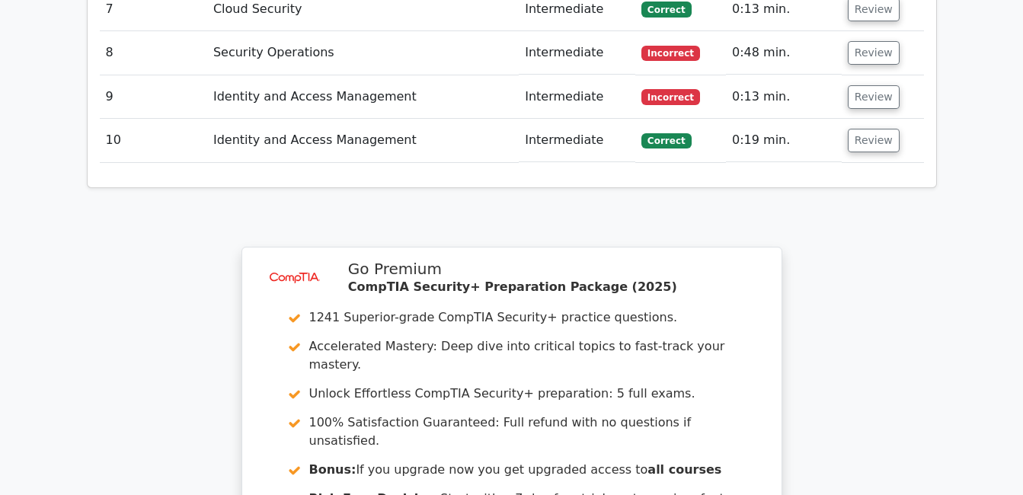
scroll to position [2285, 0]
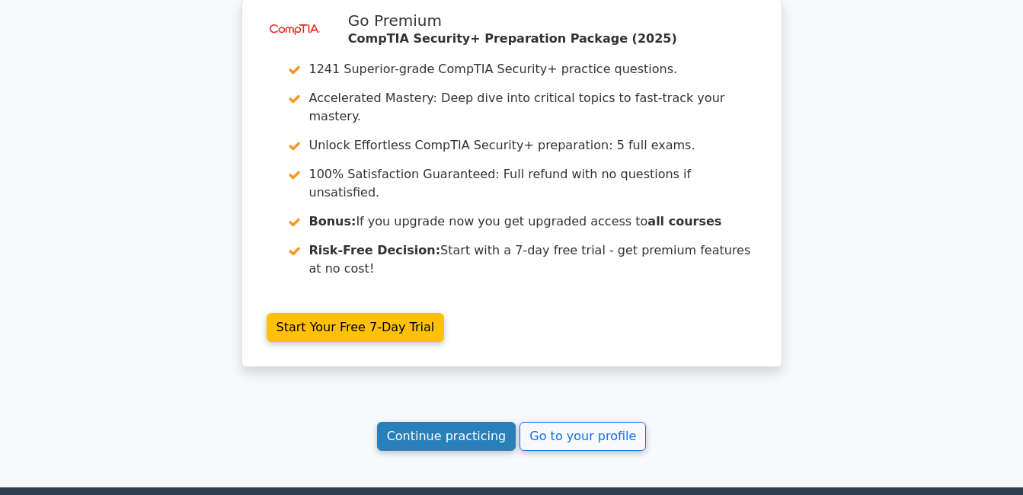
click at [479, 422] on link "Continue practicing" at bounding box center [446, 436] width 139 height 29
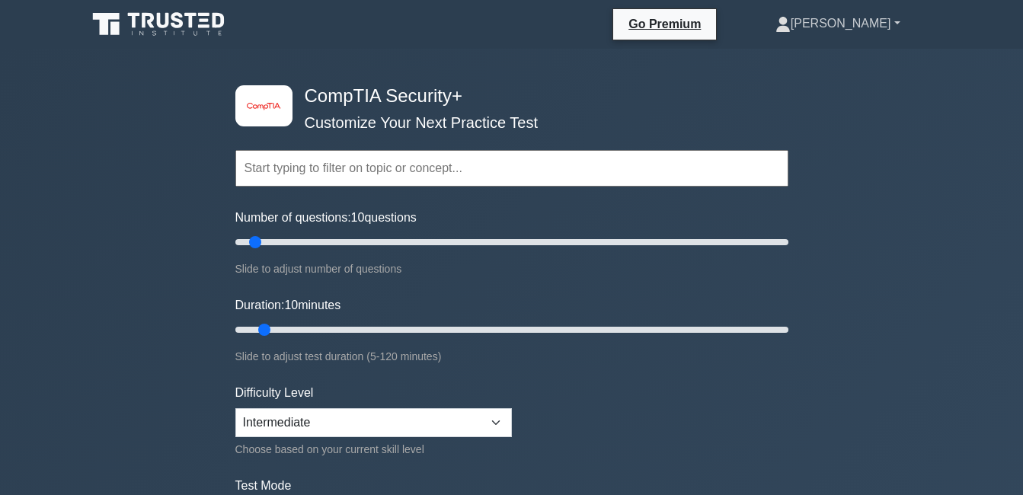
click at [836, 18] on link "[PERSON_NAME]" at bounding box center [838, 23] width 198 height 30
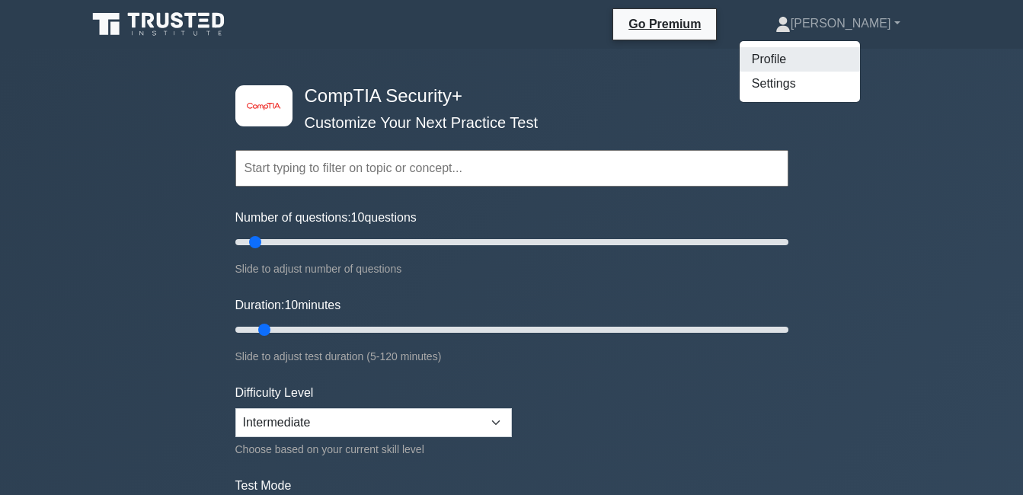
click at [800, 66] on link "Profile" at bounding box center [800, 59] width 120 height 24
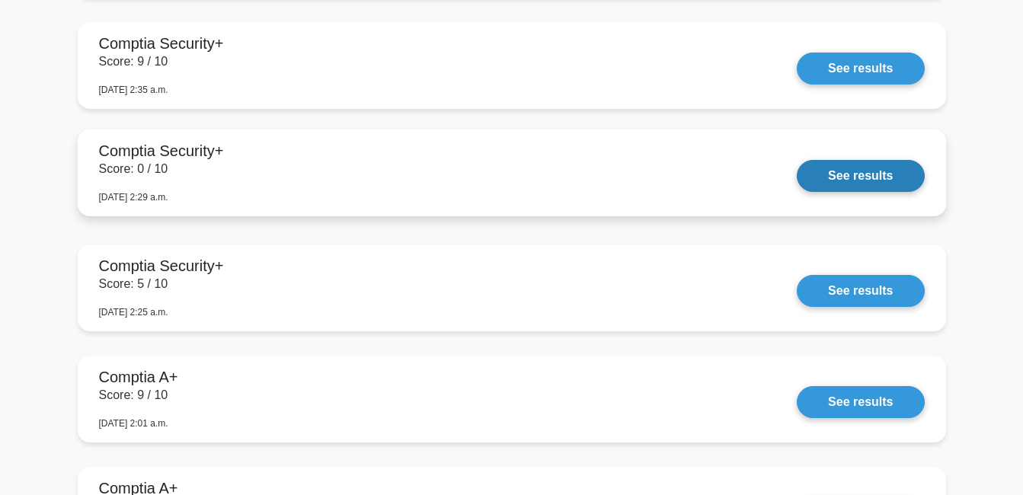
scroll to position [1600, 0]
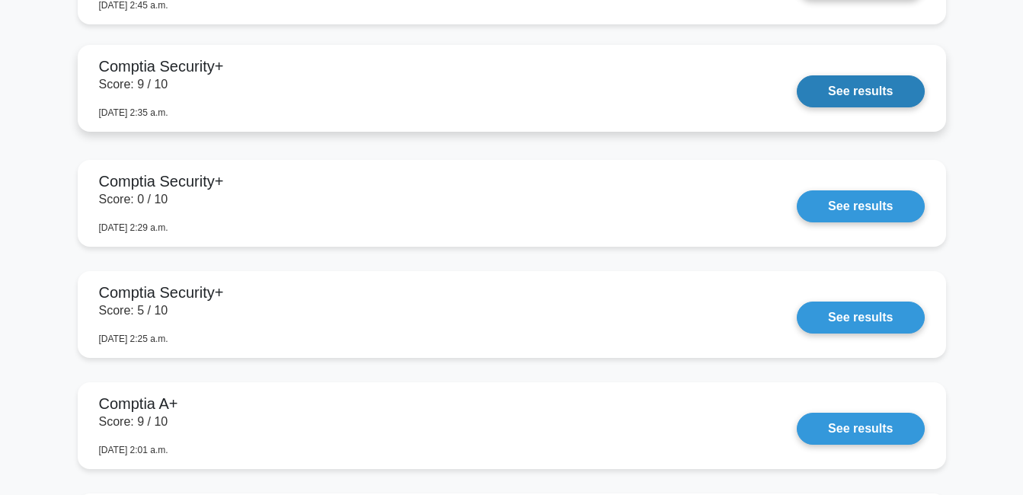
click at [852, 98] on link "See results" at bounding box center [860, 91] width 127 height 32
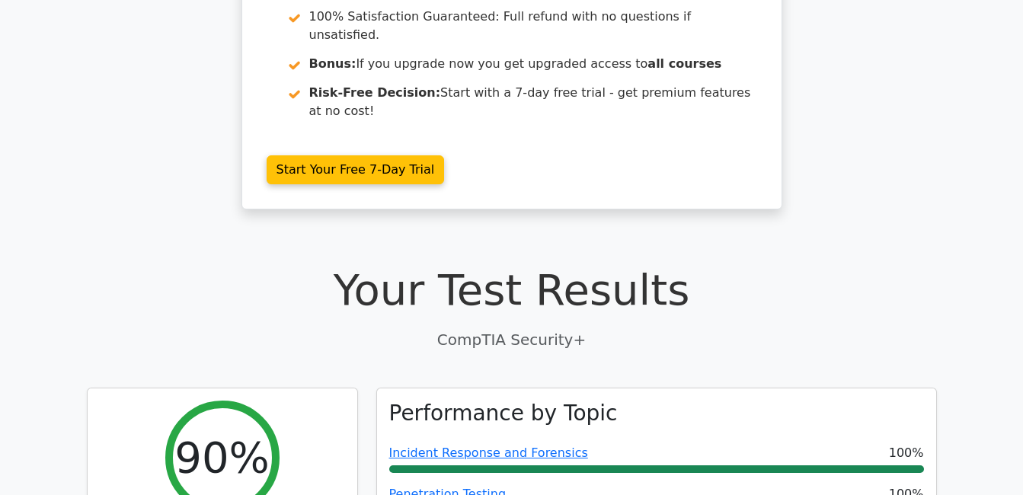
scroll to position [381, 0]
